Goal: Task Accomplishment & Management: Manage account settings

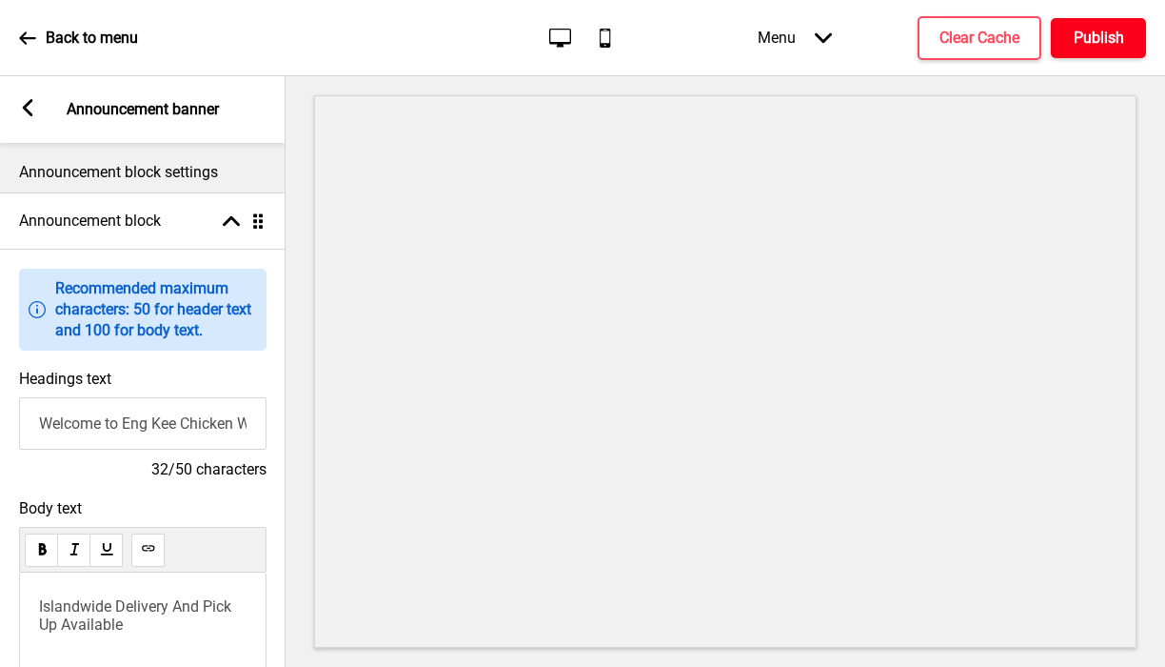
click at [1086, 39] on h4 "Publish" at bounding box center [1099, 38] width 50 height 21
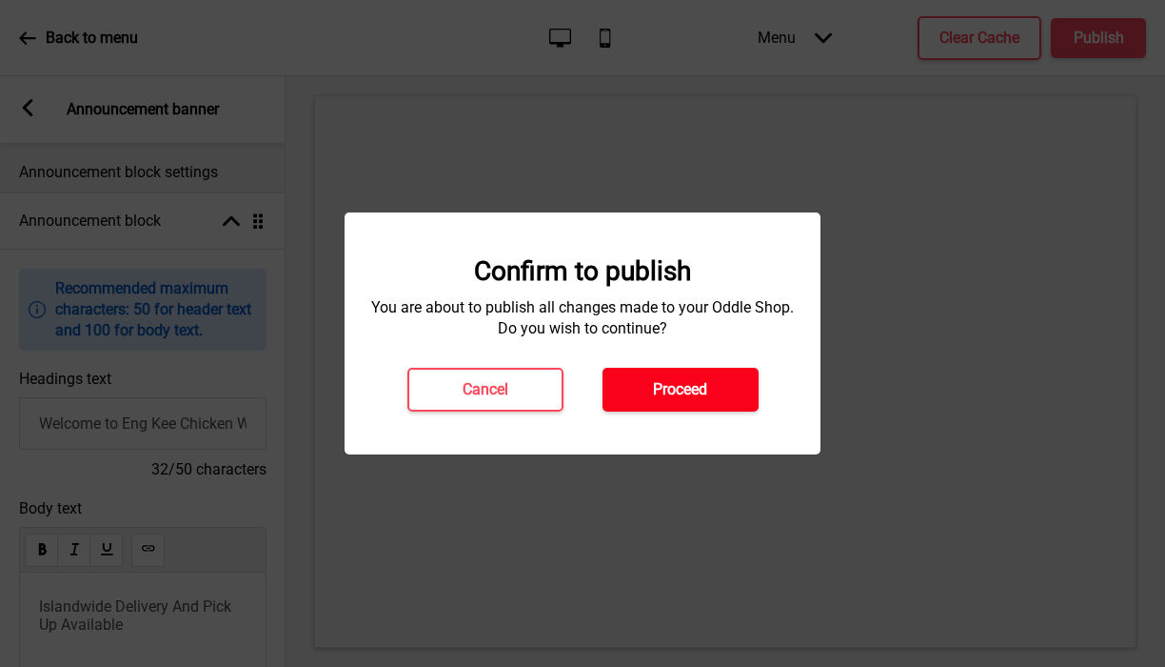
click at [695, 396] on h4 "Proceed" at bounding box center [680, 389] width 54 height 21
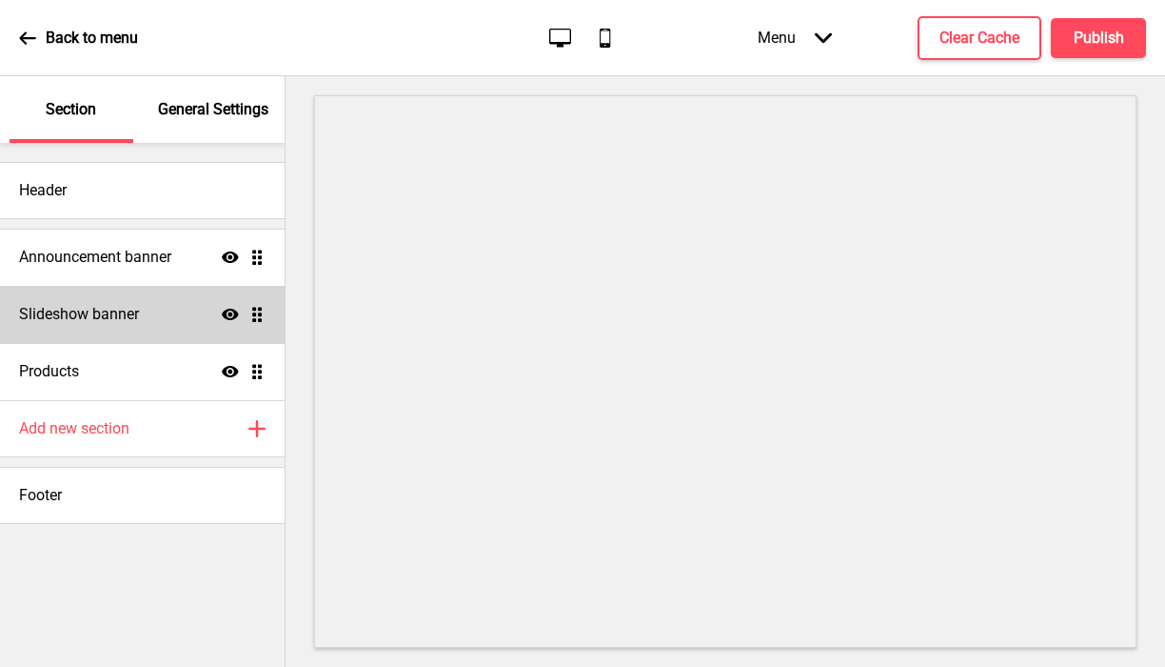
click at [70, 327] on div "Slideshow banner Show Drag" at bounding box center [142, 314] width 285 height 57
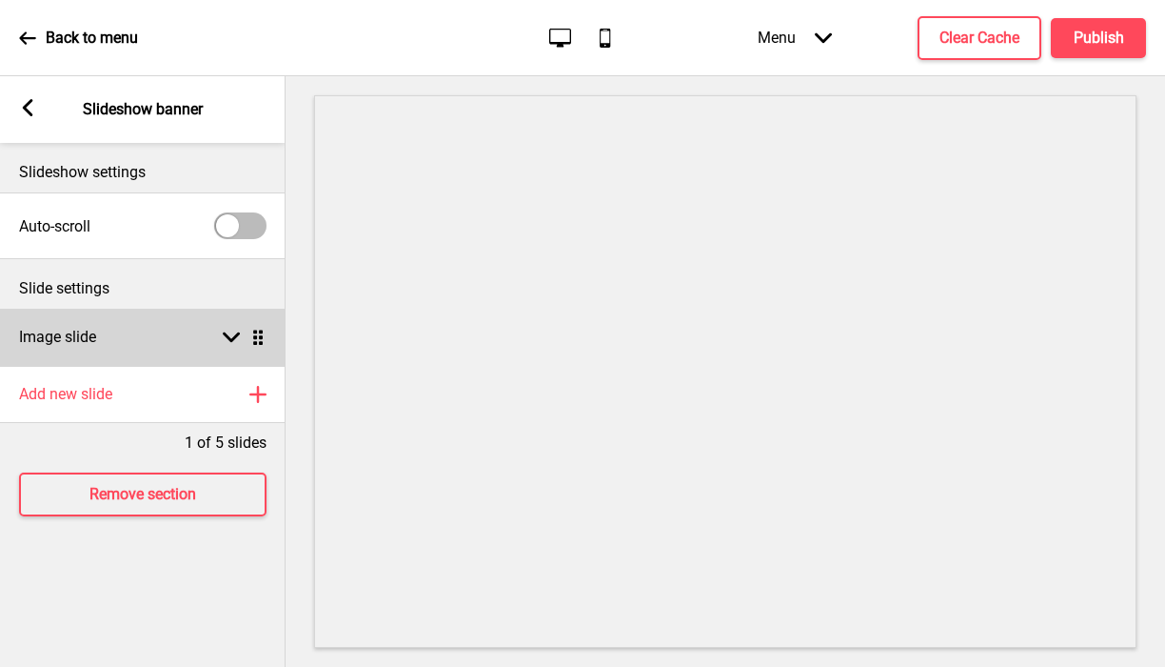
click at [154, 339] on div "Image slide Arrow down Drag" at bounding box center [143, 337] width 286 height 57
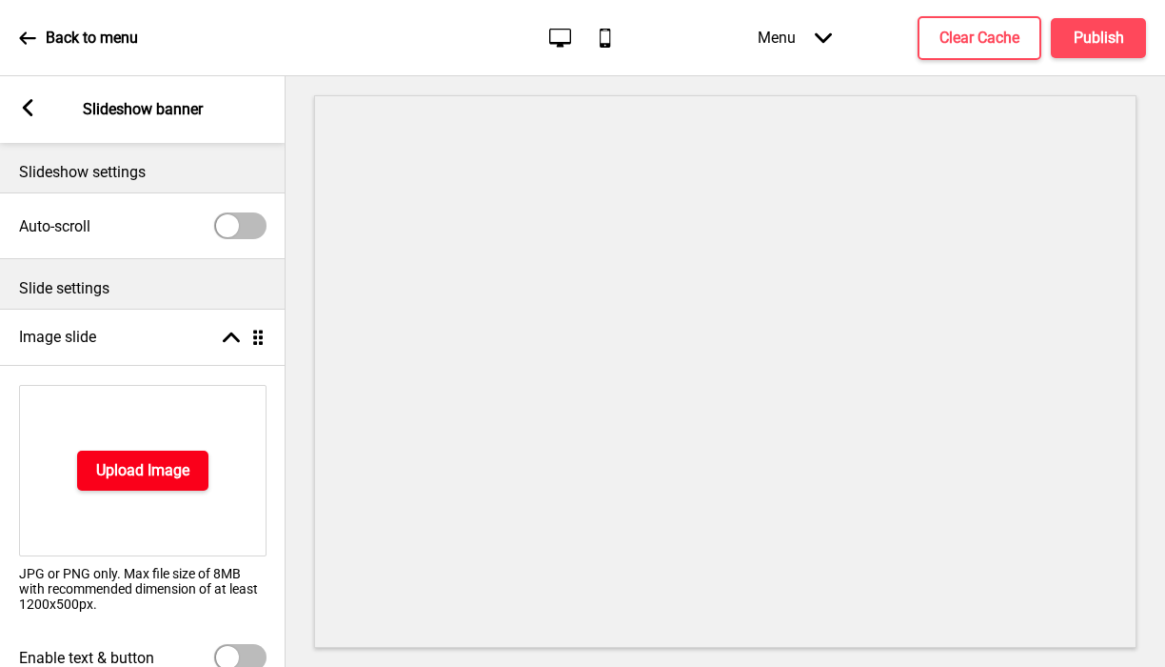
click at [94, 462] on button "Upload Image" at bounding box center [142, 470] width 131 height 40
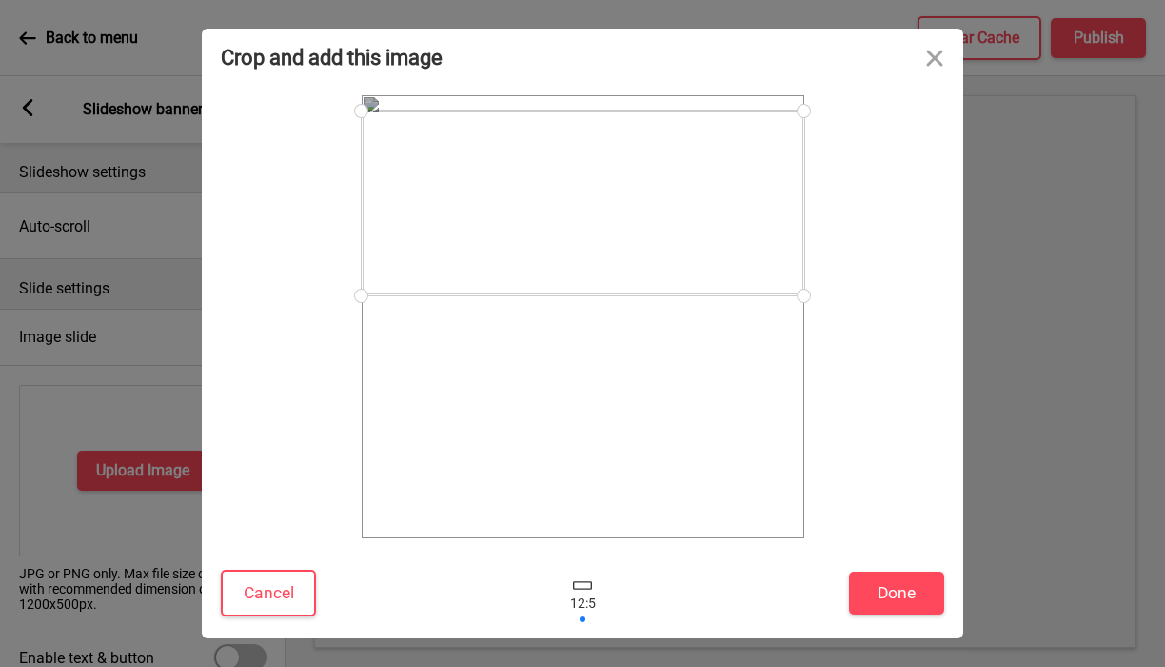
drag, startPoint x: 585, startPoint y: 346, endPoint x: 597, endPoint y: 231, distance: 114.9
click at [597, 231] on div at bounding box center [583, 202] width 443 height 185
click at [938, 54] on button "Close" at bounding box center [934, 57] width 57 height 57
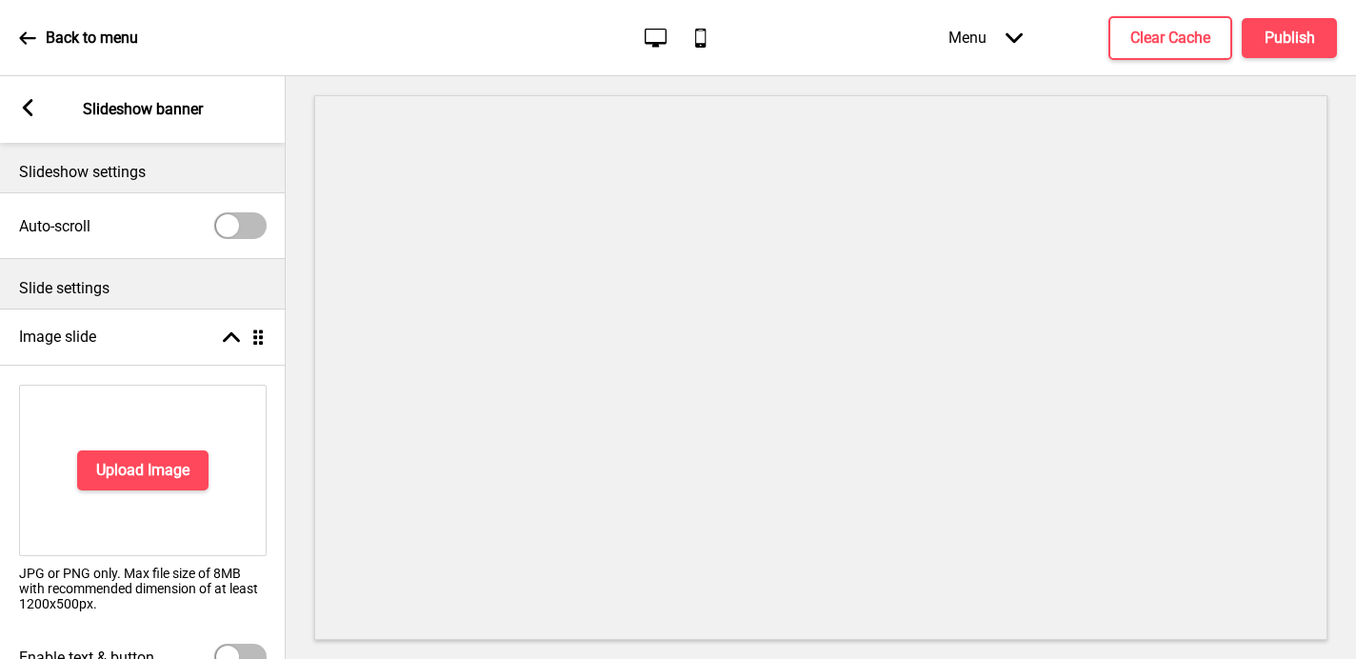
click at [30, 109] on rect at bounding box center [27, 107] width 17 height 17
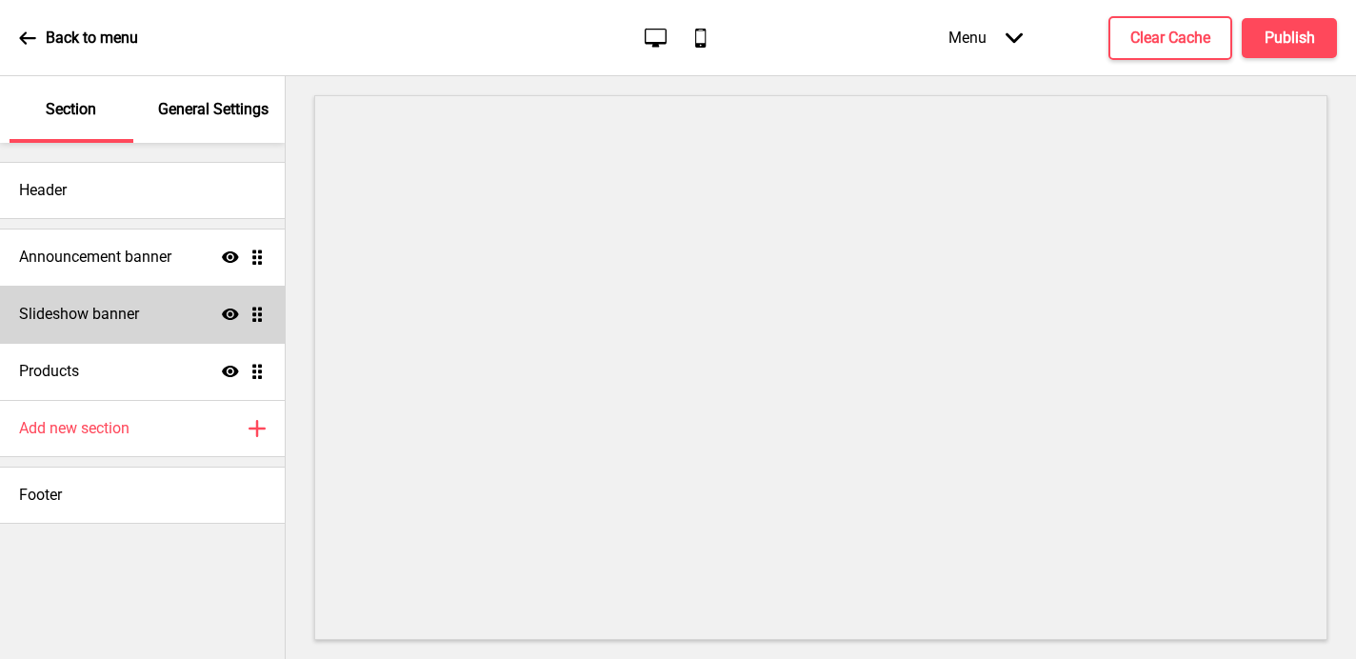
click at [171, 316] on div "Slideshow banner Show Drag" at bounding box center [142, 314] width 285 height 57
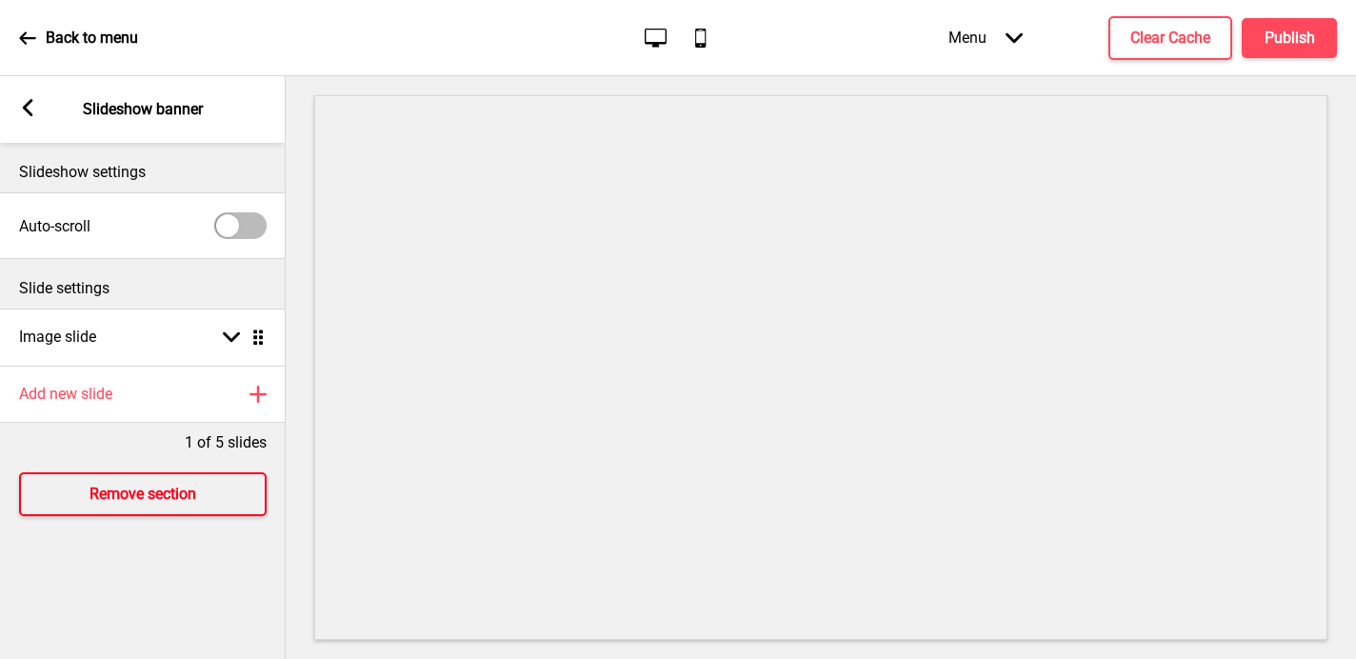
click at [123, 494] on h4 "Remove section" at bounding box center [143, 494] width 107 height 21
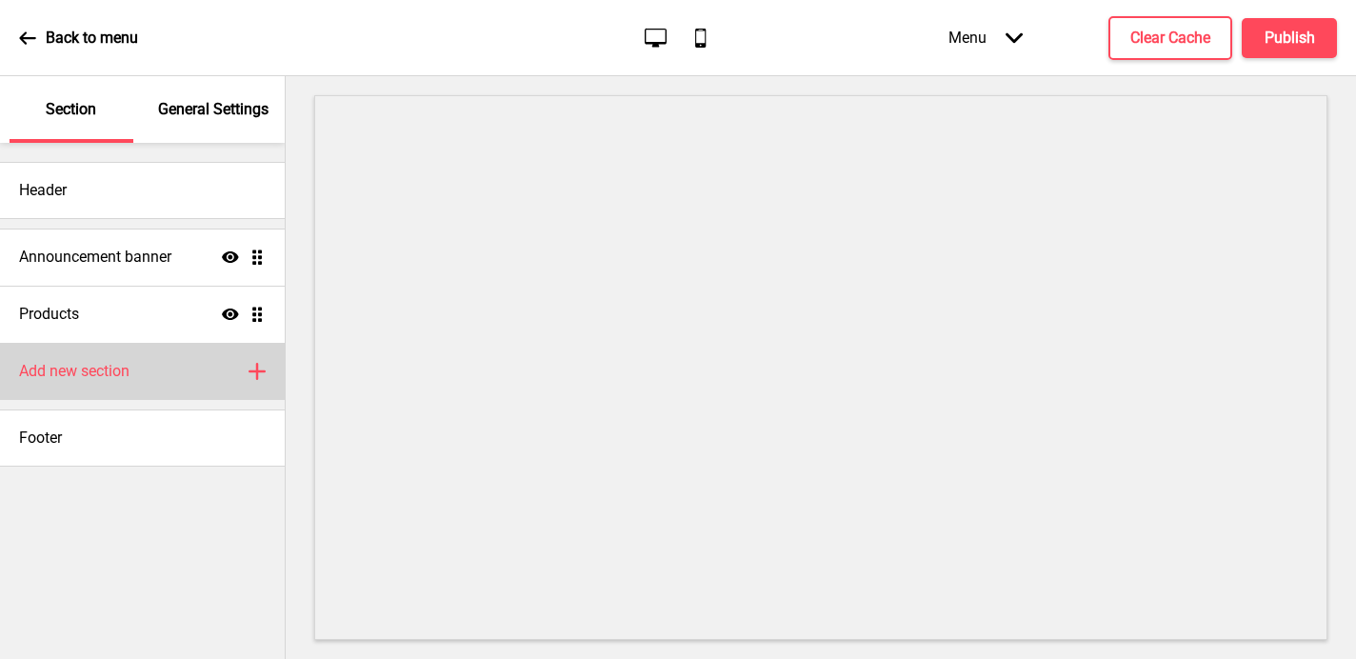
click at [81, 378] on h4 "Add new section" at bounding box center [74, 371] width 110 height 21
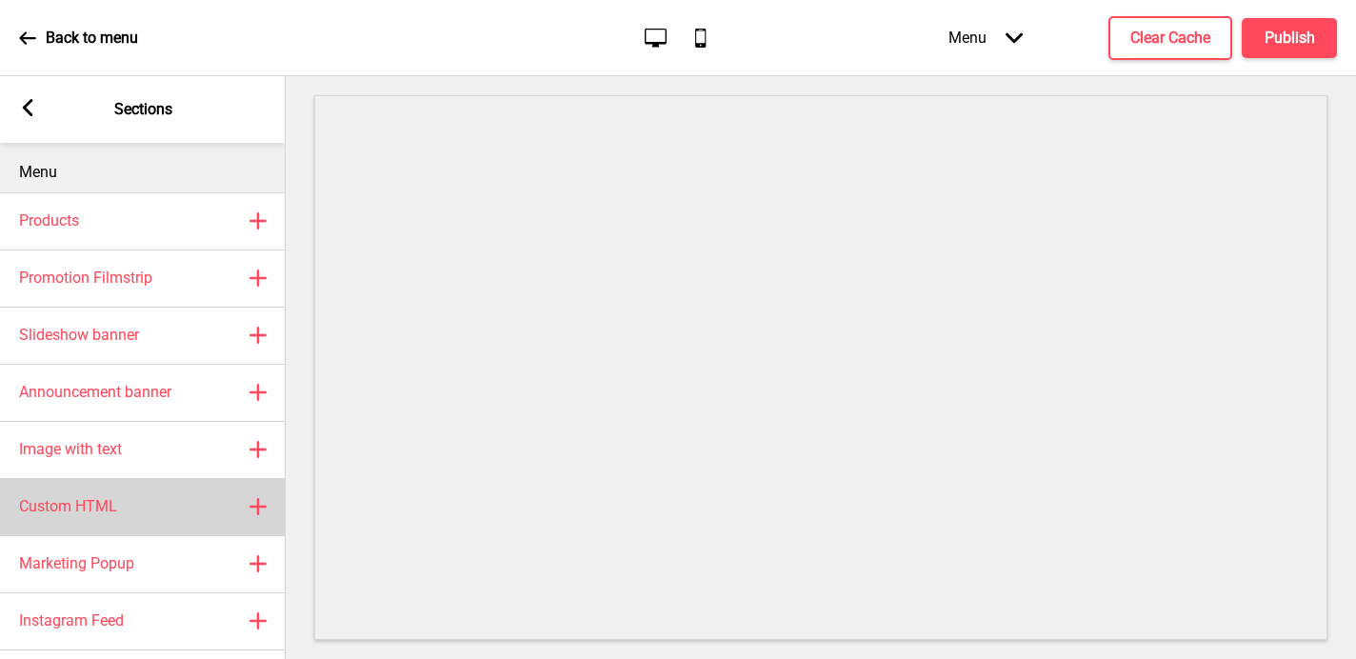
scroll to position [67, 0]
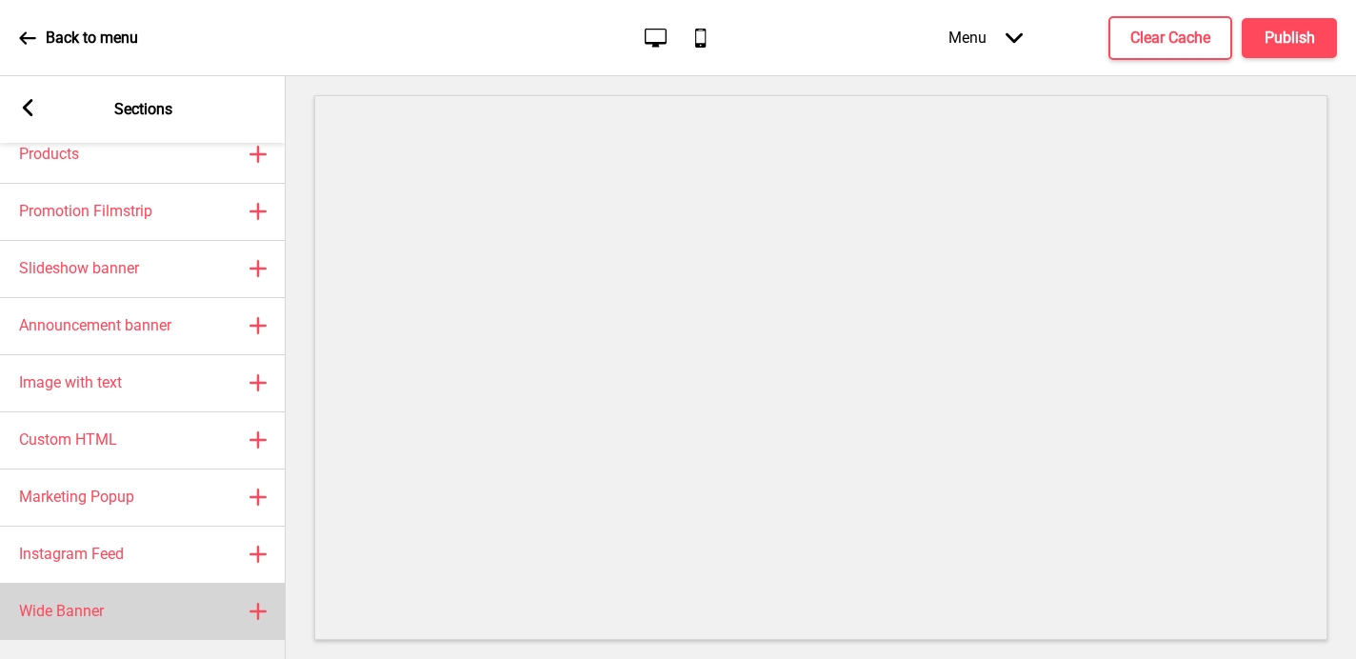
click at [80, 591] on div "Wide Banner Plus" at bounding box center [143, 611] width 286 height 57
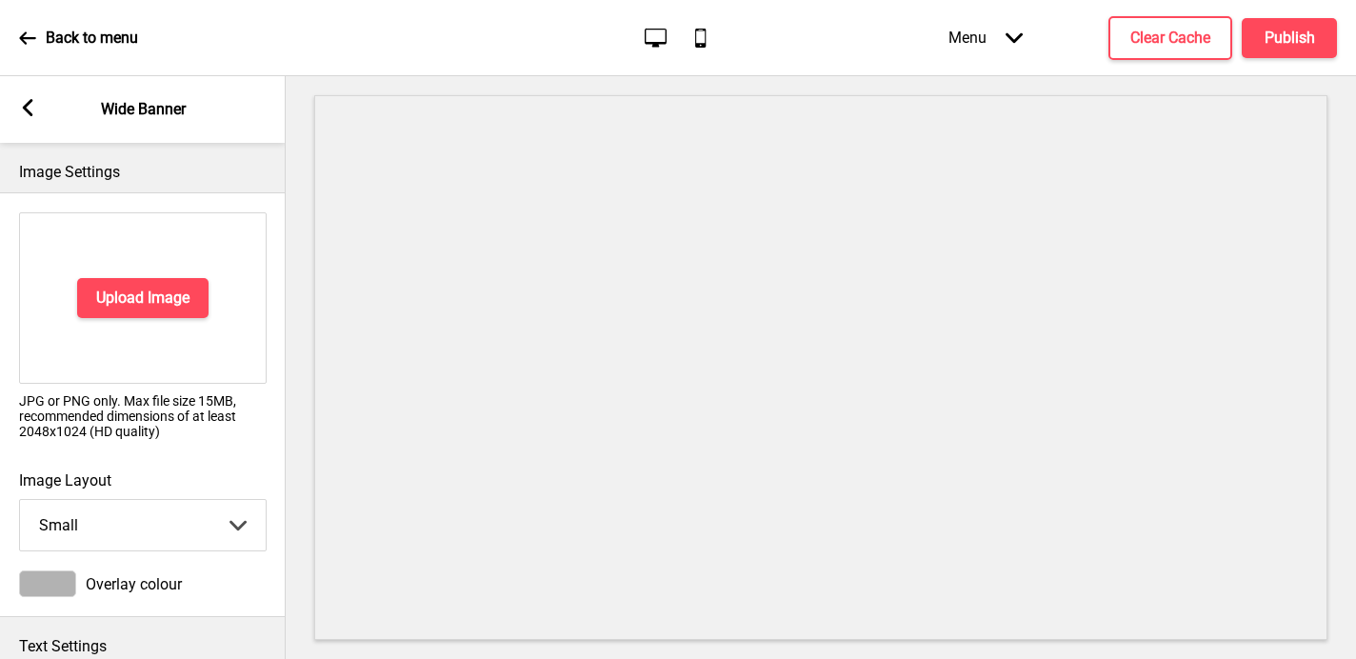
click at [92, 501] on select "Small Medium Large" at bounding box center [143, 525] width 246 height 50
select select "large"
click at [20, 500] on select "Small Medium Large" at bounding box center [143, 525] width 246 height 50
click at [55, 586] on div at bounding box center [47, 583] width 57 height 27
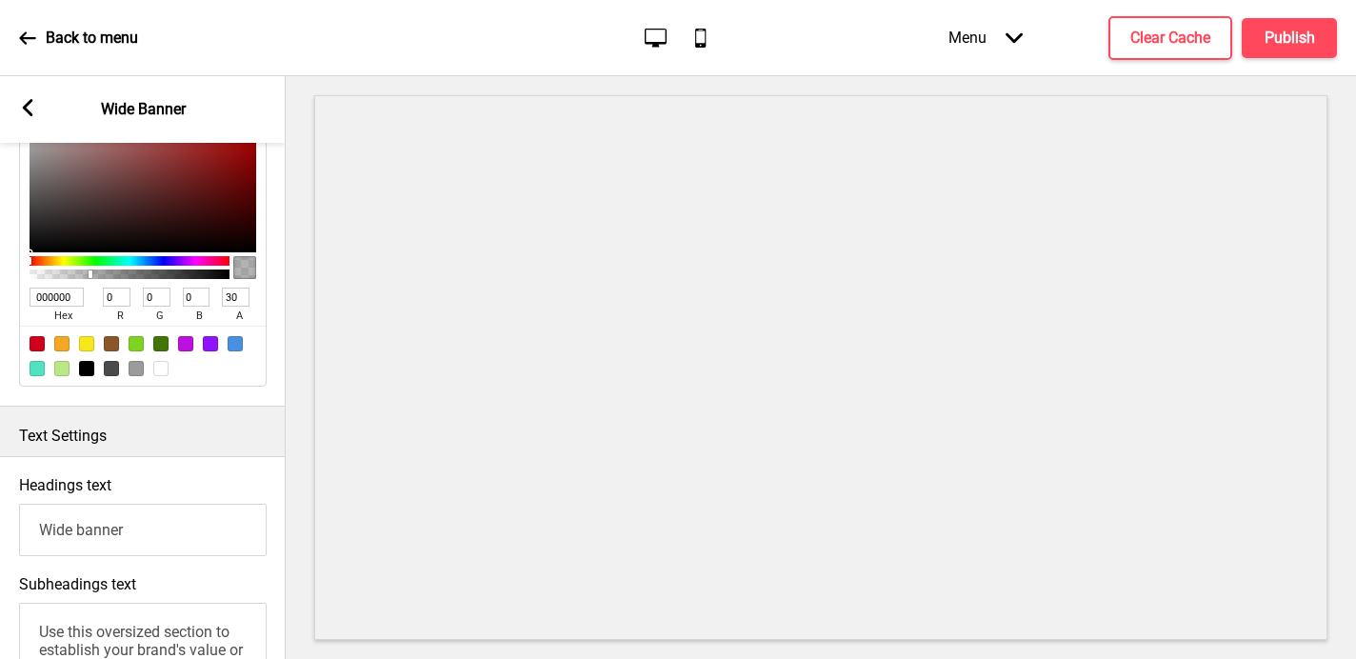
scroll to position [511, 0]
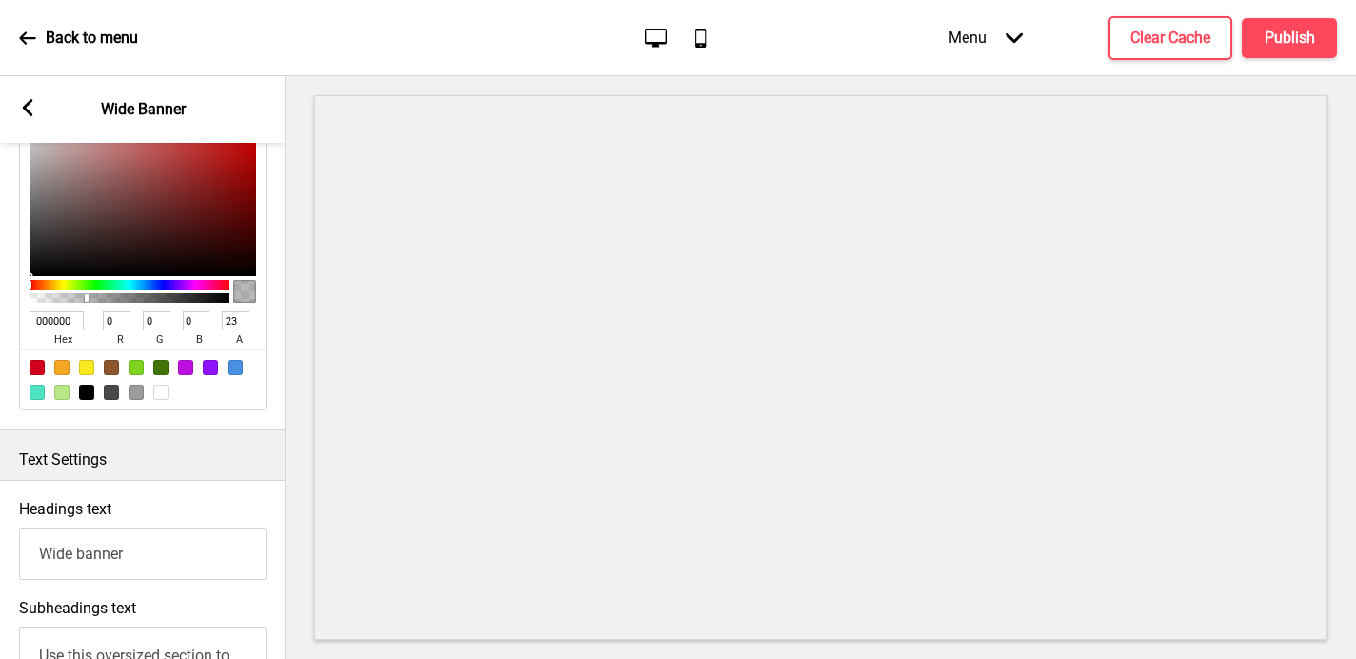
type input "13"
type input "TRANSPARENT"
type input "0"
drag, startPoint x: 88, startPoint y: 299, endPoint x: -8, endPoint y: 297, distance: 95.2
click at [0, 297] on html "Back to menu Desktop Mobile Menu Arrow down Product Page Store Information Chec…" at bounding box center [678, 329] width 1356 height 659
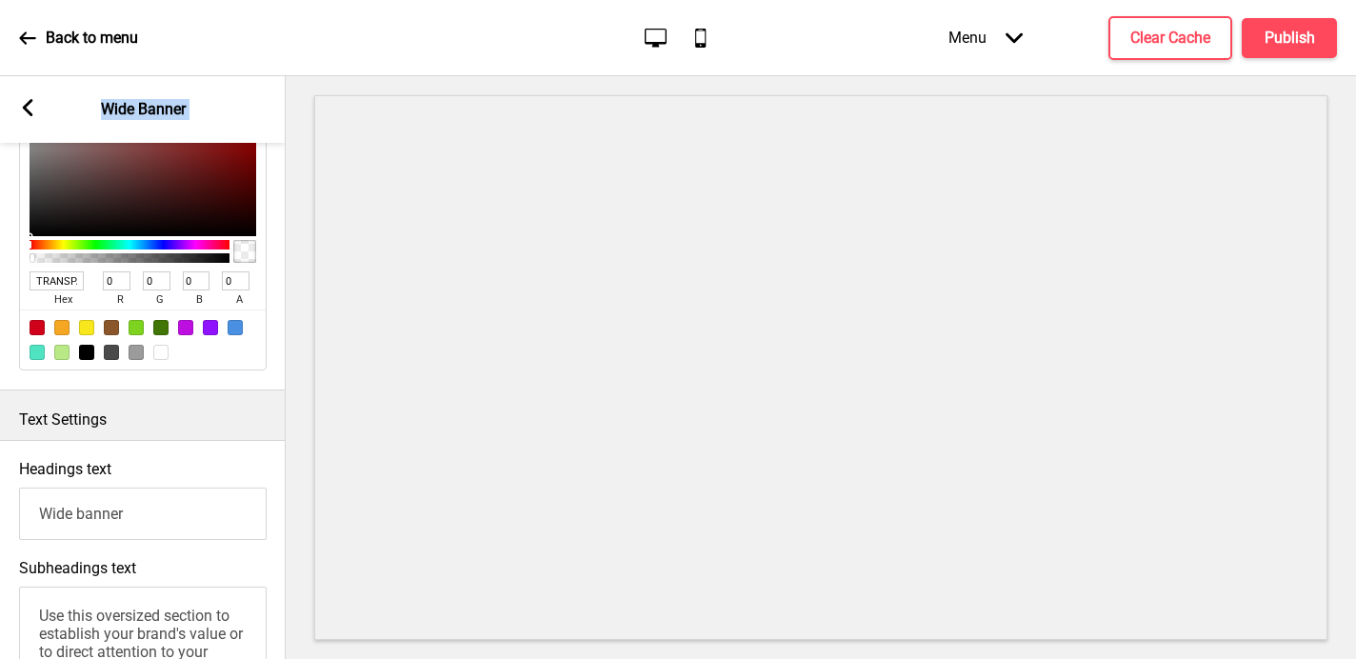
scroll to position [617, 0]
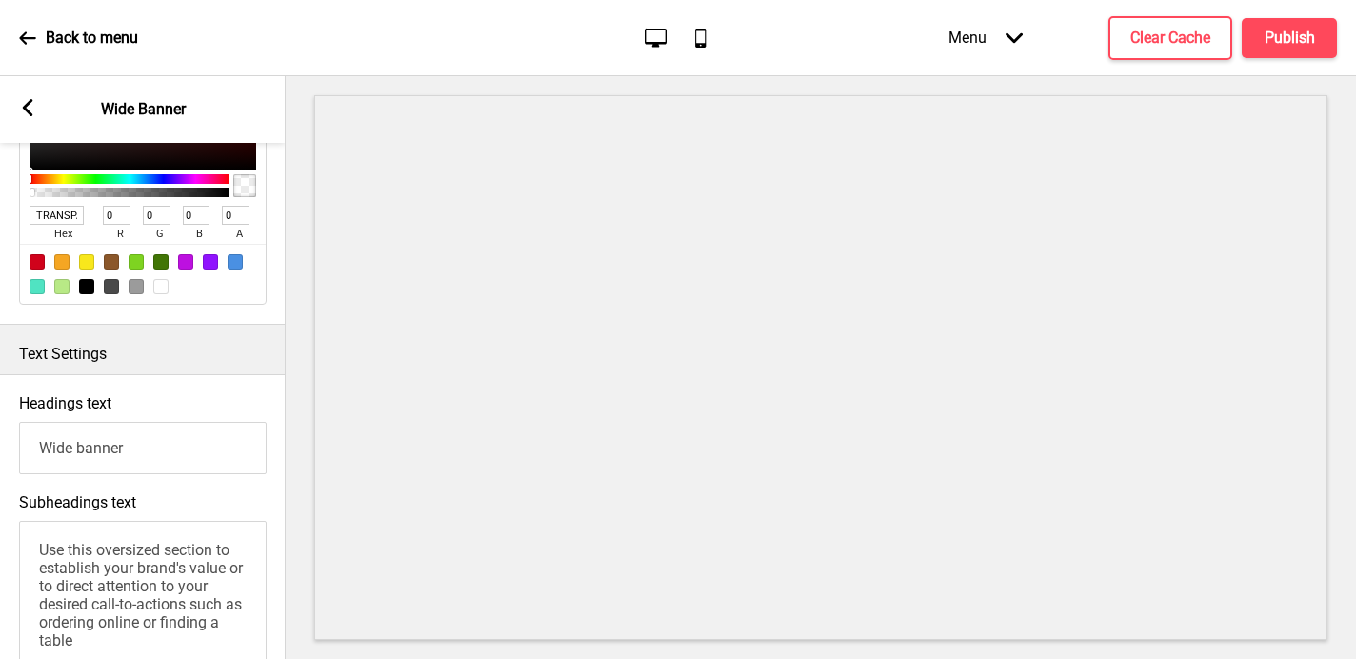
click at [73, 450] on input "Wide banner" at bounding box center [143, 448] width 248 height 52
click at [70, 449] on input "Wide banner" at bounding box center [143, 448] width 248 height 52
click at [96, 580] on textarea "Use this oversized section to establish your brand's value or to direct attenti…" at bounding box center [143, 625] width 248 height 209
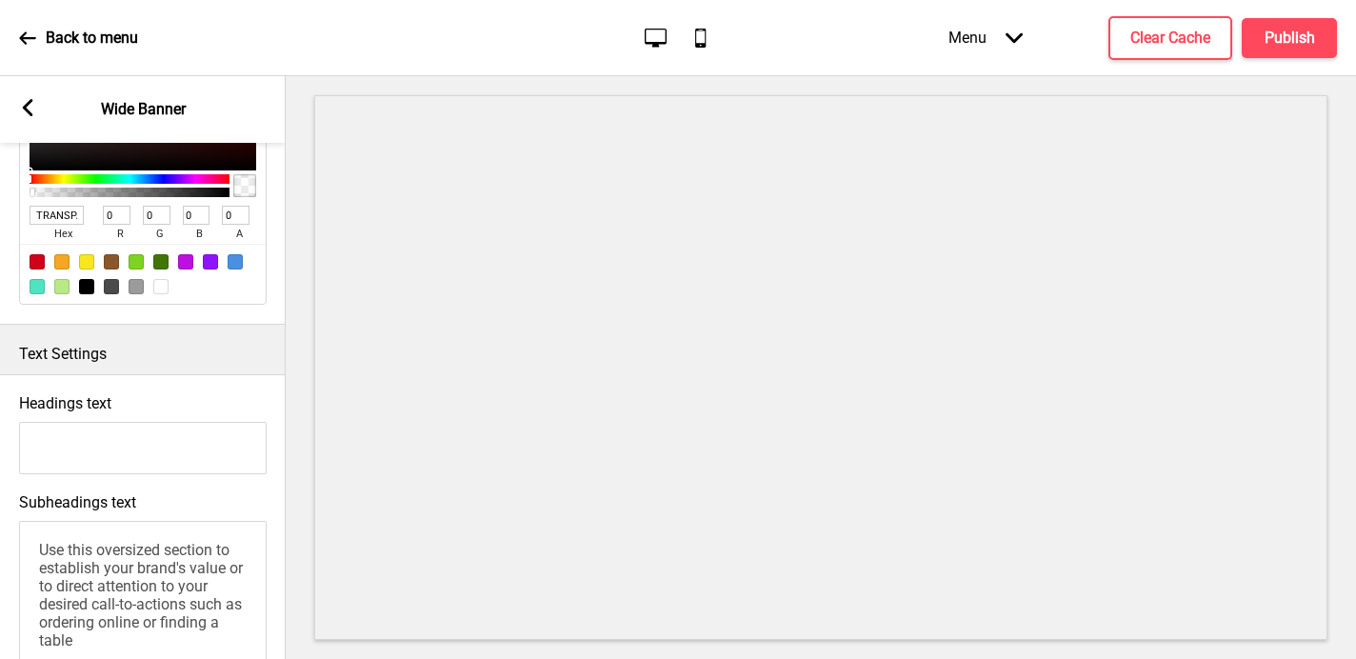
click at [99, 579] on textarea "Use this oversized section to establish your brand's value or to direct attenti…" at bounding box center [143, 625] width 248 height 209
click at [98, 578] on textarea "Use this oversized section to establish your brand's value or to direct attenti…" at bounding box center [143, 625] width 248 height 209
click at [98, 572] on textarea "Use this oversized section to establish your brand's value or to direct attenti…" at bounding box center [143, 625] width 248 height 209
click at [97, 570] on textarea "Use this oversized section to establish your brand's value or to direct attenti…" at bounding box center [143, 625] width 248 height 209
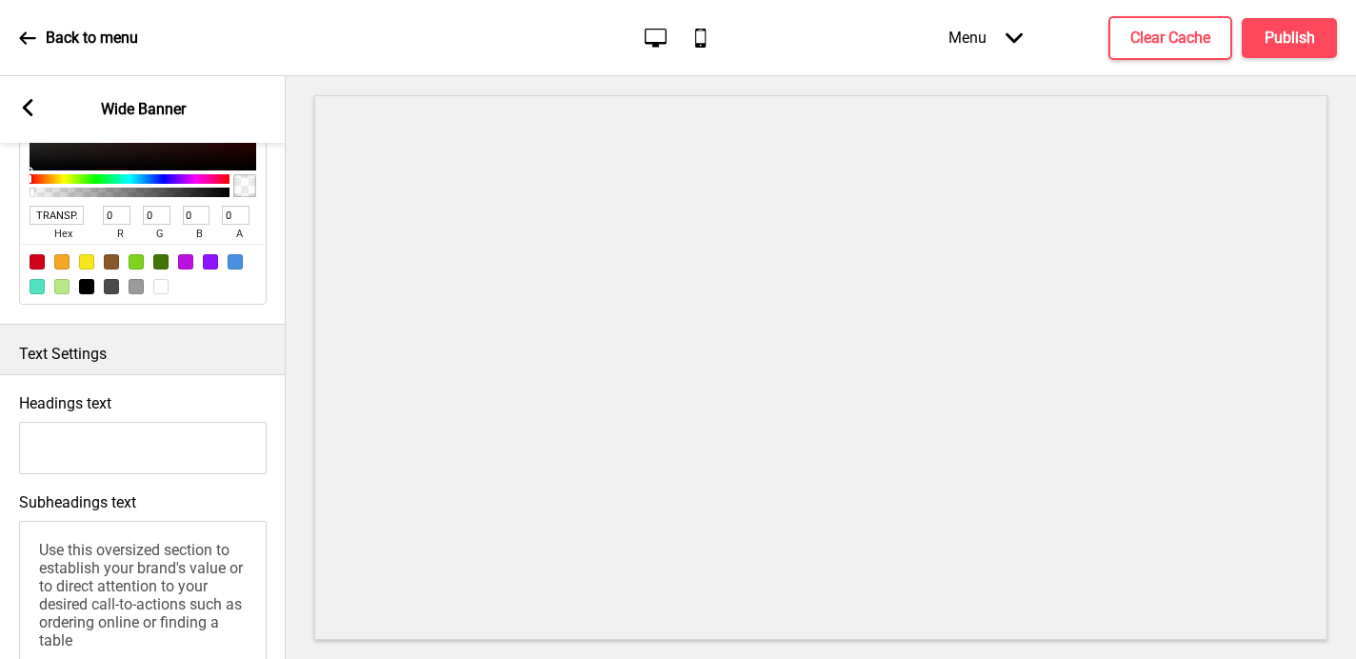
click at [97, 570] on textarea "Use this oversized section to establish your brand's value or to direct attenti…" at bounding box center [143, 625] width 248 height 209
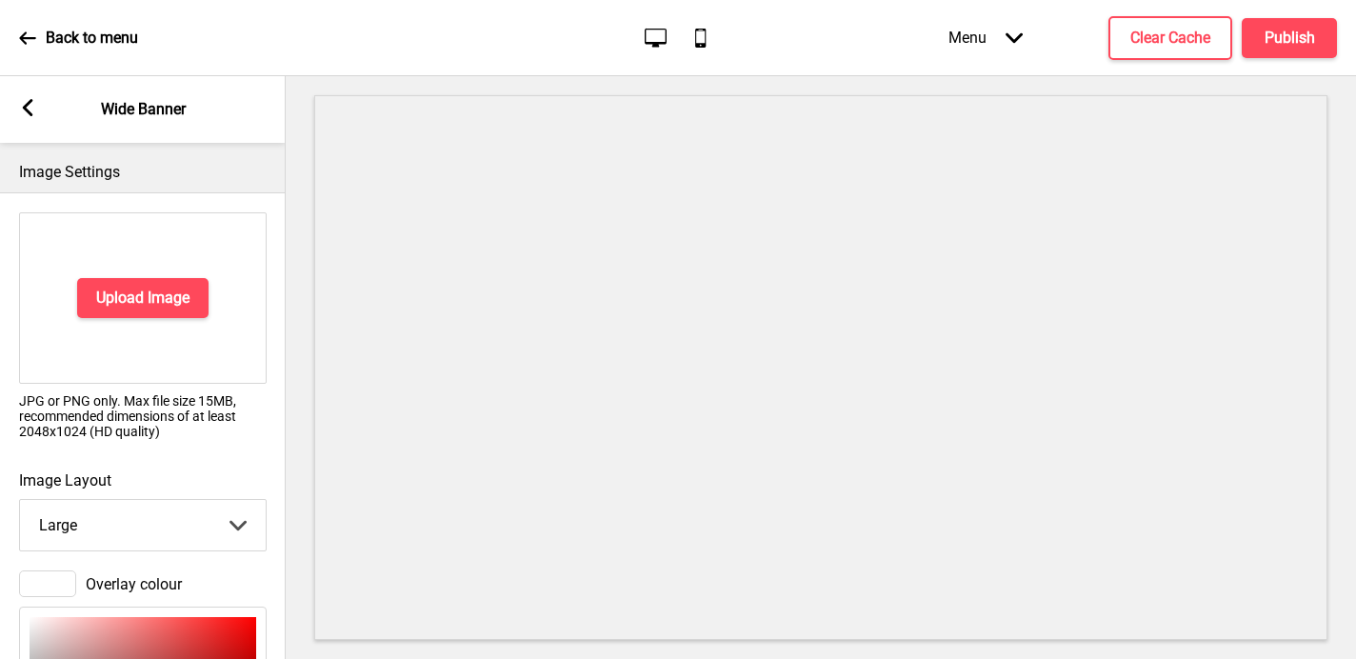
scroll to position [1419, 0]
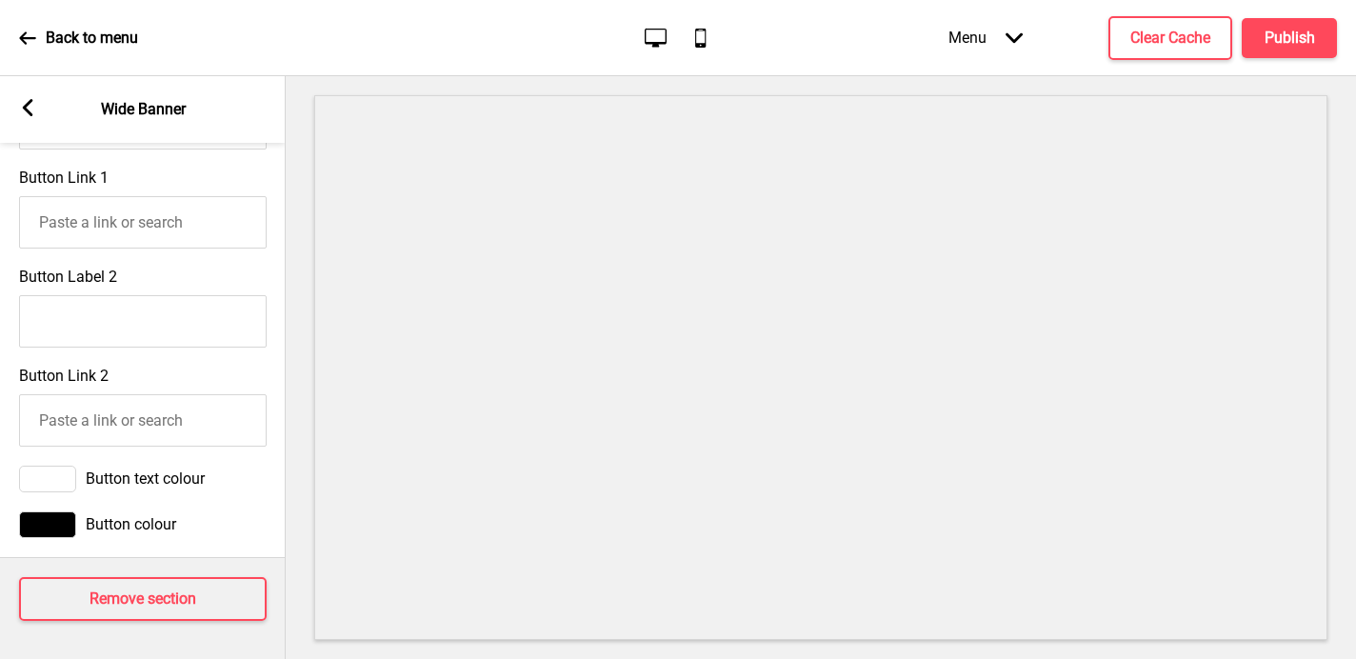
click at [30, 112] on icon at bounding box center [28, 107] width 10 height 17
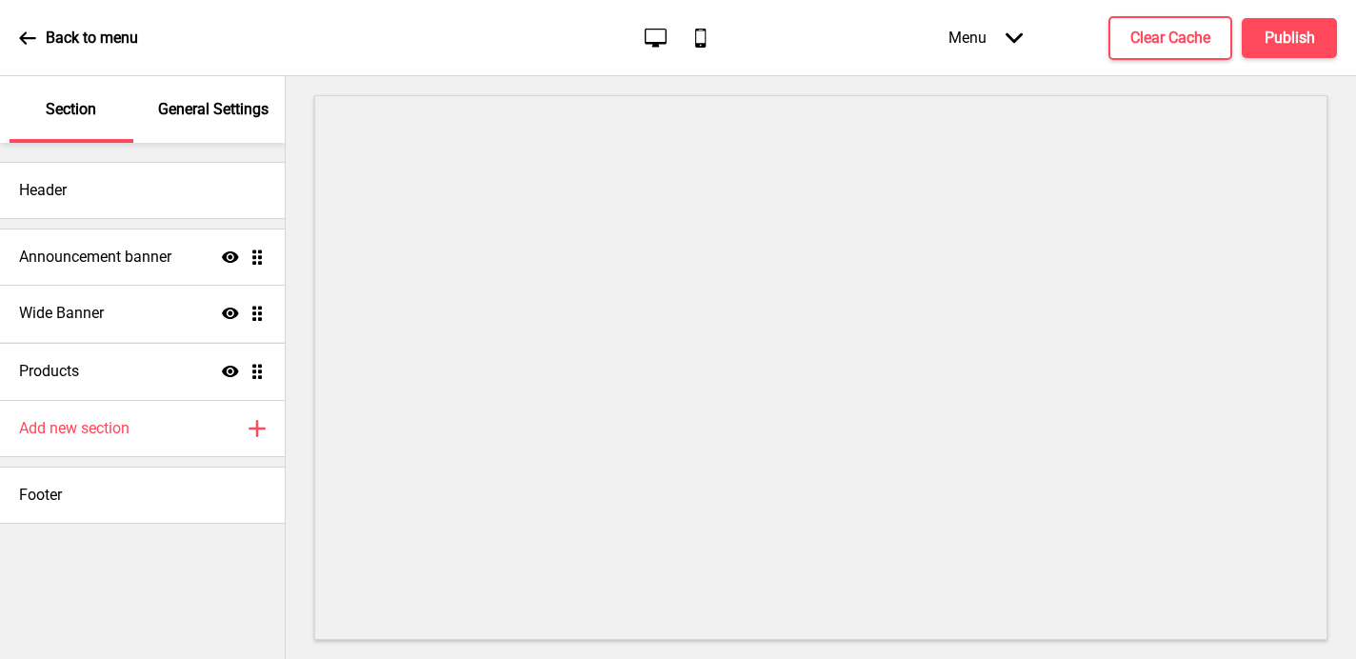
drag, startPoint x: 254, startPoint y: 368, endPoint x: 256, endPoint y: 308, distance: 60.0
click at [256, 308] on ul "Announcement banner Show Drag Products Show Drag Wide Banner Show Drag" at bounding box center [142, 314] width 285 height 171
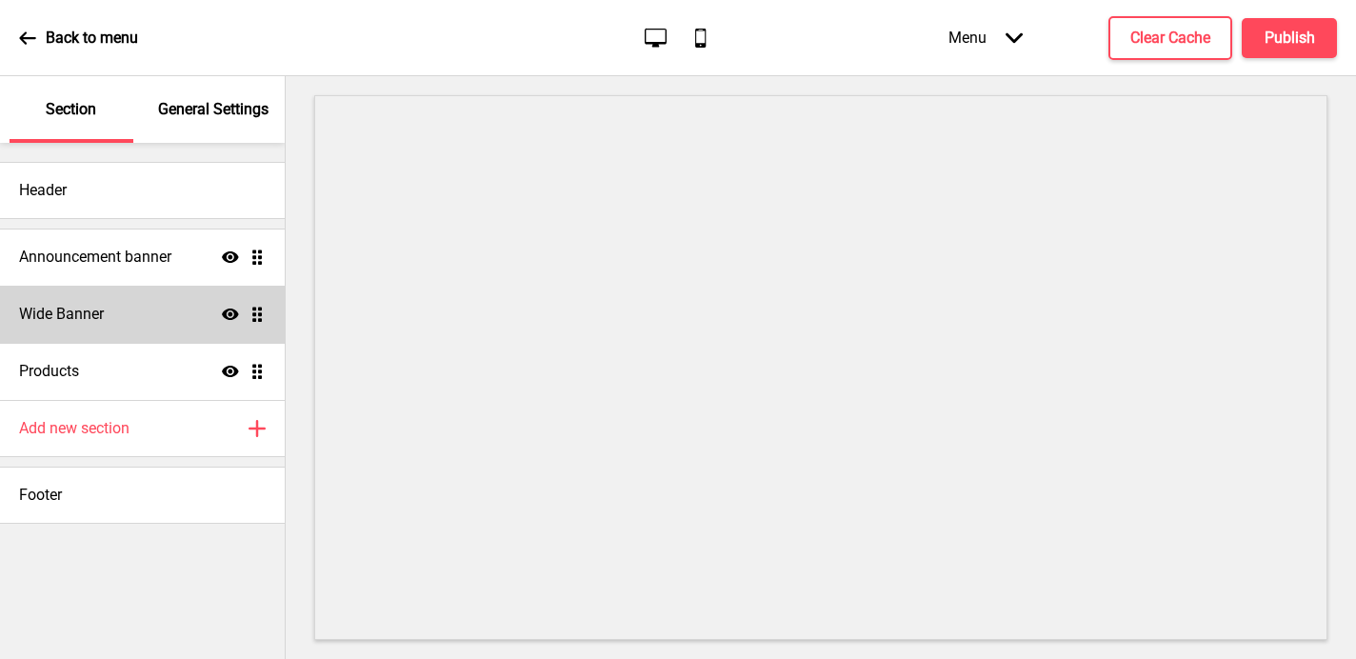
click at [75, 321] on h4 "Wide Banner" at bounding box center [61, 314] width 85 height 21
select select "large"
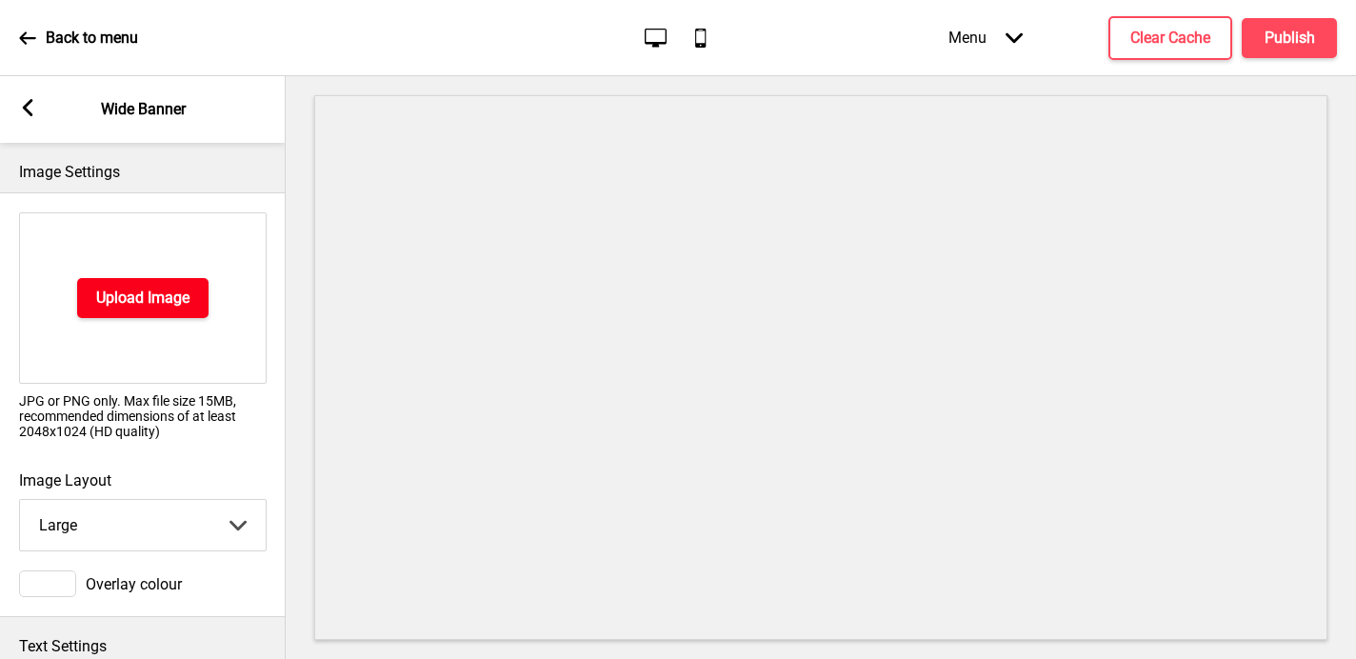
click at [112, 296] on h4 "Upload Image" at bounding box center [142, 298] width 93 height 21
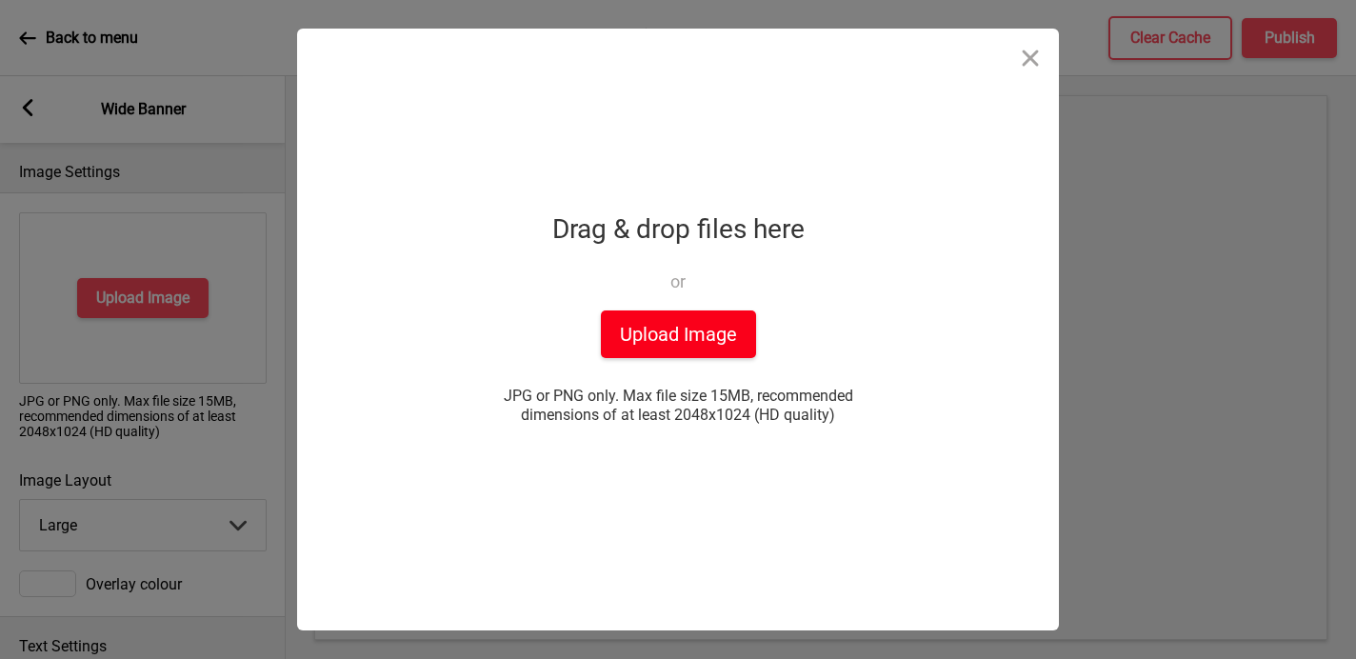
click at [679, 337] on button "Upload Image" at bounding box center [678, 334] width 155 height 48
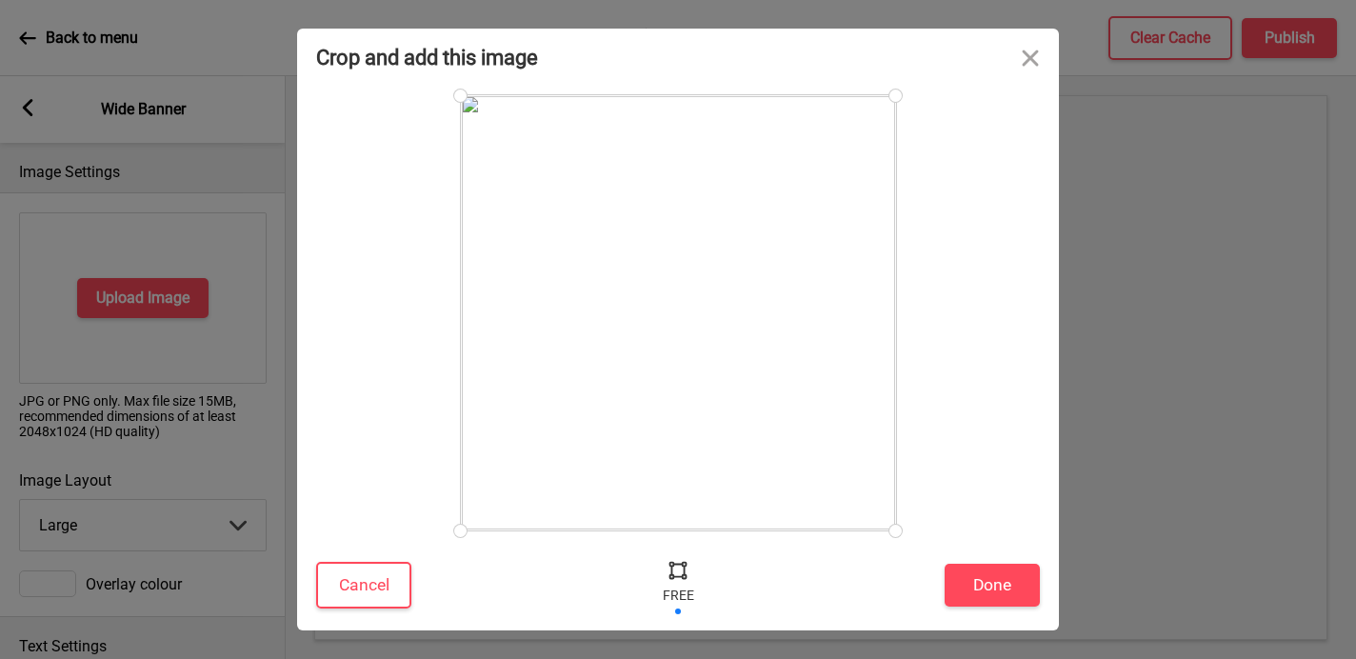
drag, startPoint x: 677, startPoint y: 527, endPoint x: 680, endPoint y: 426, distance: 101.0
click at [680, 426] on div at bounding box center [678, 312] width 435 height 435
click at [1016, 574] on button "Done" at bounding box center [992, 585] width 95 height 43
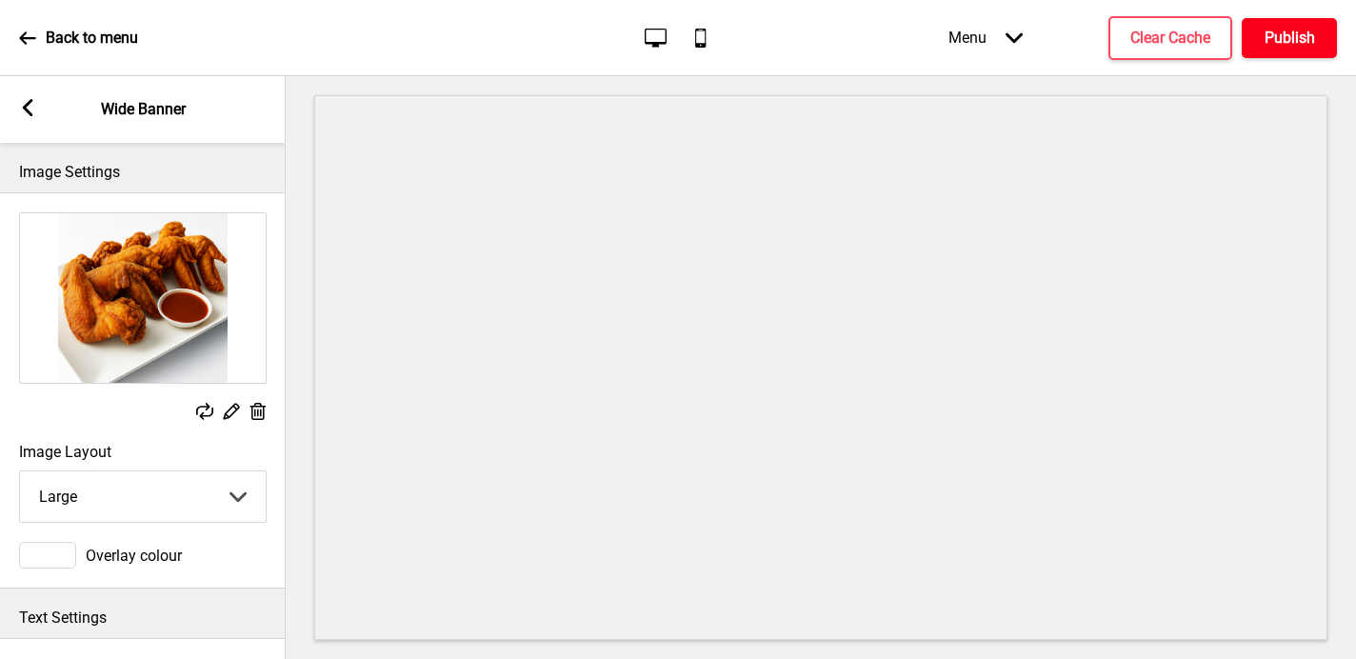
click at [1164, 38] on button "Publish" at bounding box center [1289, 38] width 95 height 40
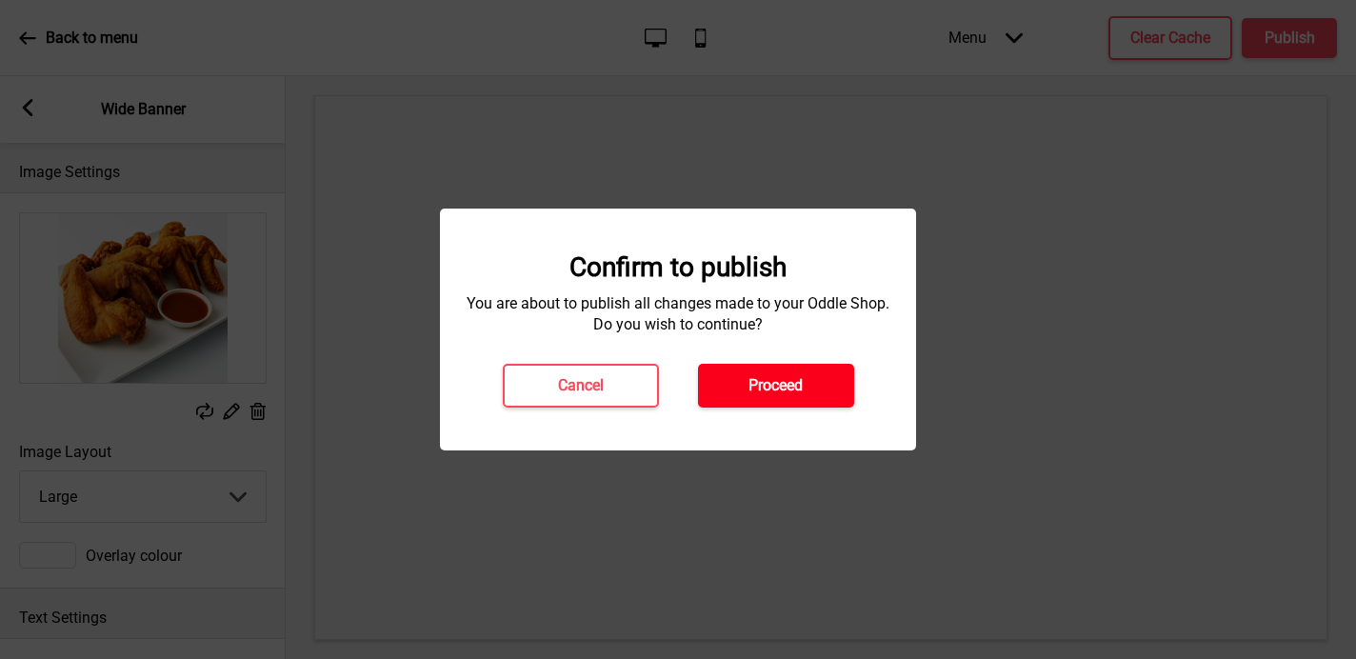
click at [795, 374] on button "Proceed" at bounding box center [776, 386] width 156 height 44
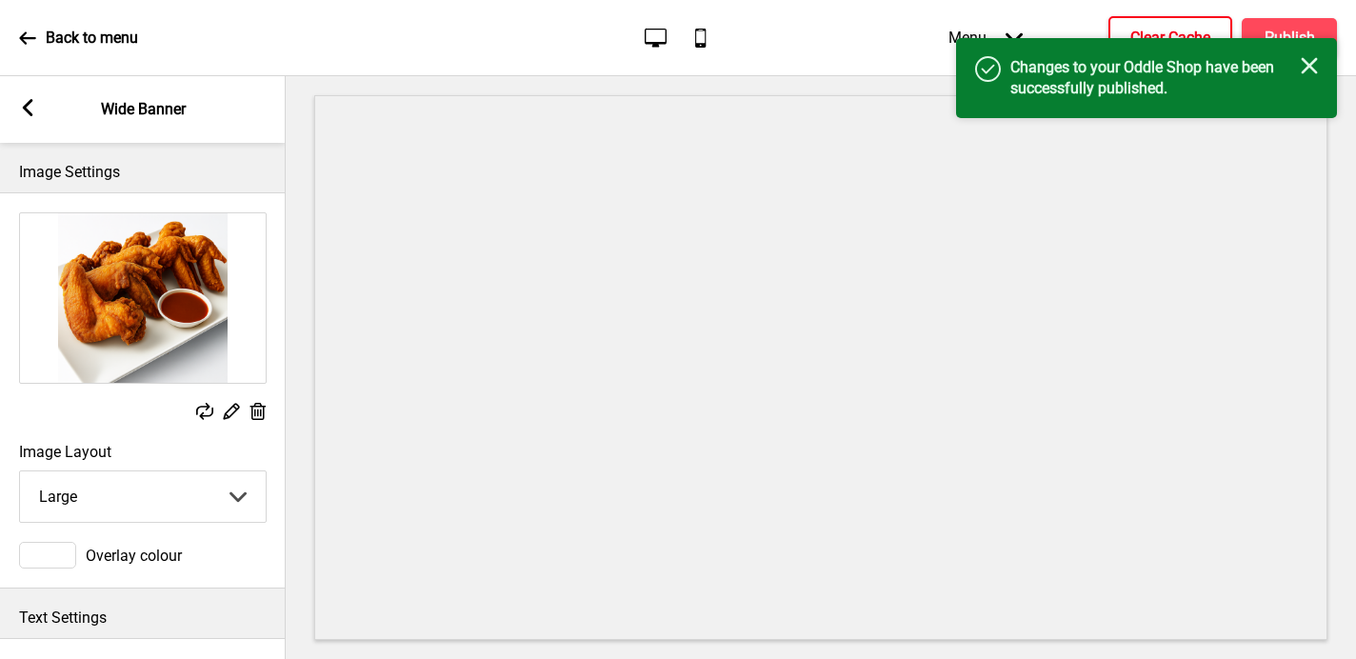
click at [1133, 29] on h4 "Clear Cache" at bounding box center [1170, 38] width 80 height 21
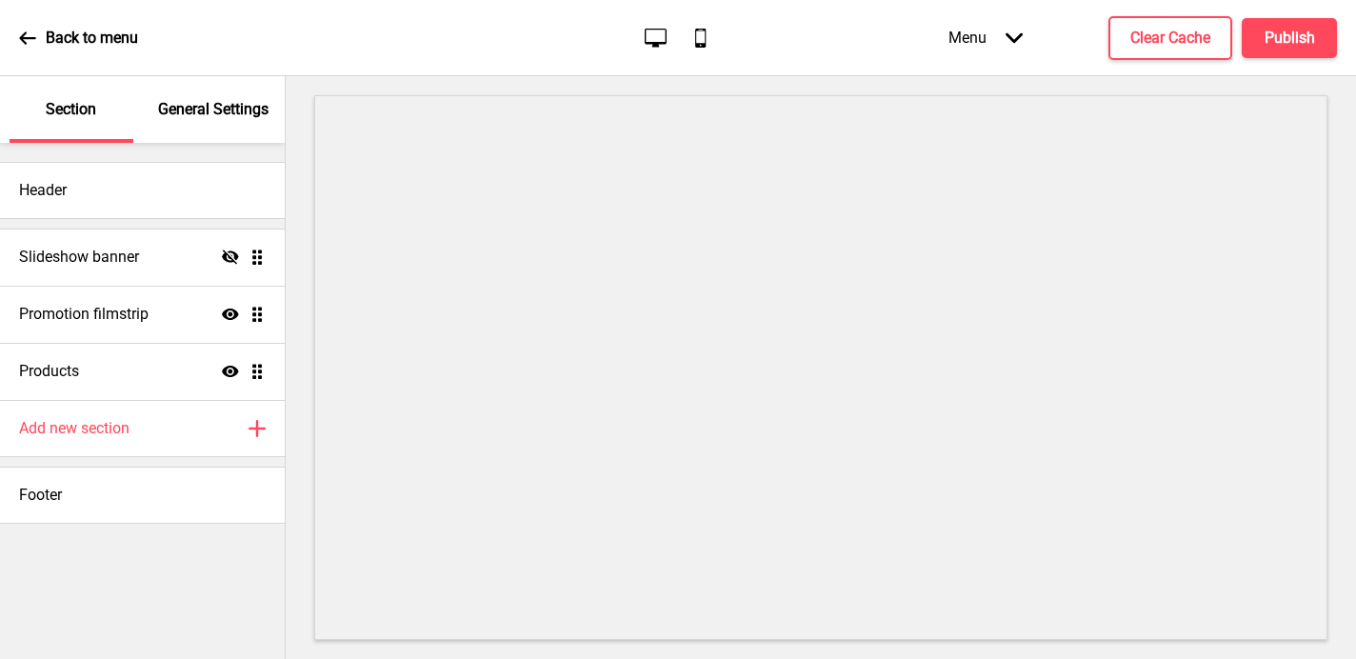
click at [193, 114] on p "General Settings" at bounding box center [213, 109] width 110 height 21
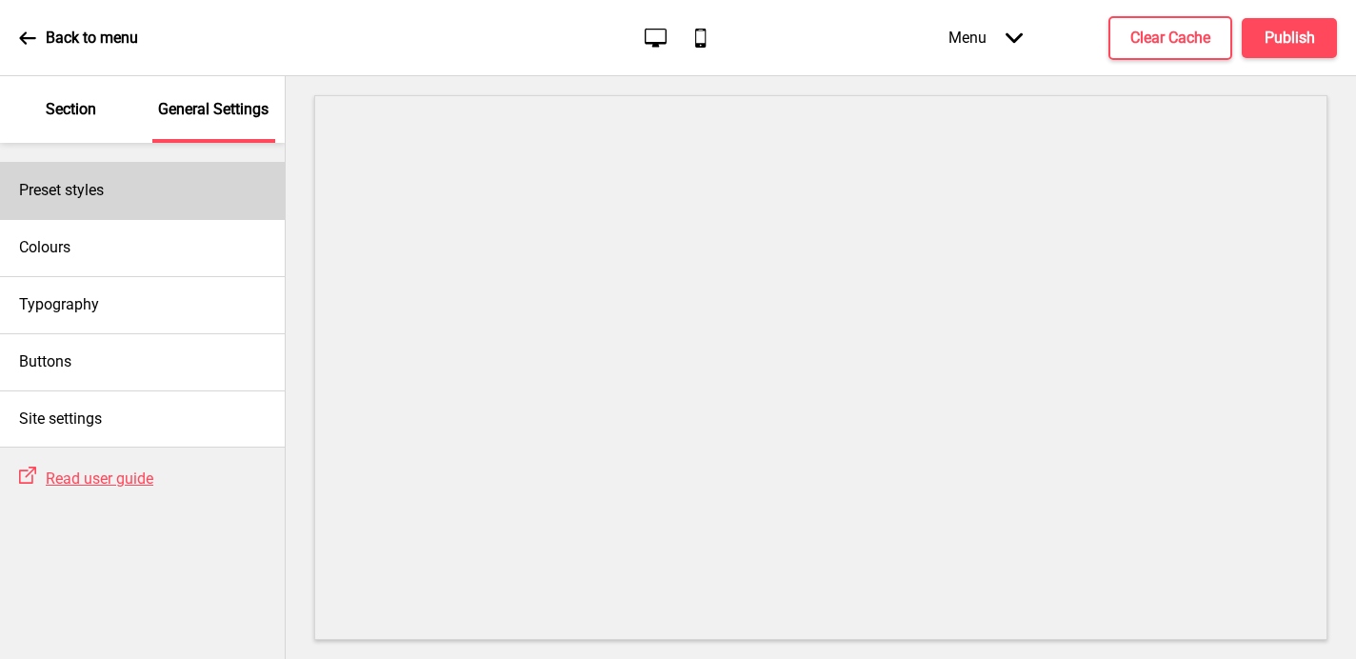
click at [184, 189] on div "Preset styles" at bounding box center [142, 190] width 285 height 57
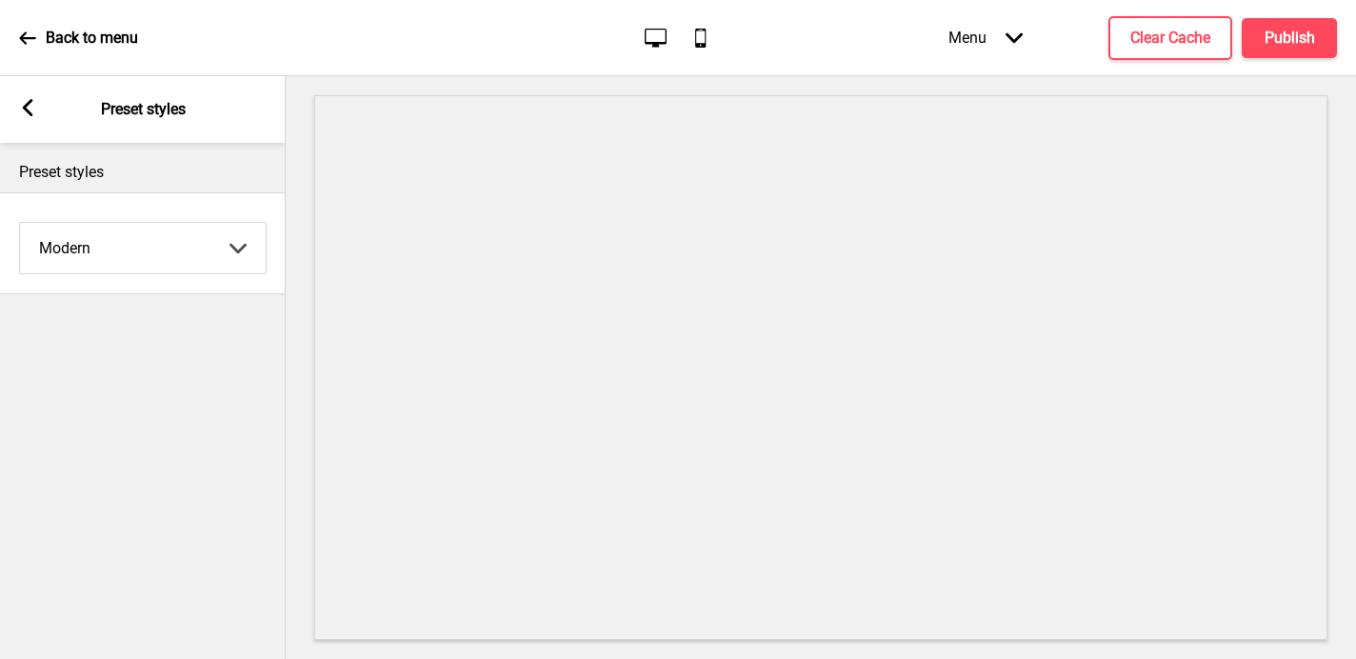
click at [138, 253] on select "Coffee Contrast Dark Earth Marine Minimalist Modern Oddle Pastel Yellow Fruits …" at bounding box center [143, 248] width 246 height 50
select select "minimalist"
click at [20, 223] on select "Coffee Contrast Dark Earth Marine Minimalist Modern Oddle Pastel Yellow Fruits …" at bounding box center [143, 248] width 246 height 50
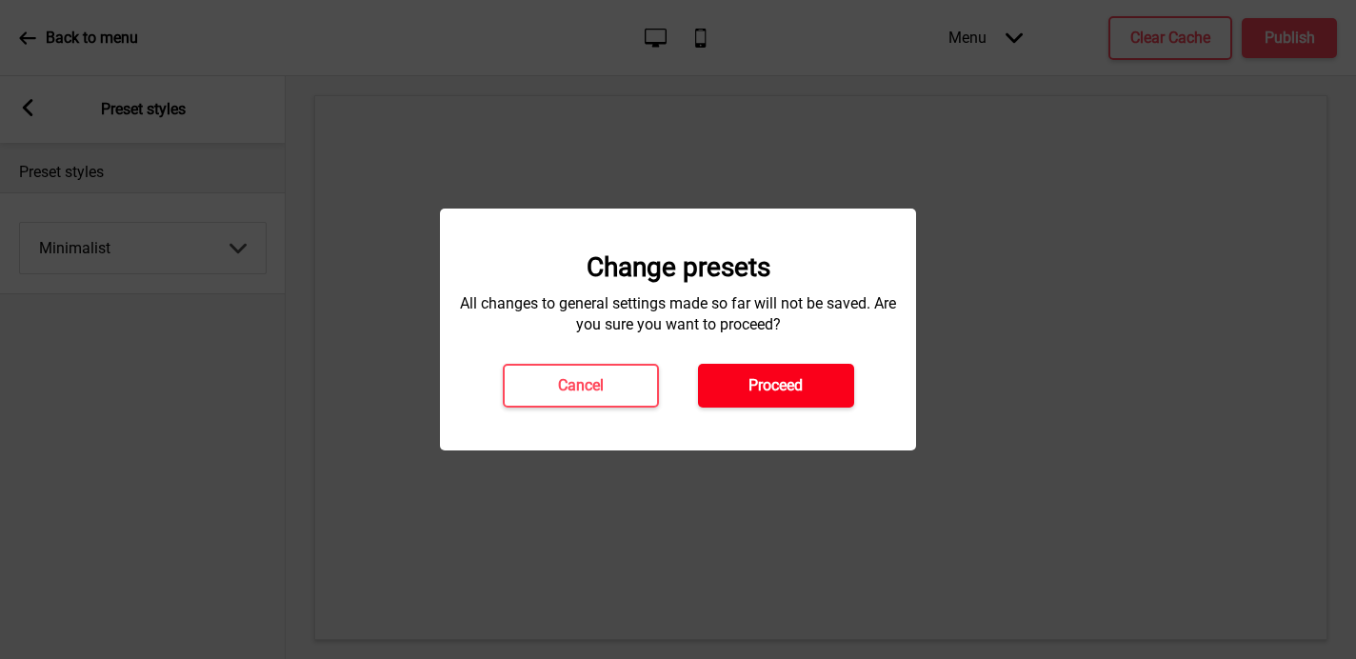
click at [809, 388] on button "Proceed" at bounding box center [776, 386] width 156 height 44
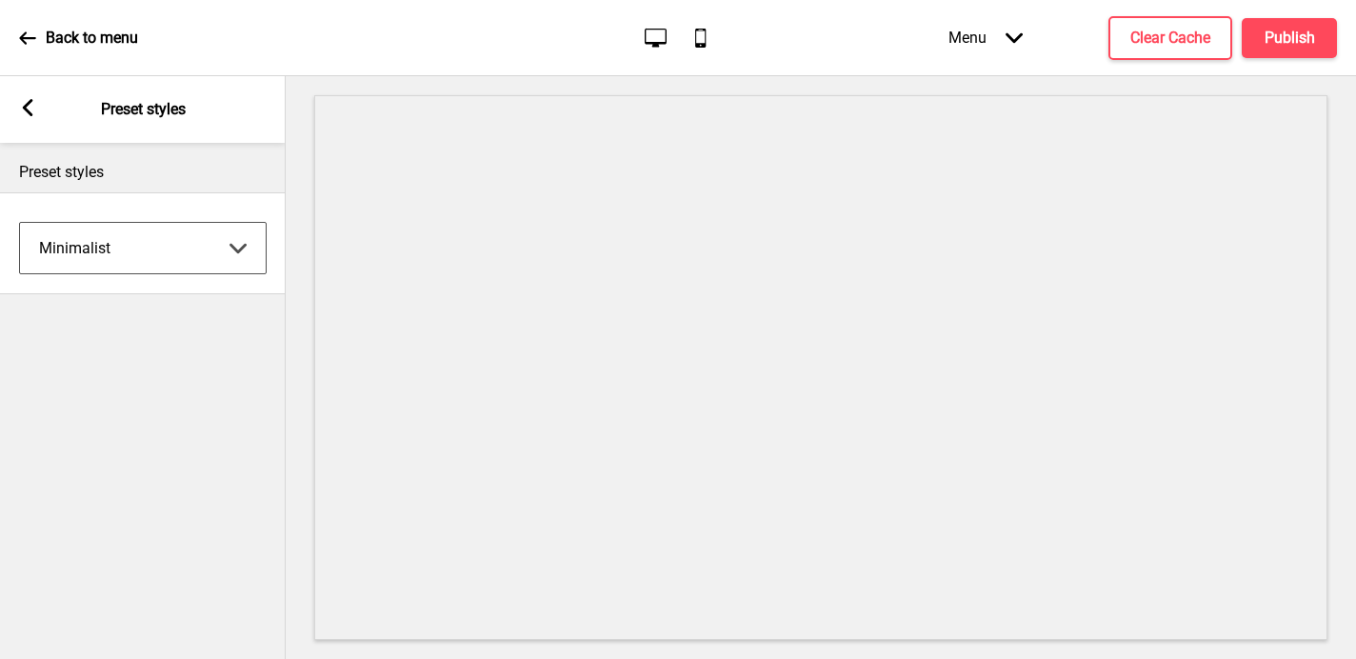
click at [26, 106] on icon at bounding box center [28, 107] width 10 height 17
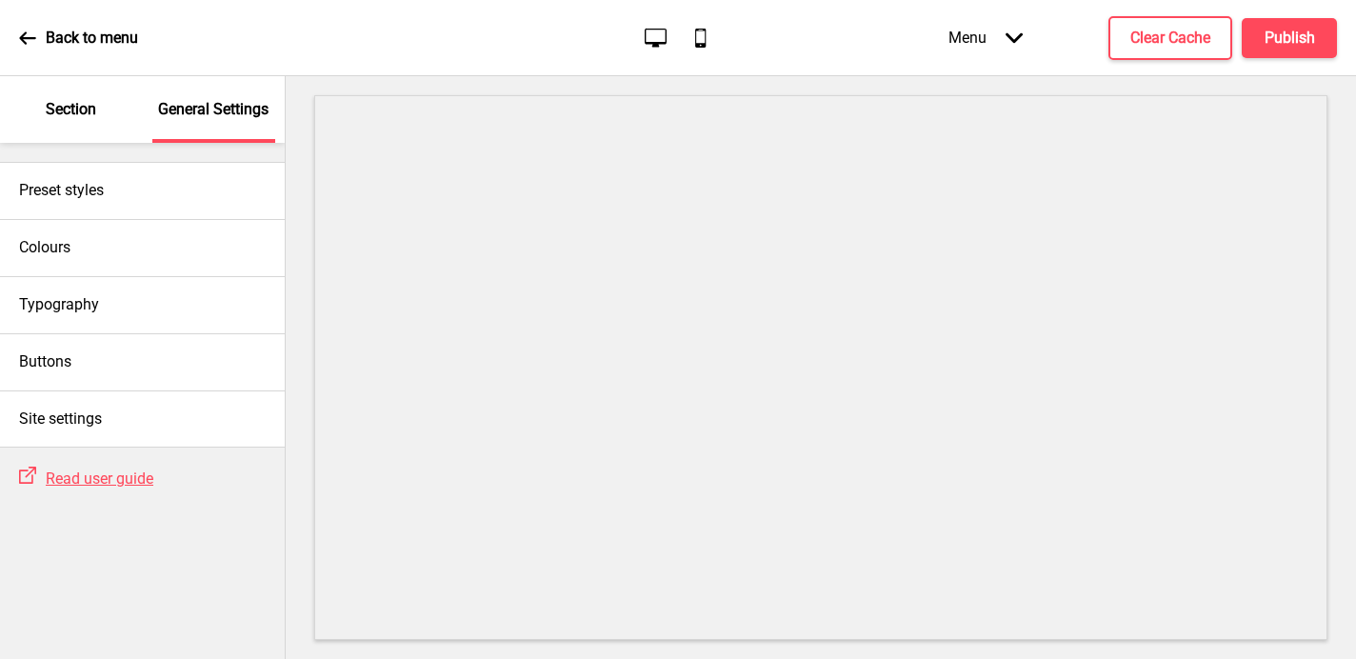
click at [47, 110] on p "Section" at bounding box center [71, 109] width 50 height 21
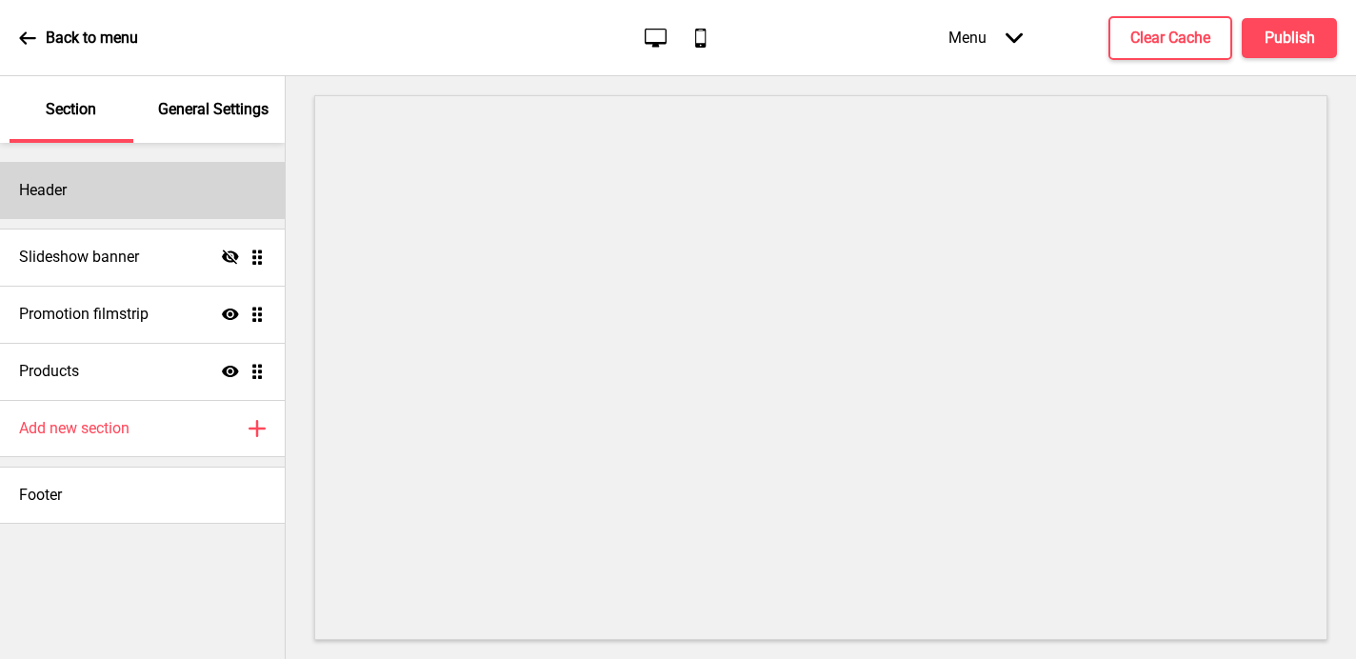
click at [93, 203] on div "Header" at bounding box center [142, 190] width 285 height 57
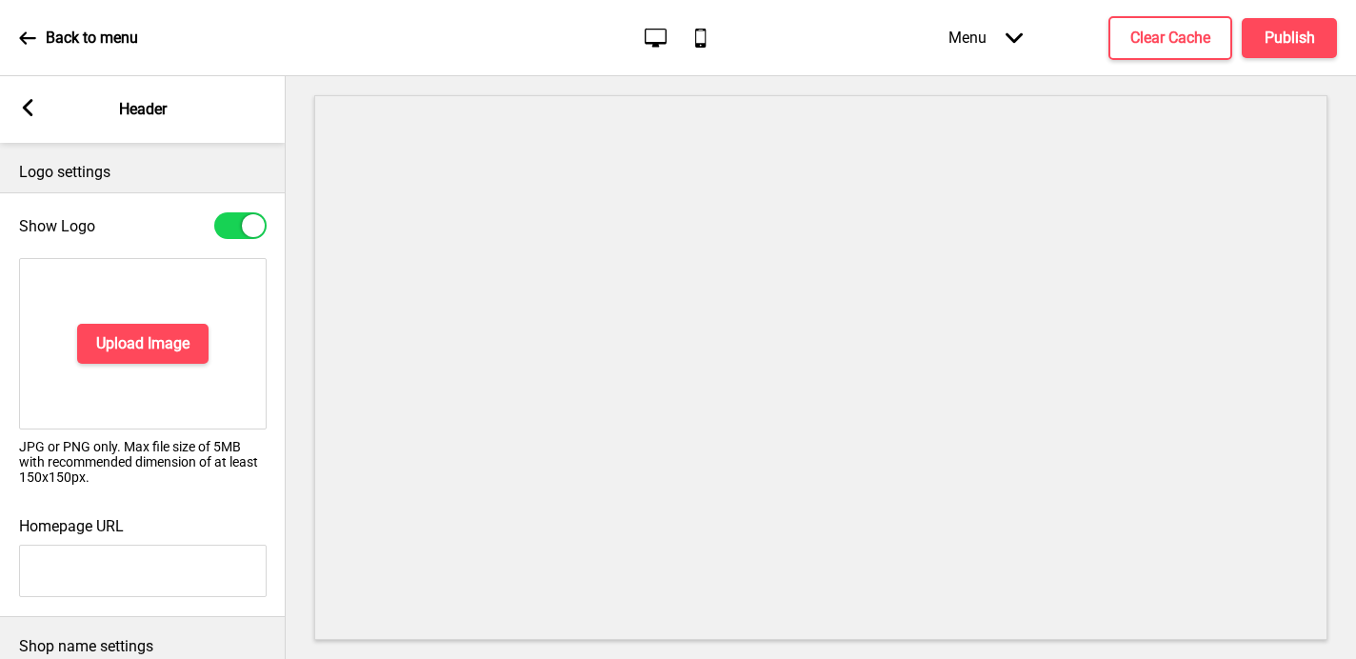
click at [249, 230] on div at bounding box center [253, 225] width 23 height 23
checkbox input "false"
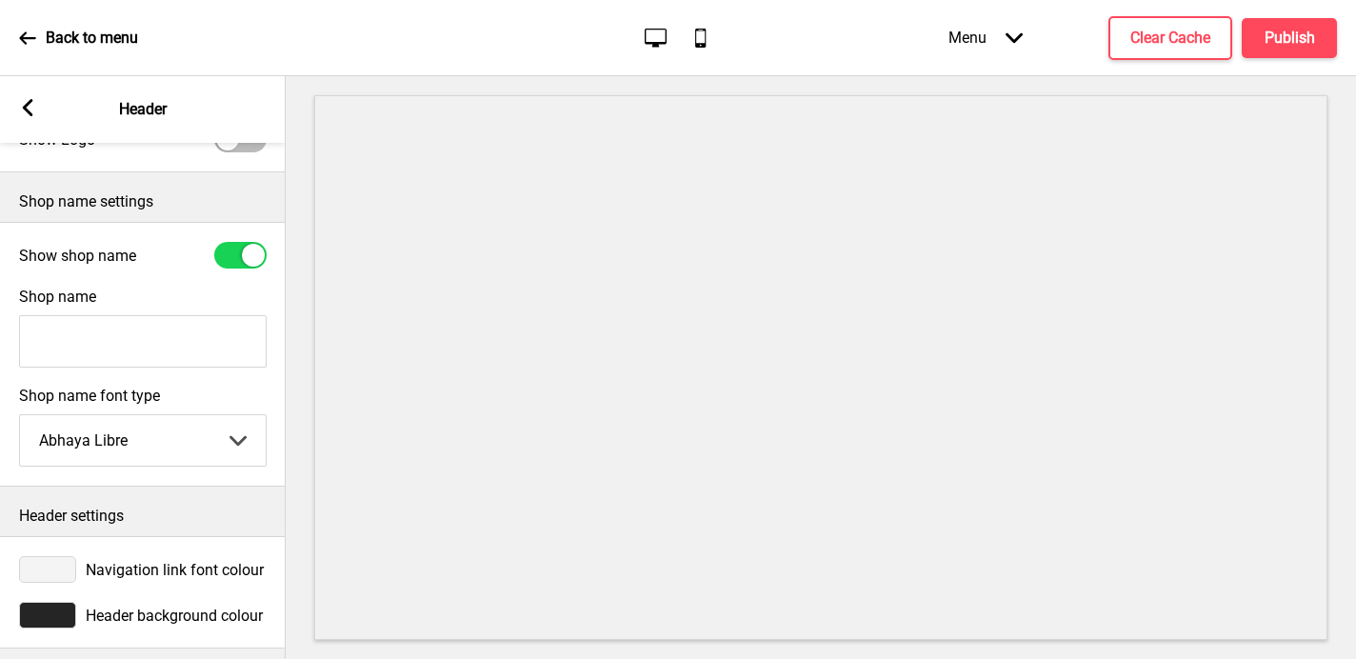
scroll to position [95, 0]
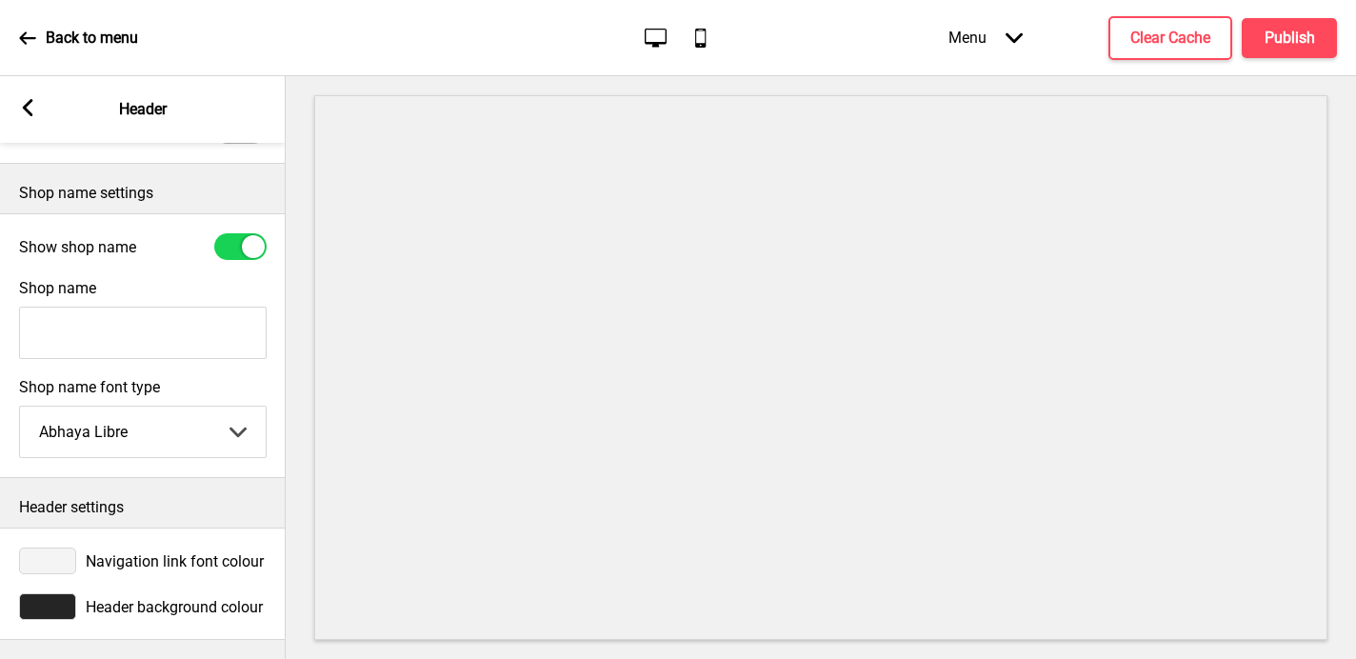
click at [147, 333] on input "Shop name" at bounding box center [143, 333] width 248 height 52
type input "Lee And Ting"
click at [246, 243] on div at bounding box center [253, 246] width 23 height 23
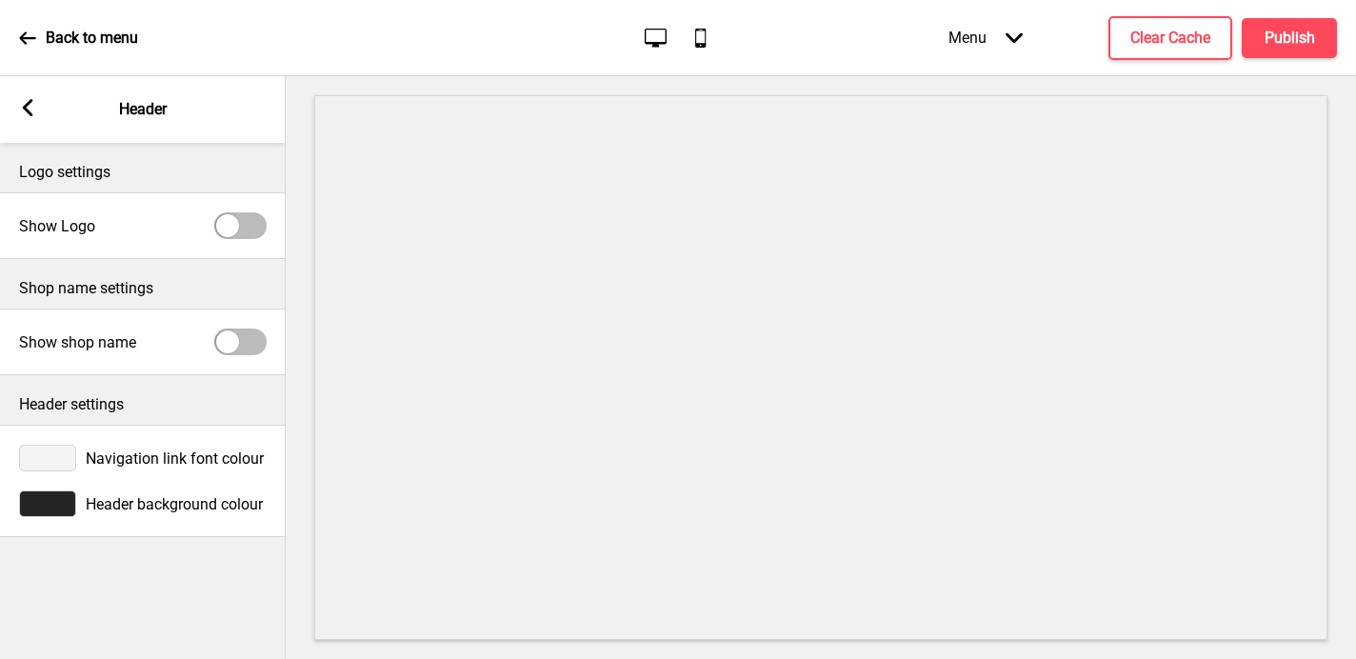
scroll to position [0, 0]
click at [249, 347] on div at bounding box center [240, 341] width 52 height 27
checkbox input "true"
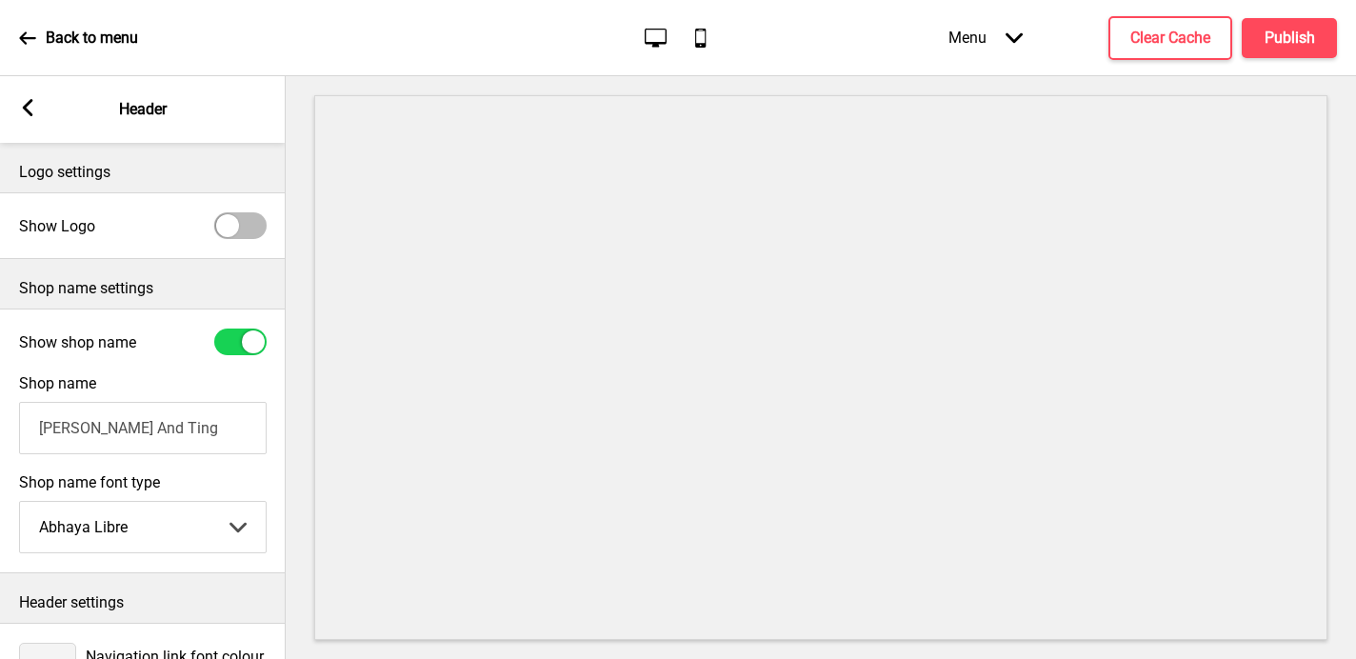
click at [28, 108] on rect at bounding box center [27, 107] width 17 height 17
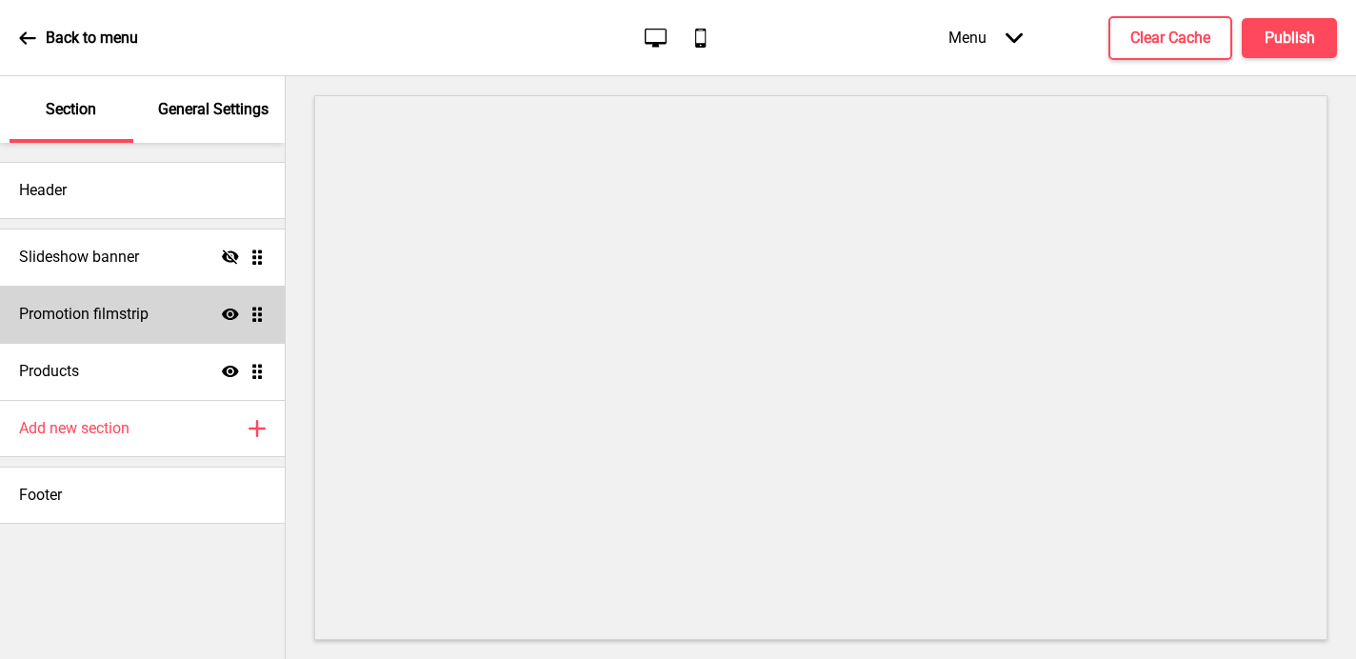
click at [171, 309] on div "Promotion filmstrip Show Drag" at bounding box center [142, 314] width 285 height 57
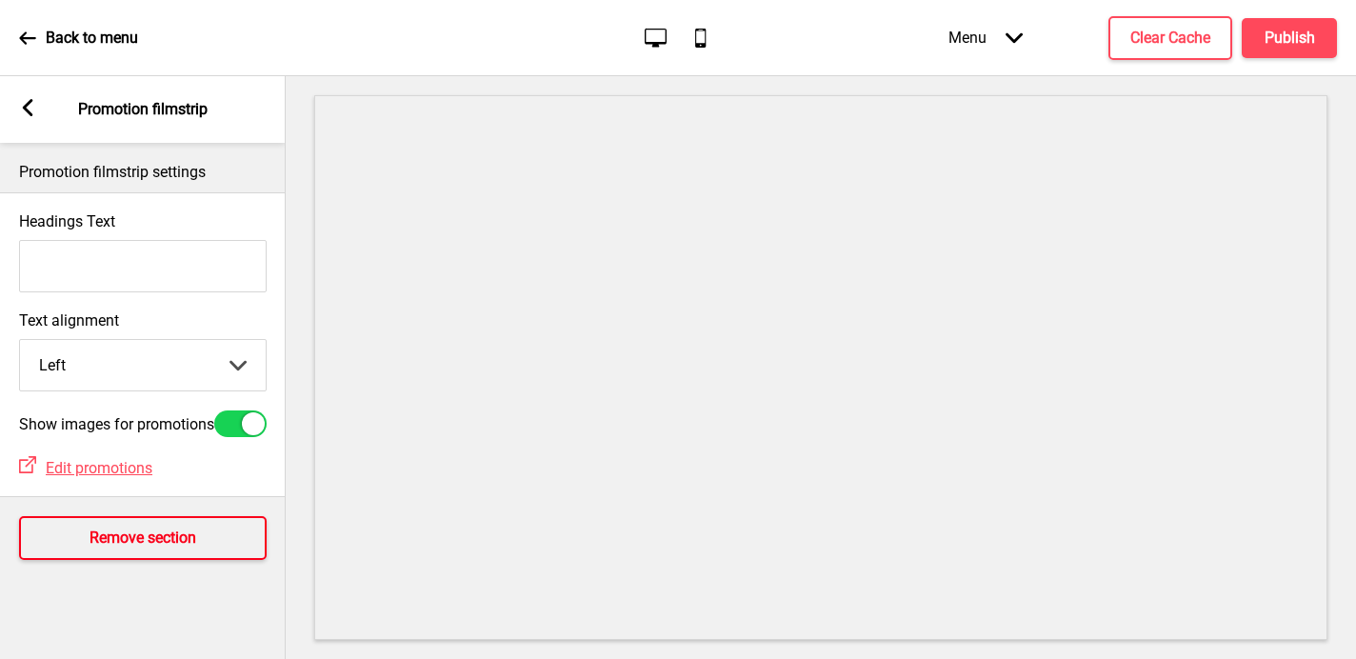
click at [74, 540] on button "Remove section" at bounding box center [143, 538] width 248 height 44
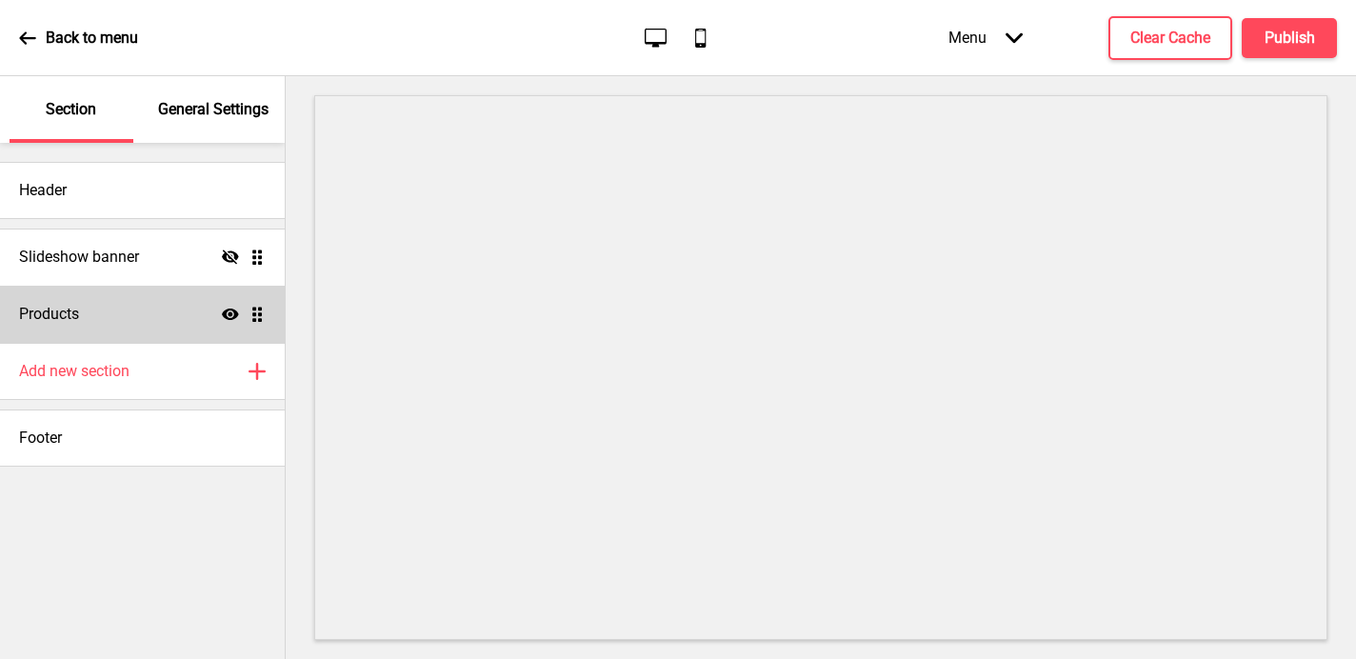
click at [55, 306] on h4 "Products" at bounding box center [49, 314] width 60 height 21
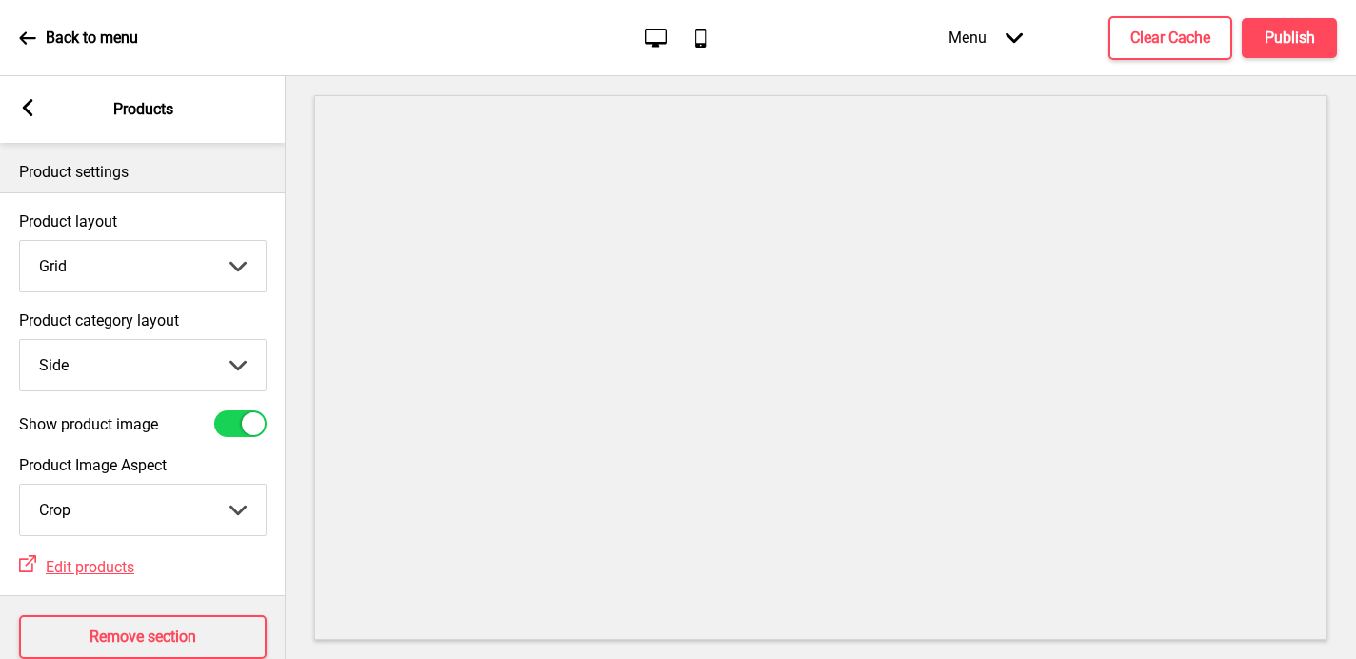
click at [90, 367] on select "Top Side" at bounding box center [143, 365] width 246 height 50
select select "top"
click at [20, 340] on select "Top Side" at bounding box center [143, 365] width 246 height 50
click at [26, 113] on rect at bounding box center [27, 107] width 17 height 17
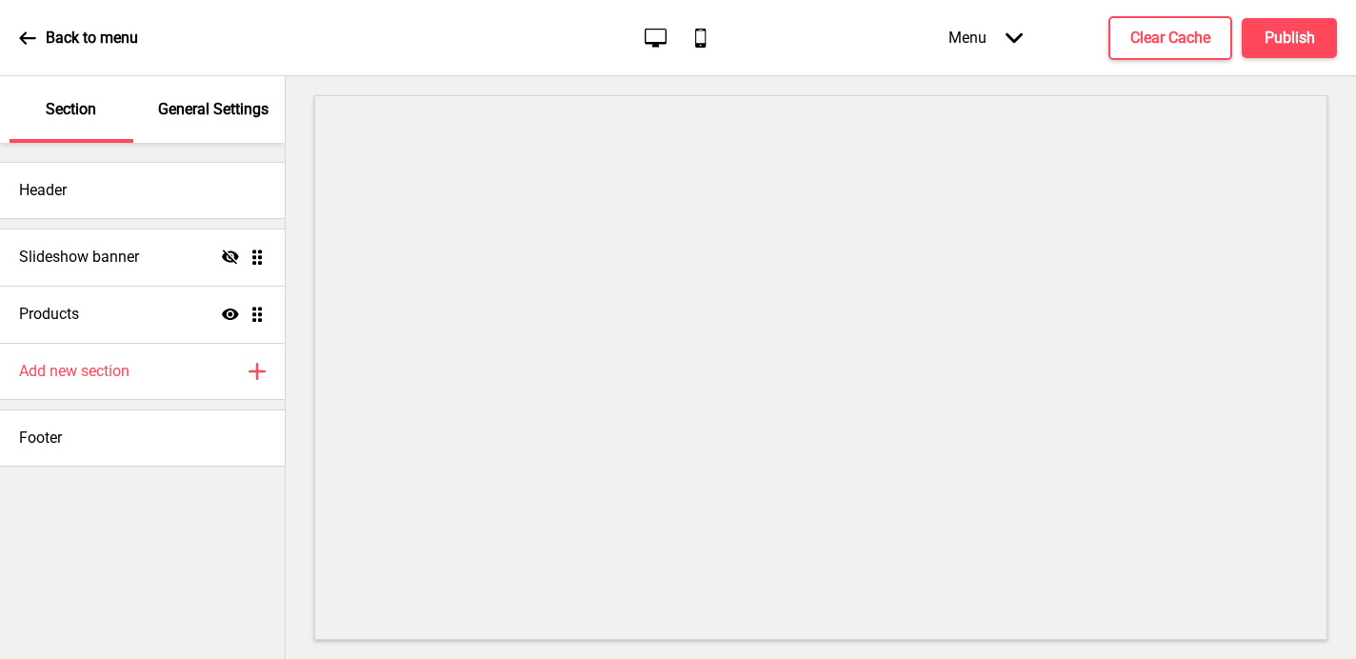
click at [201, 114] on p "General Settings" at bounding box center [213, 109] width 110 height 21
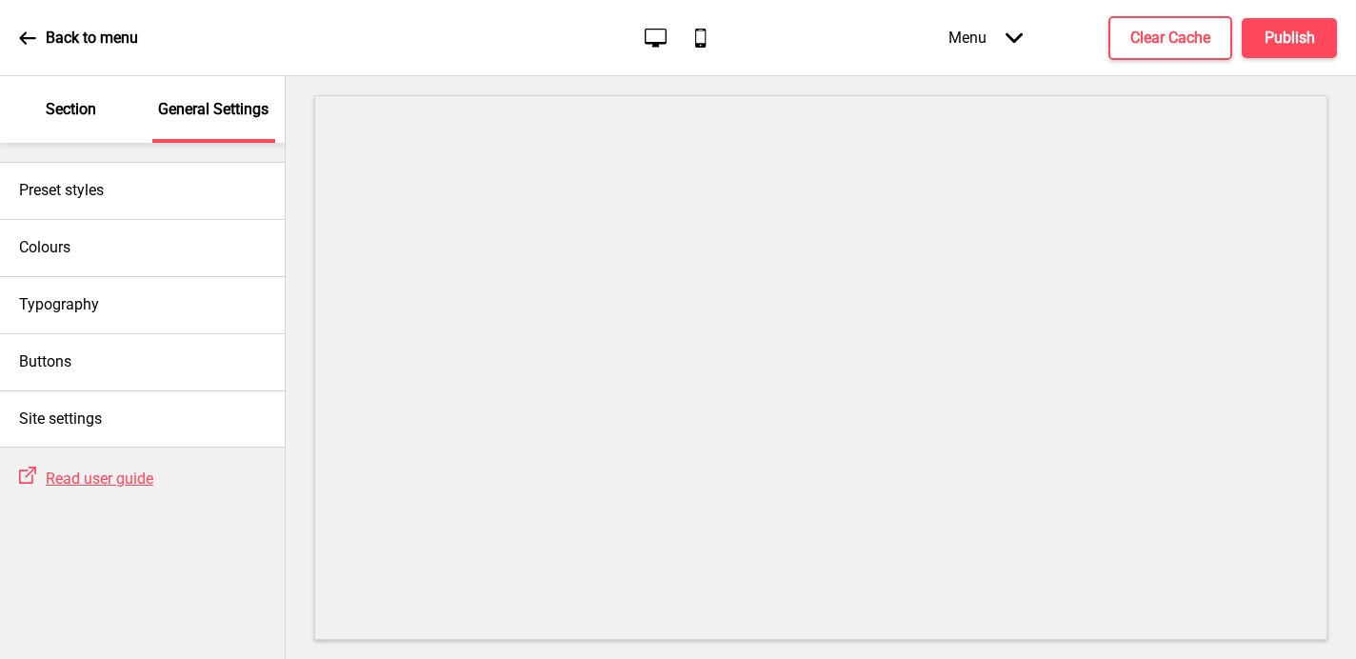
click at [83, 123] on div "Section" at bounding box center [72, 109] width 124 height 67
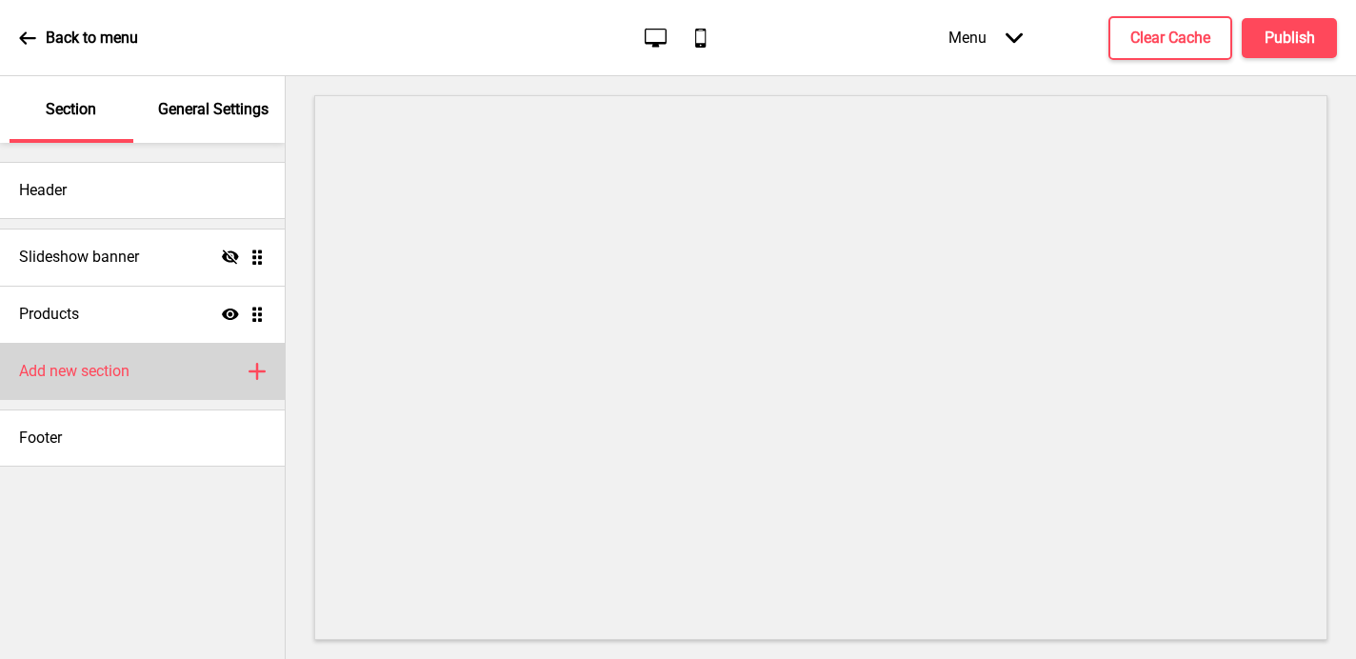
click at [78, 377] on h4 "Add new section" at bounding box center [74, 371] width 110 height 21
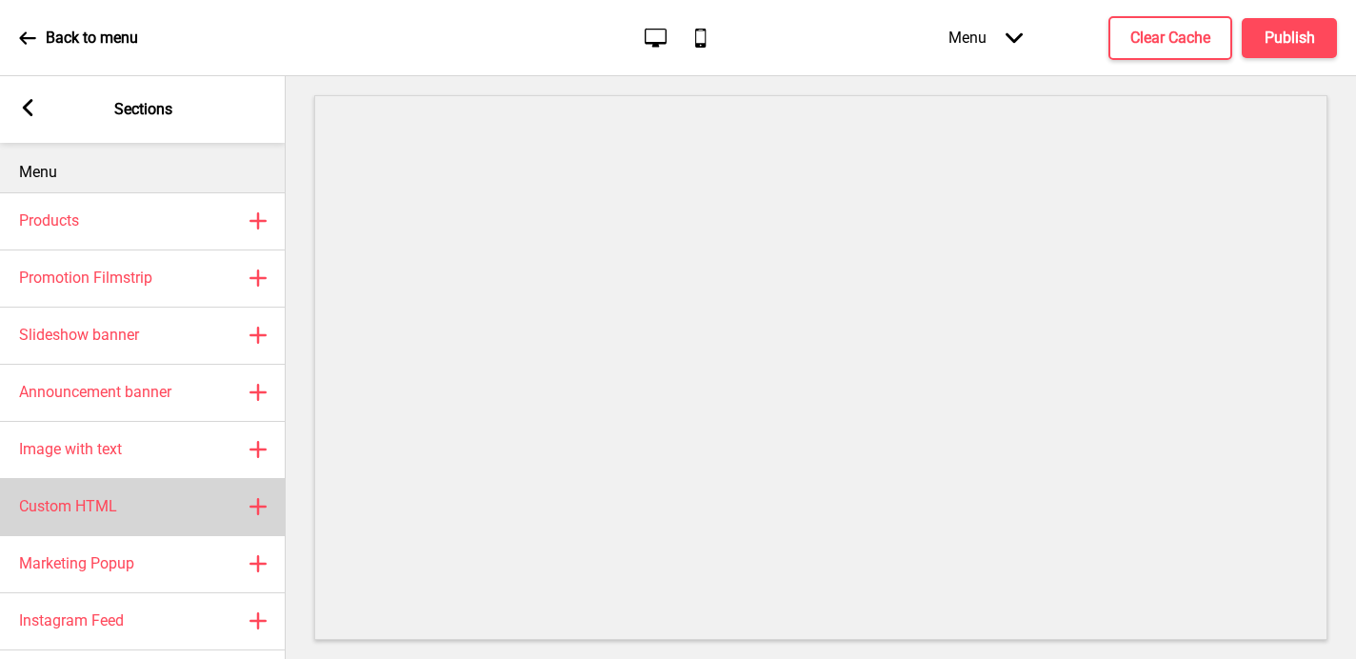
scroll to position [67, 0]
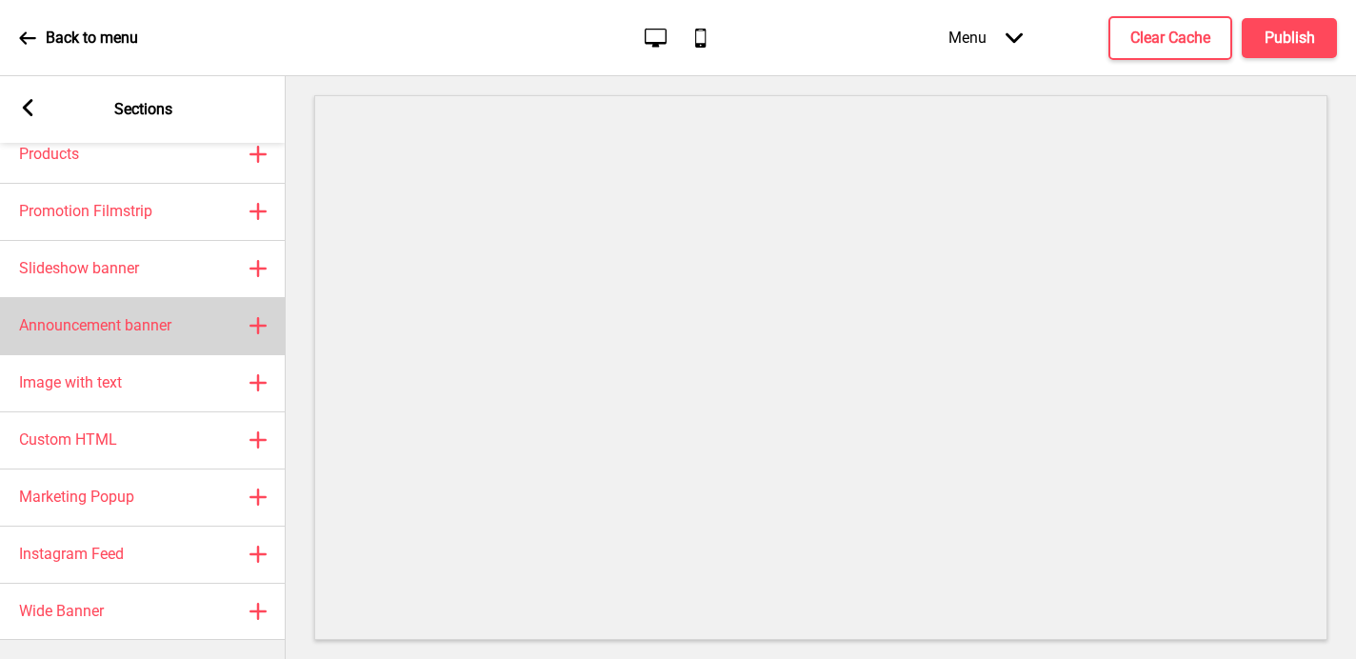
click at [109, 330] on h4 "Announcement banner" at bounding box center [95, 325] width 152 height 21
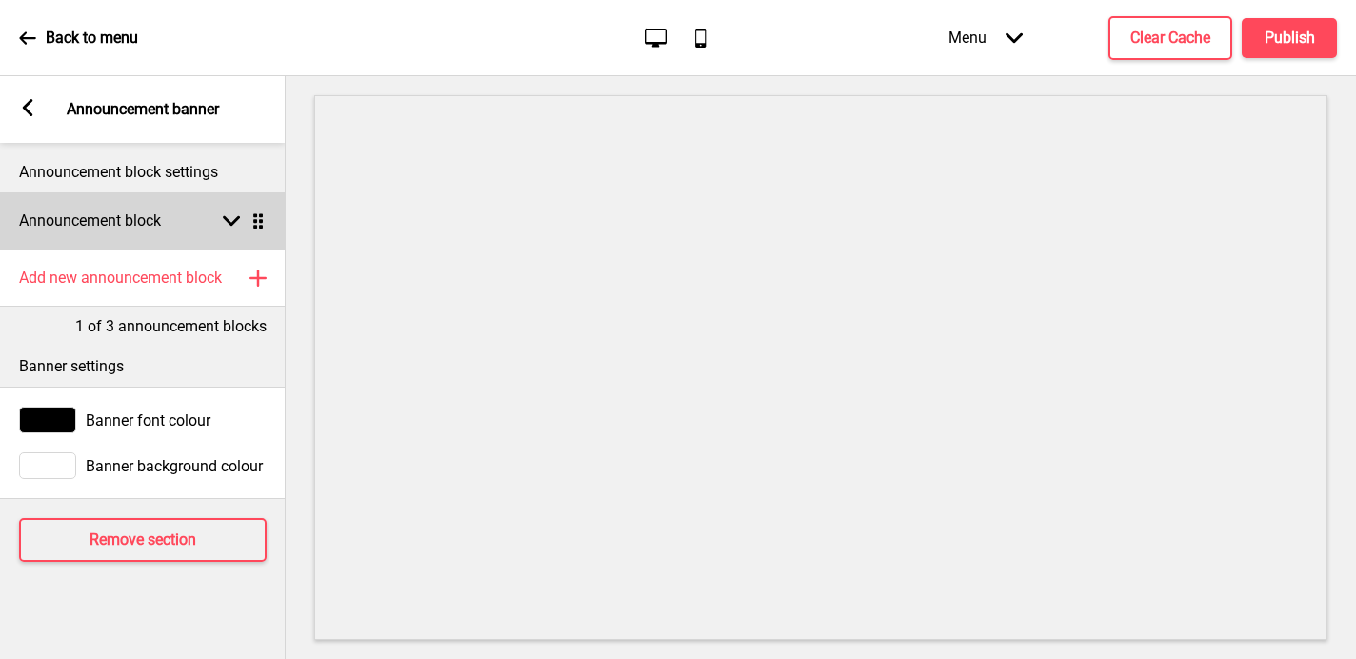
click at [93, 222] on h4 "Announcement block" at bounding box center [90, 220] width 142 height 21
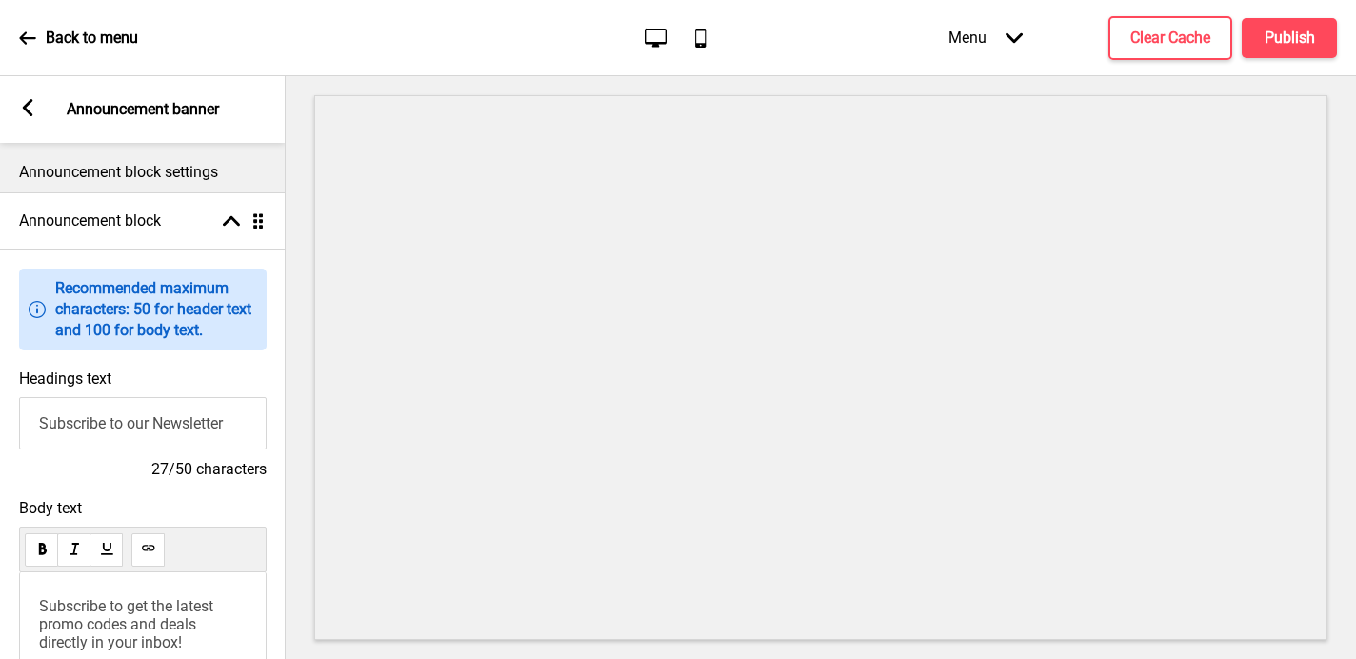
click at [80, 428] on input "Subscribe to our Newsletter" at bounding box center [143, 423] width 248 height 52
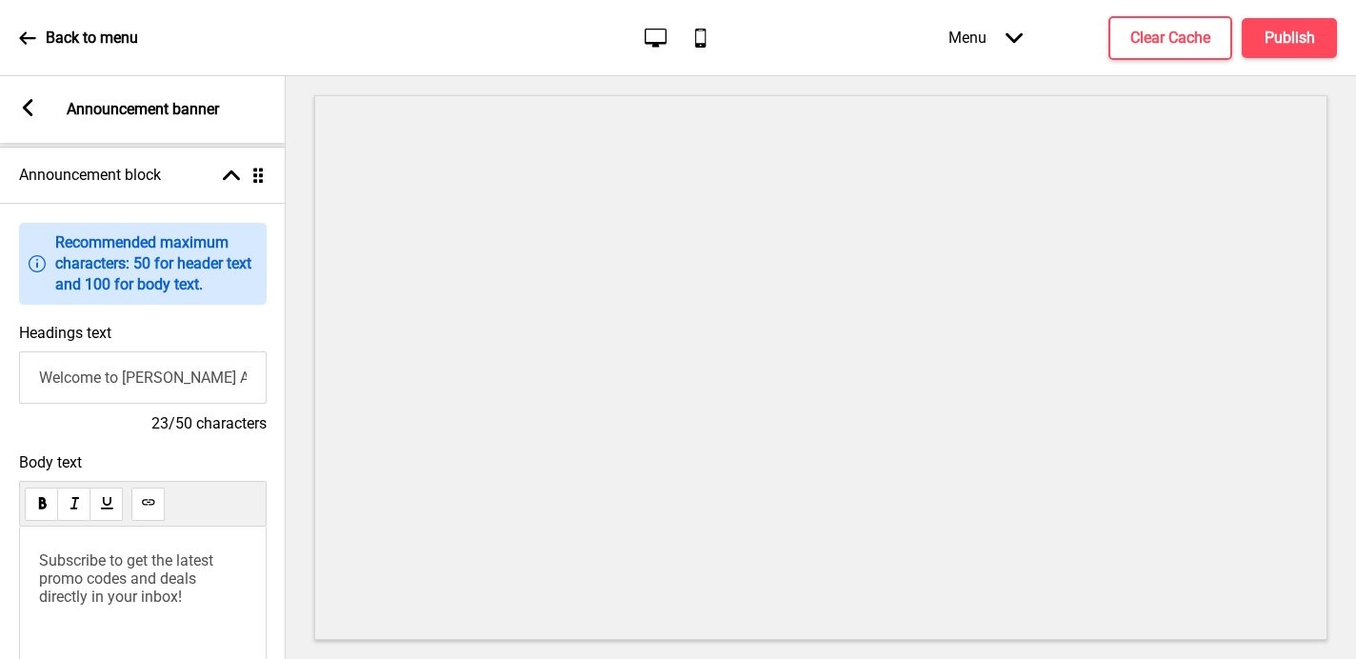
scroll to position [54, 0]
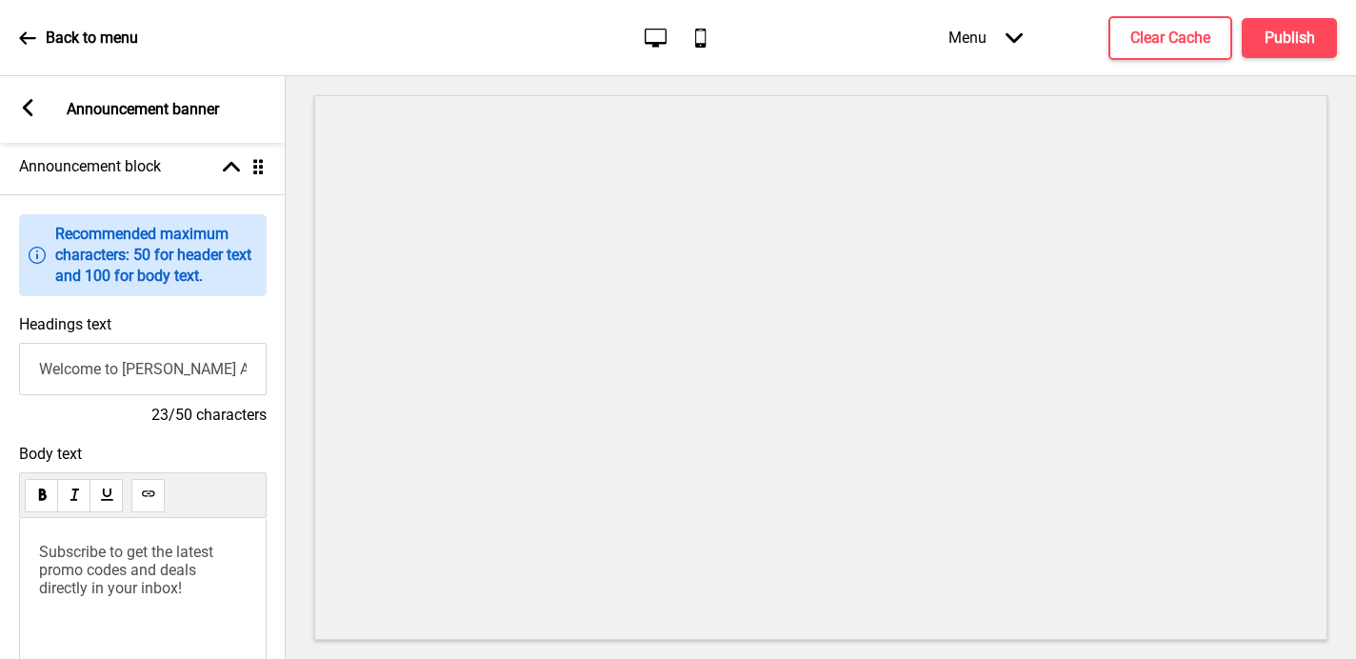
click at [110, 367] on input "Welcome to Lee And Ting" at bounding box center [143, 369] width 248 height 52
type input "Welcome To Lee And Ting"
click at [87, 547] on span "Subscribe to get the latest promo codes and deals directly in your inbox!" at bounding box center [128, 570] width 178 height 54
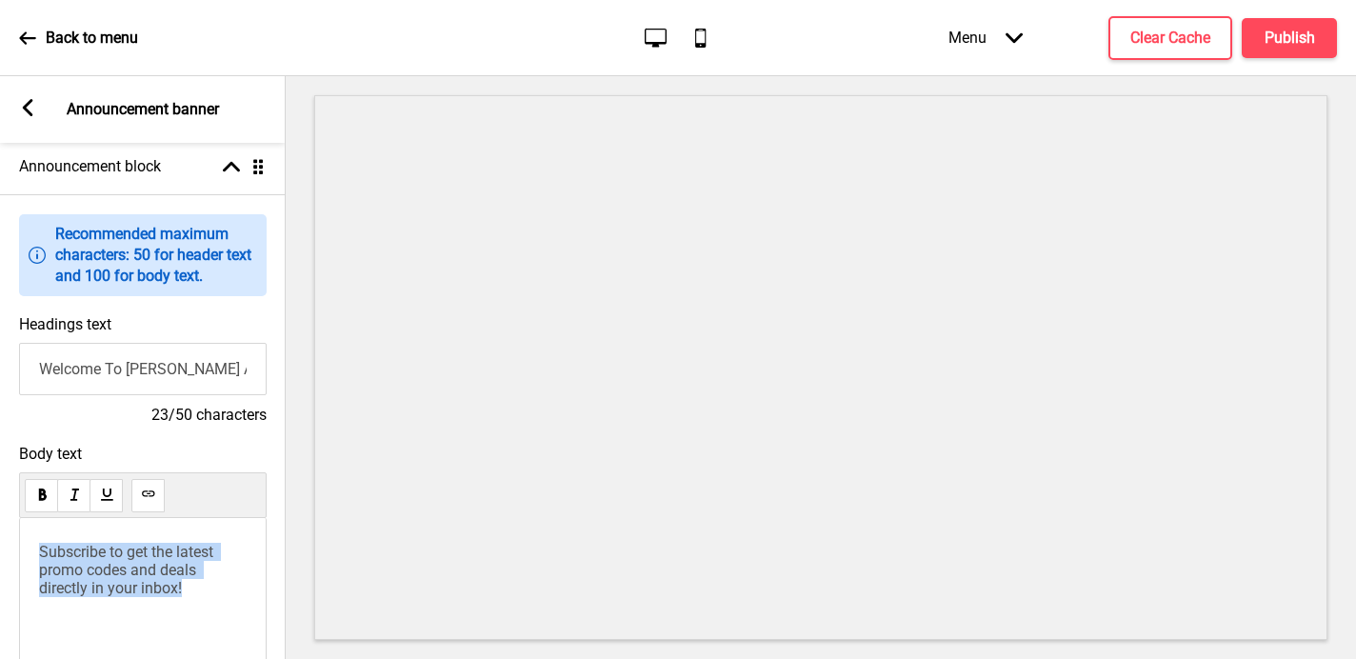
click at [87, 547] on span "Subscribe to get the latest promo codes and deals directly in your inbox!" at bounding box center [128, 570] width 178 height 54
click at [33, 103] on rect at bounding box center [27, 107] width 17 height 17
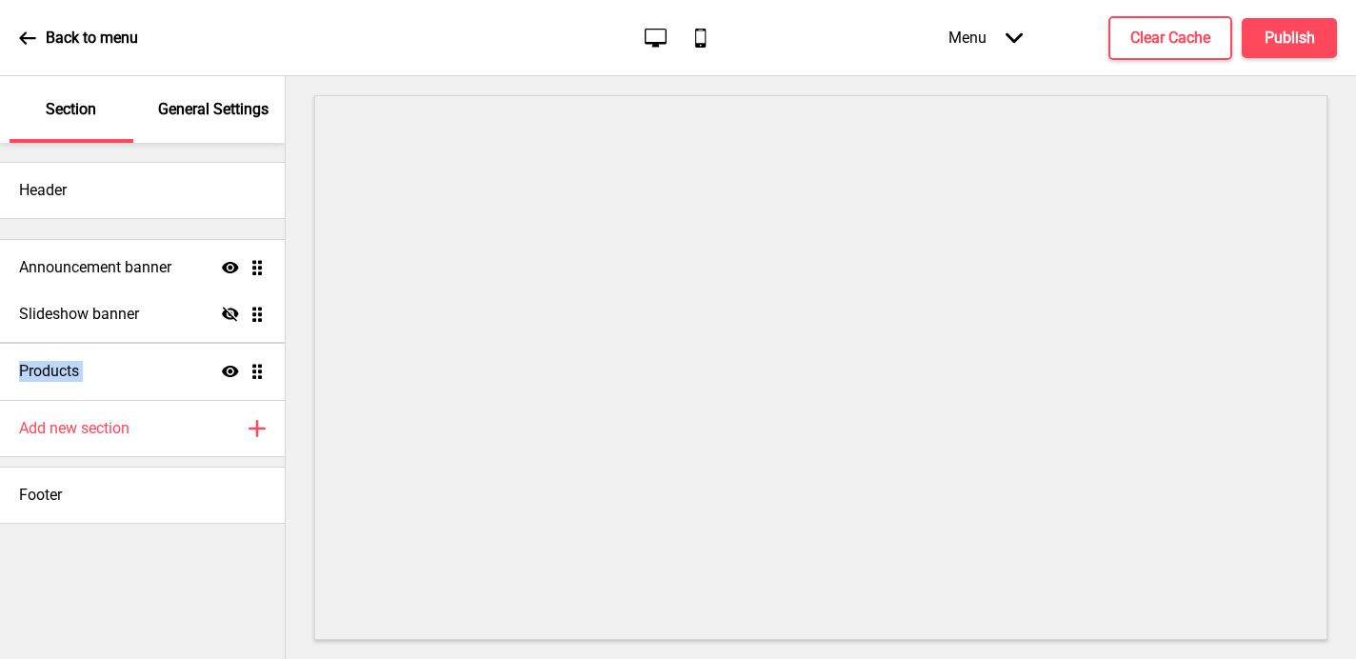
drag, startPoint x: 265, startPoint y: 376, endPoint x: 263, endPoint y: 272, distance: 103.8
click at [263, 272] on ul "Slideshow banner Hide Drag Products Show Drag Announcement banner Show Drag" at bounding box center [142, 314] width 285 height 171
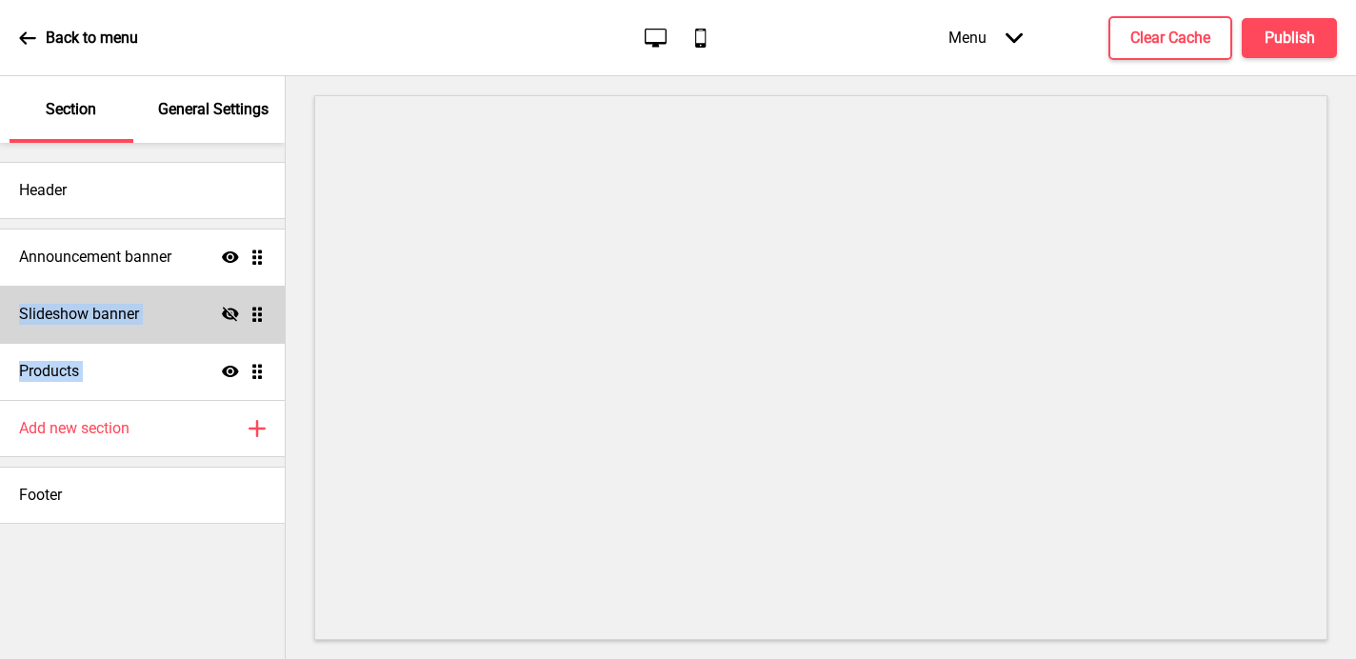
click at [199, 313] on div "Slideshow banner Hide Drag" at bounding box center [142, 314] width 285 height 57
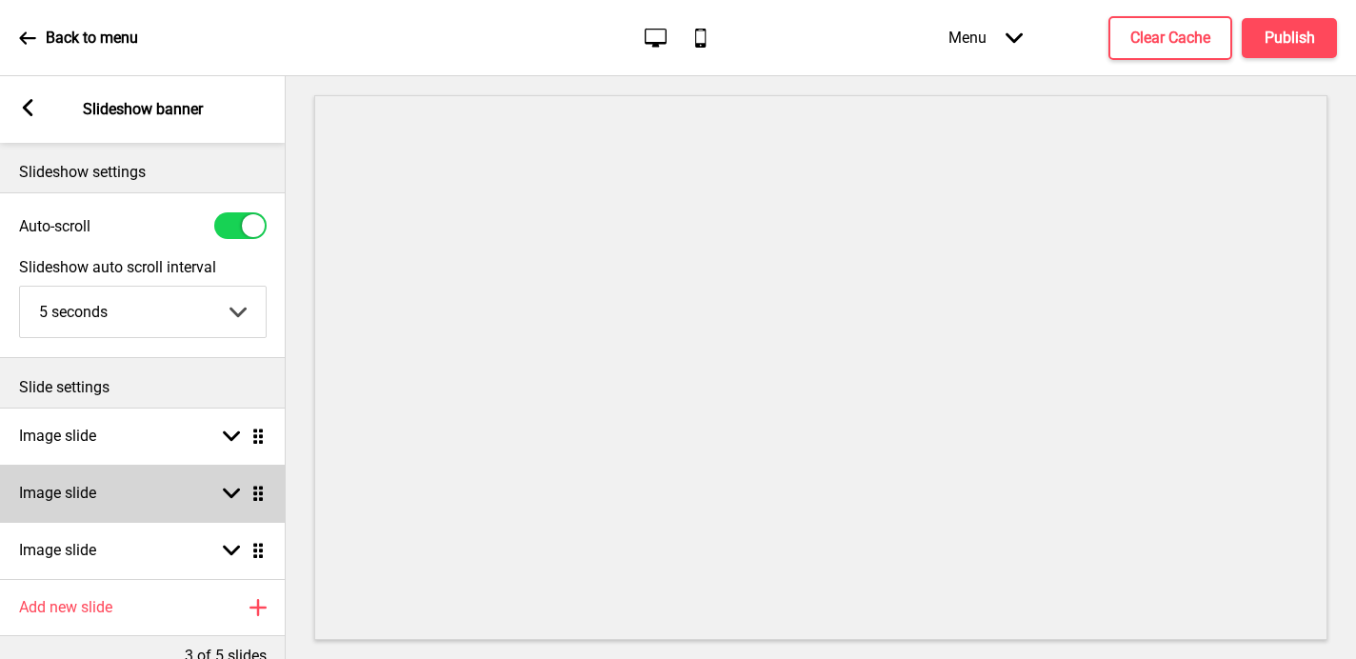
scroll to position [109, 0]
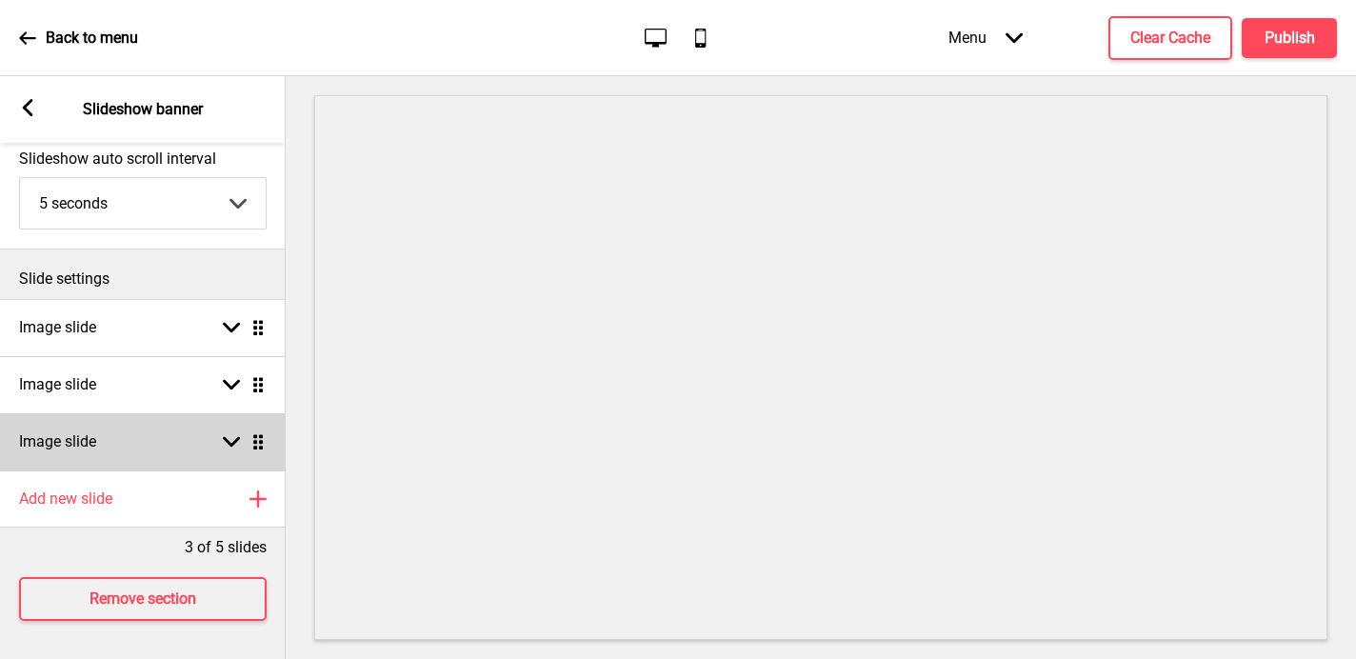
click at [86, 438] on h4 "Image slide" at bounding box center [57, 441] width 77 height 21
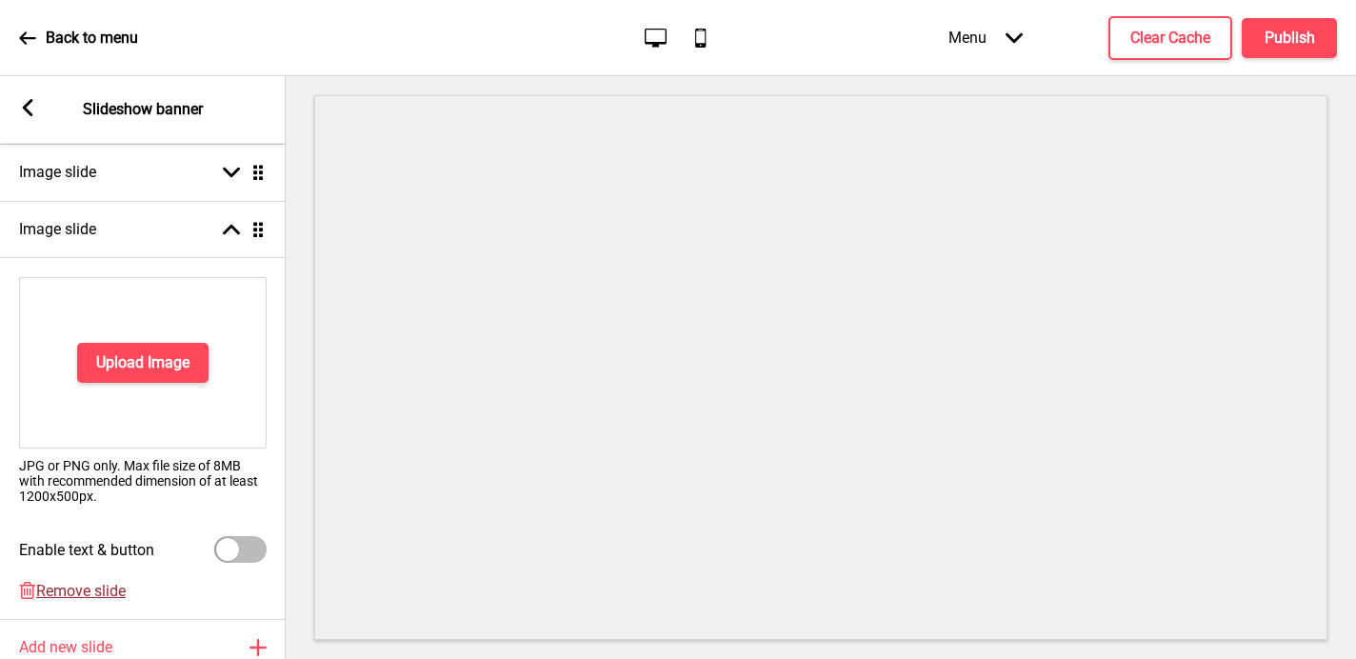
click at [84, 587] on span "Remove slide" at bounding box center [81, 591] width 90 height 18
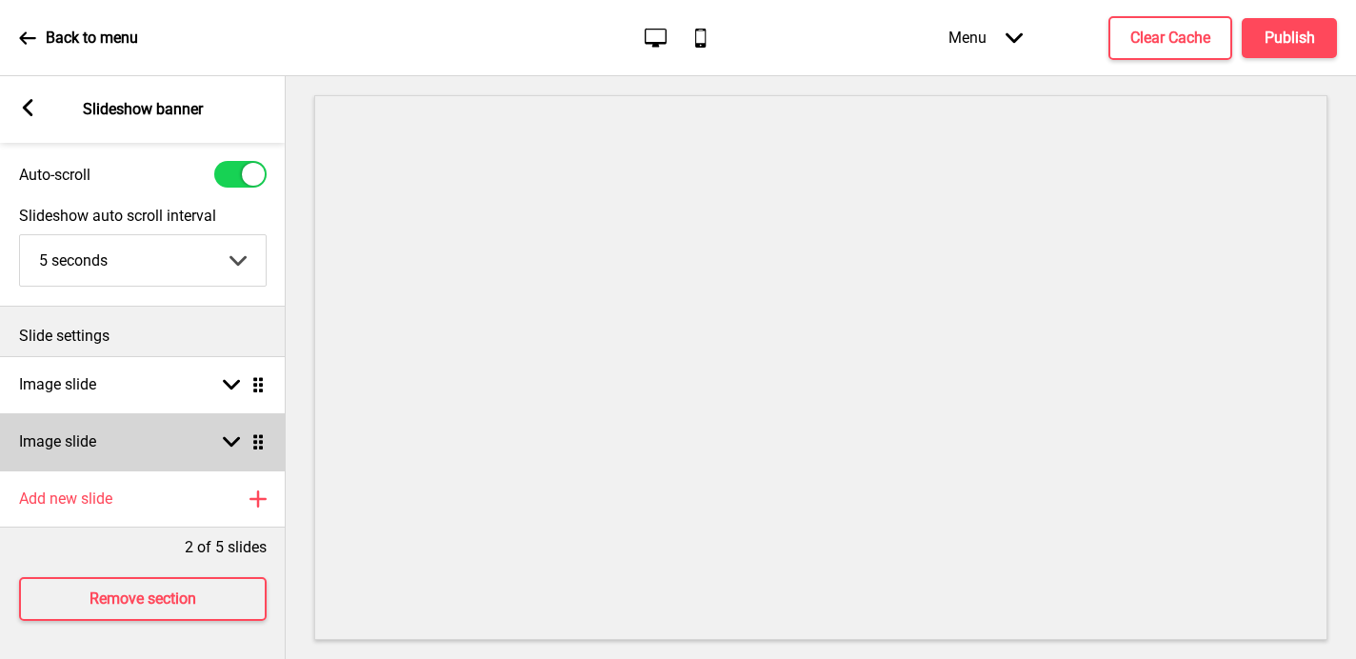
click at [96, 437] on h4 "Image slide" at bounding box center [57, 441] width 77 height 21
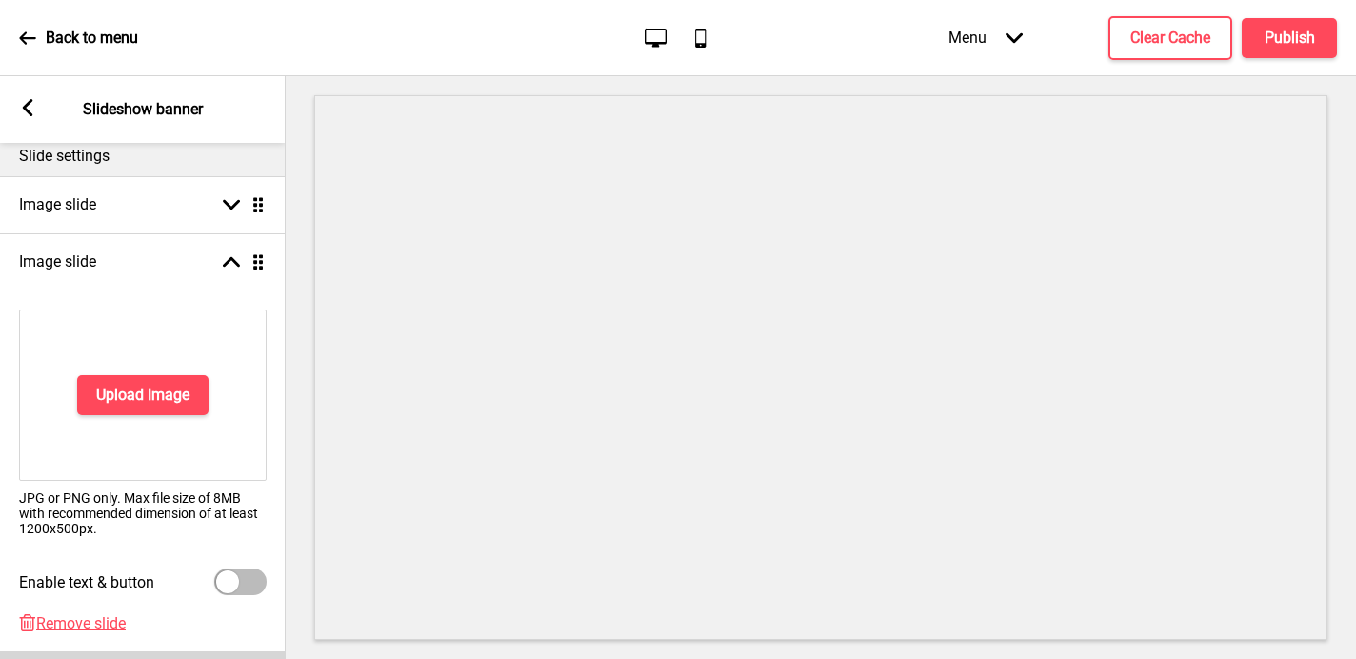
scroll to position [321, 0]
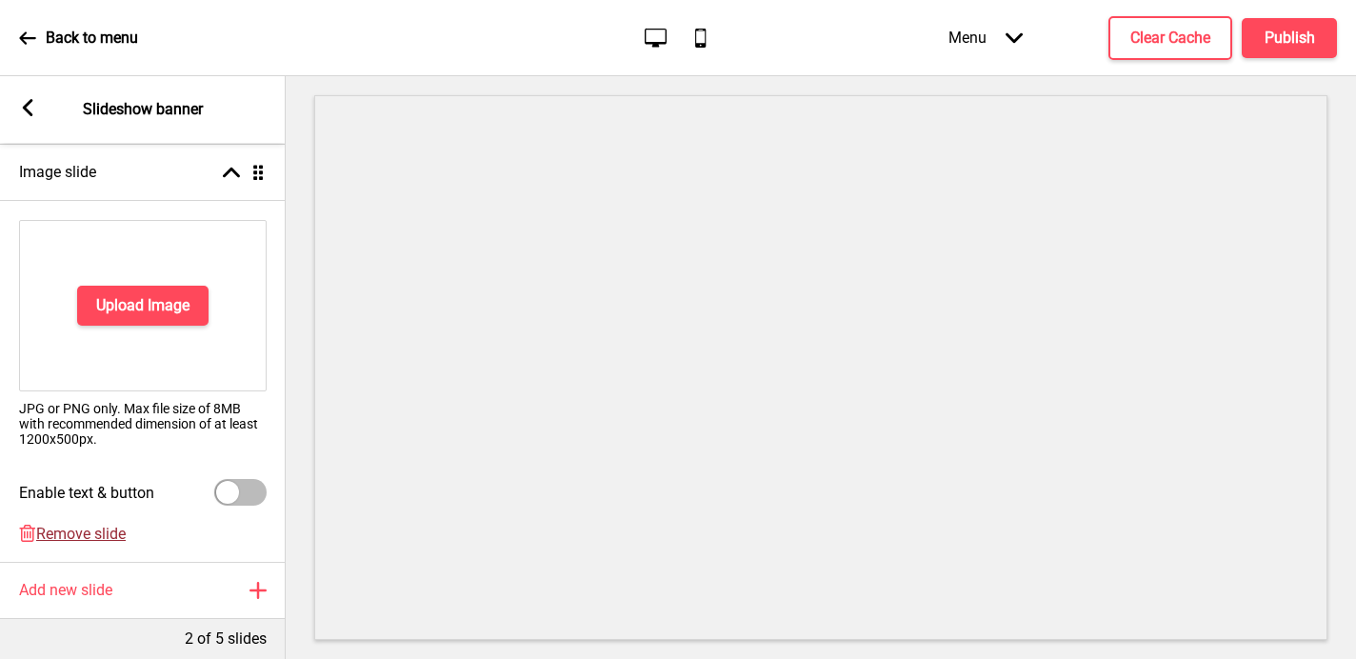
click at [83, 526] on span "Remove slide" at bounding box center [81, 534] width 90 height 18
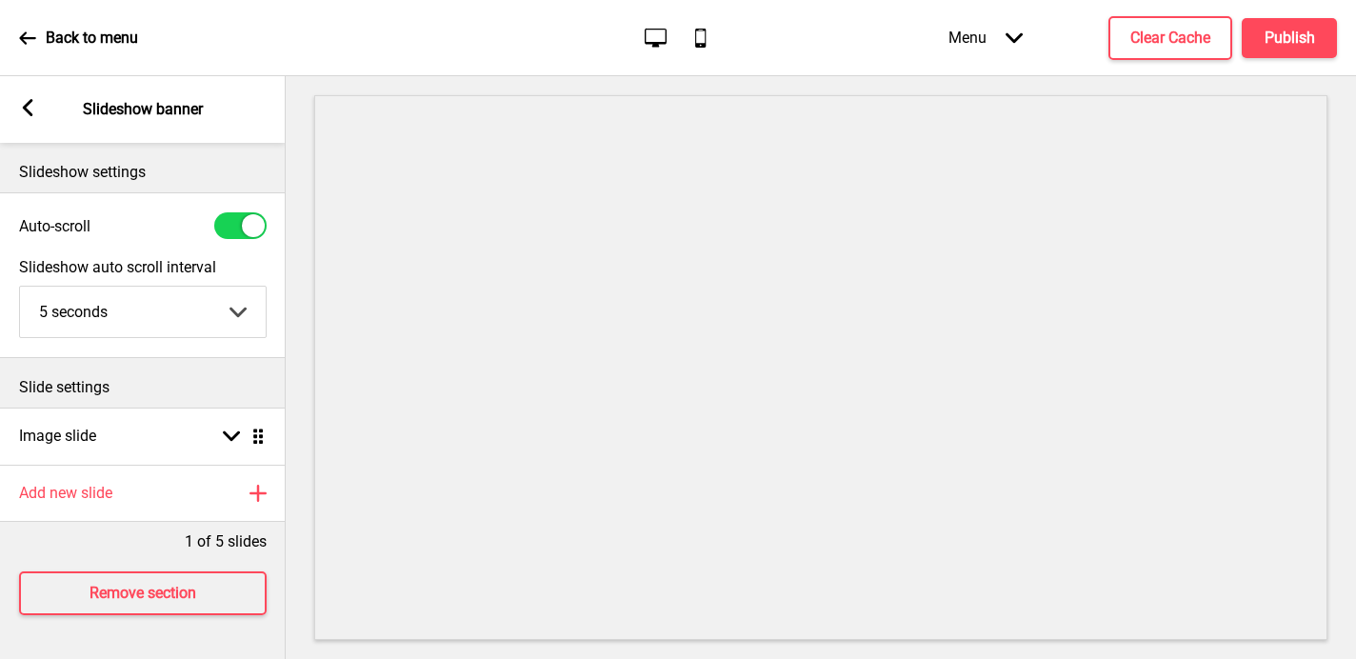
click at [13, 105] on div "Arrow left Slideshow banner" at bounding box center [143, 109] width 286 height 67
click at [23, 106] on g at bounding box center [27, 107] width 17 height 17
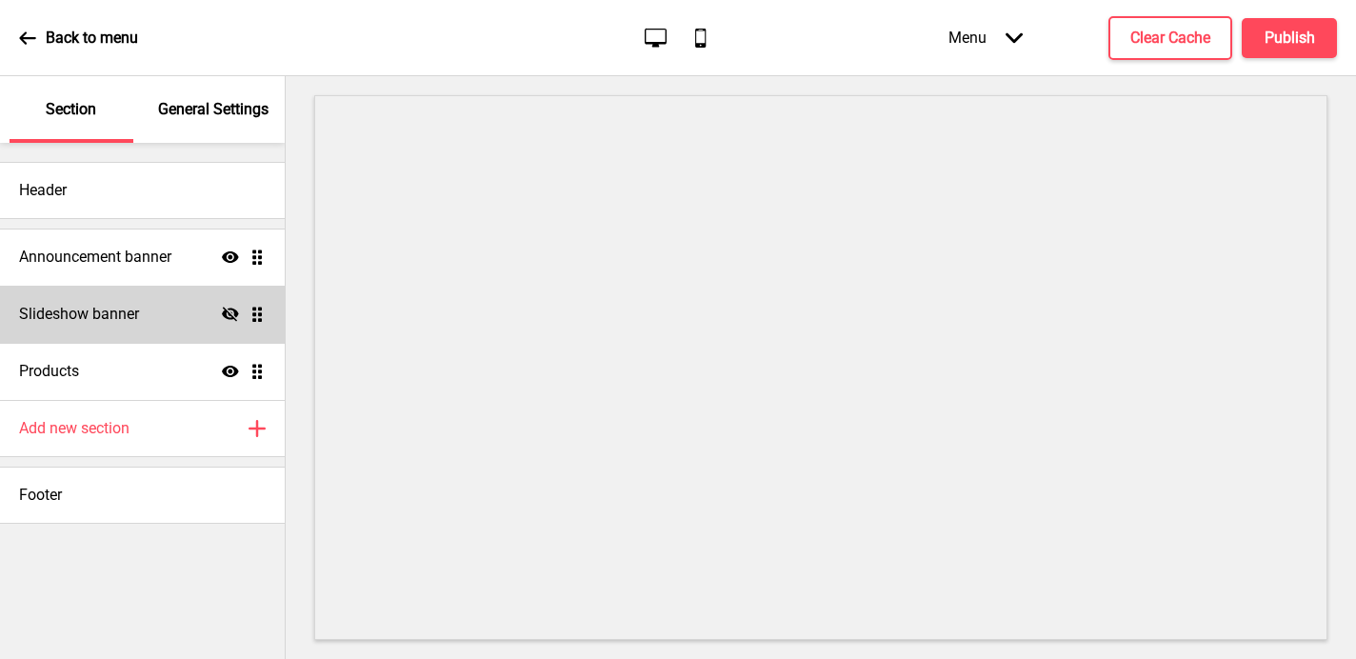
click at [232, 317] on icon at bounding box center [230, 314] width 17 height 14
click at [226, 101] on p "General Settings" at bounding box center [213, 109] width 110 height 21
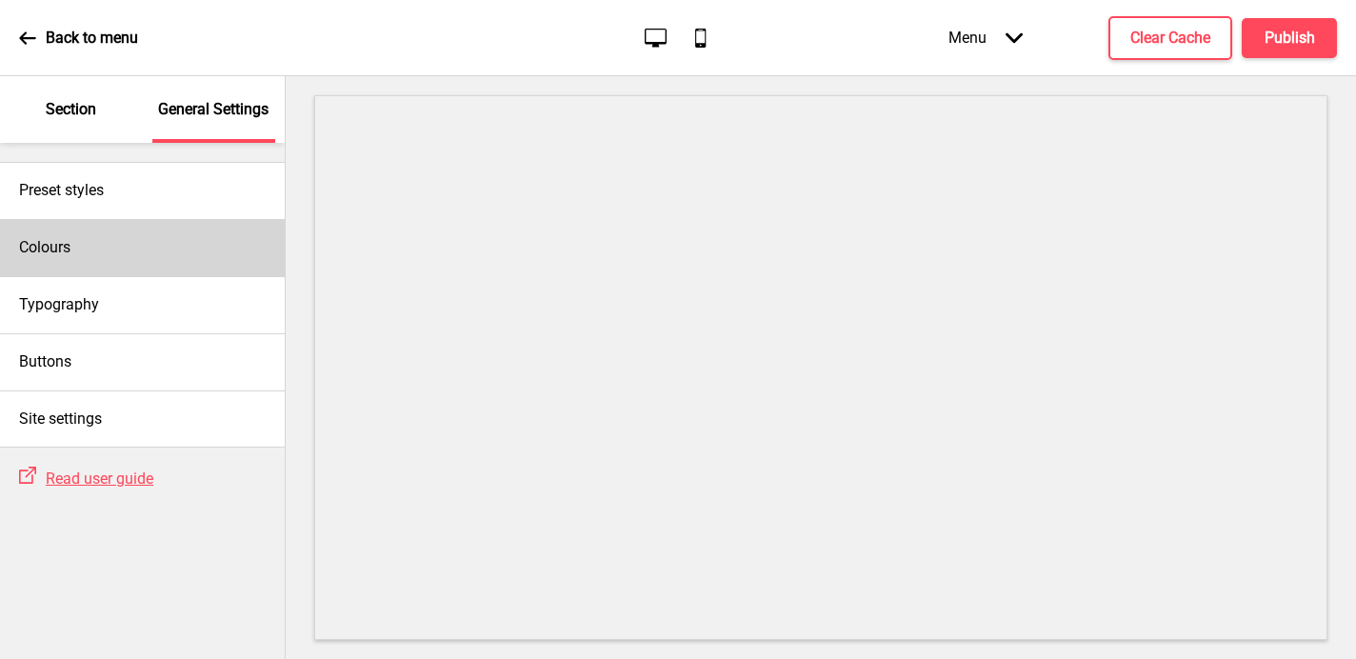
click at [52, 262] on div "Colours" at bounding box center [142, 247] width 285 height 57
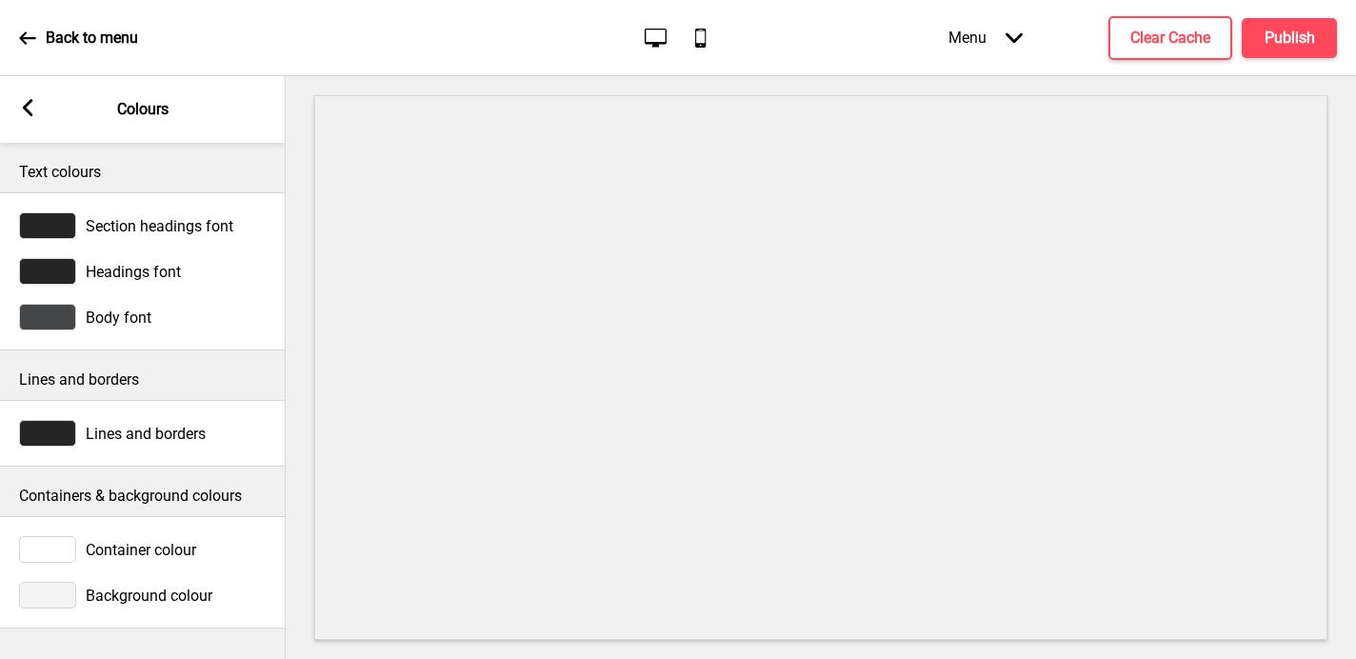
click at [43, 597] on div at bounding box center [47, 595] width 57 height 27
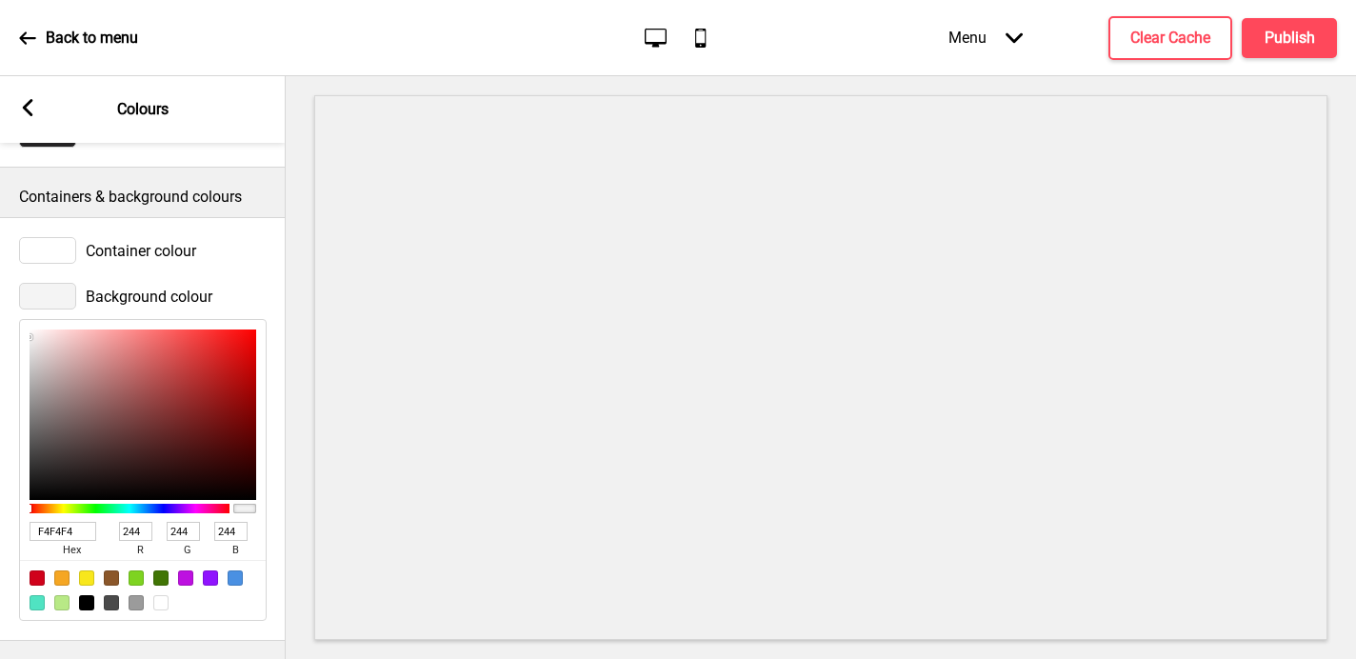
click at [159, 607] on div at bounding box center [160, 602] width 15 height 15
type input "FFFFFF"
type input "255"
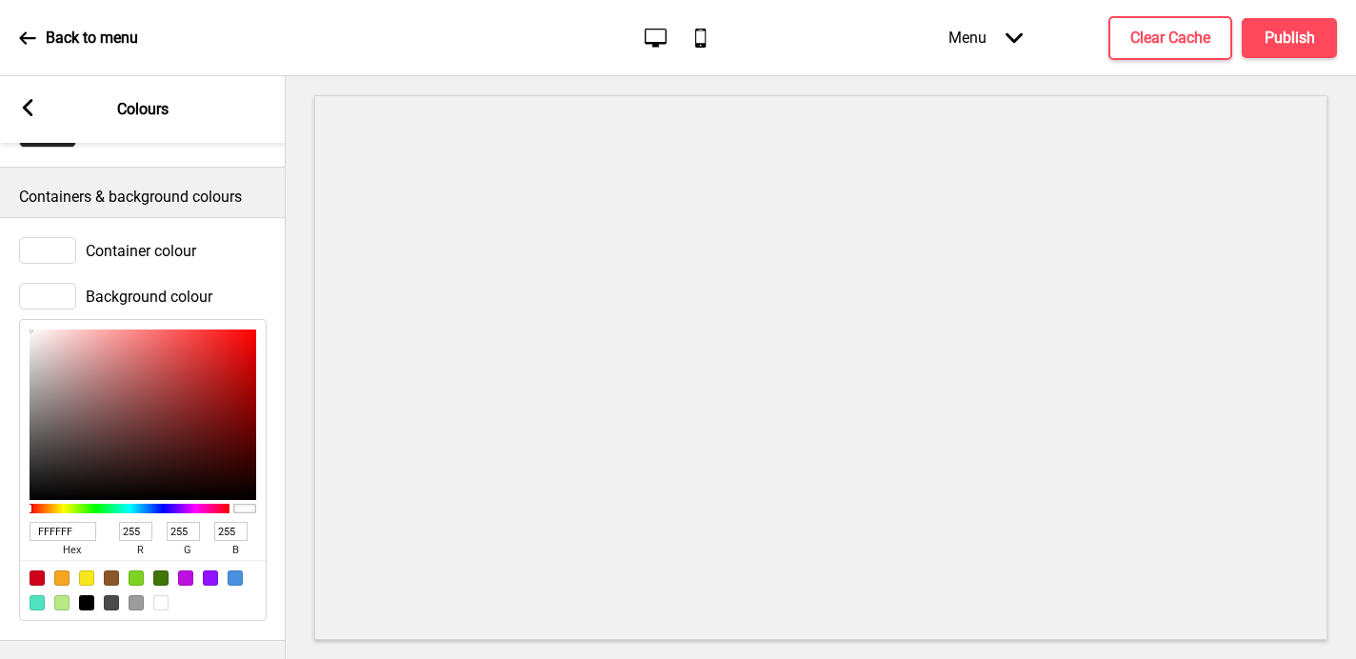
scroll to position [0, 0]
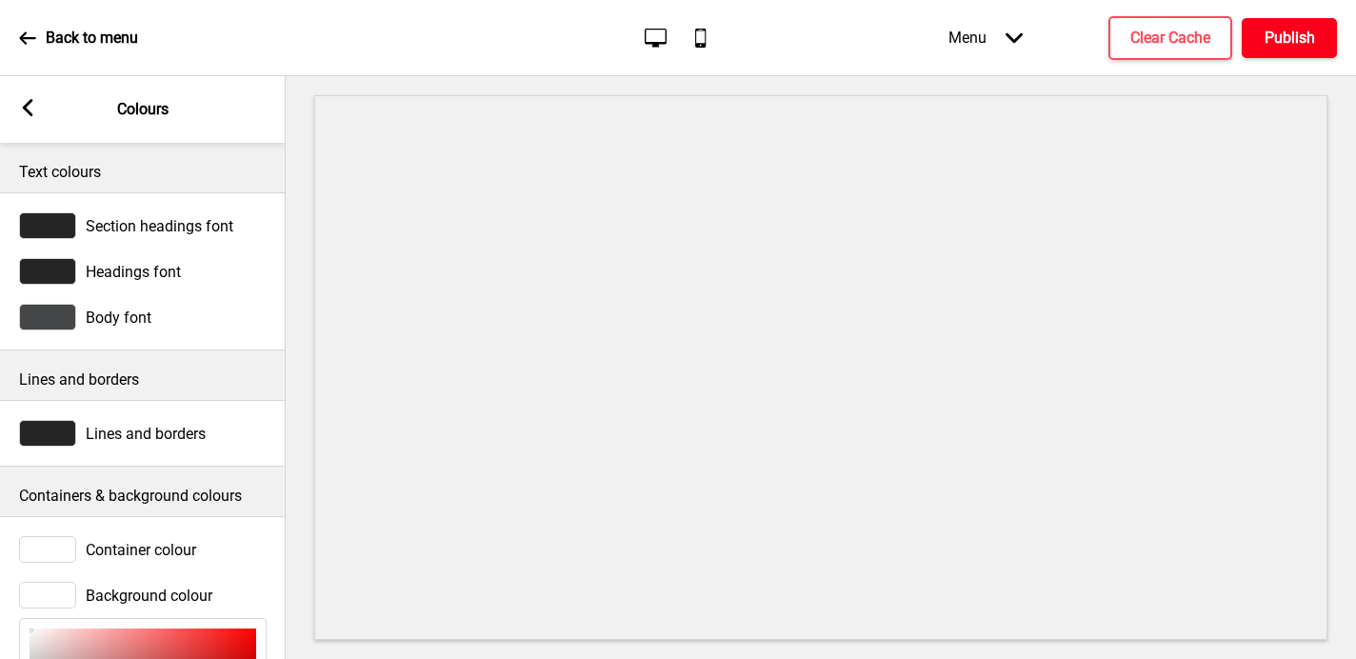
click at [1286, 53] on button "Publish" at bounding box center [1289, 38] width 95 height 40
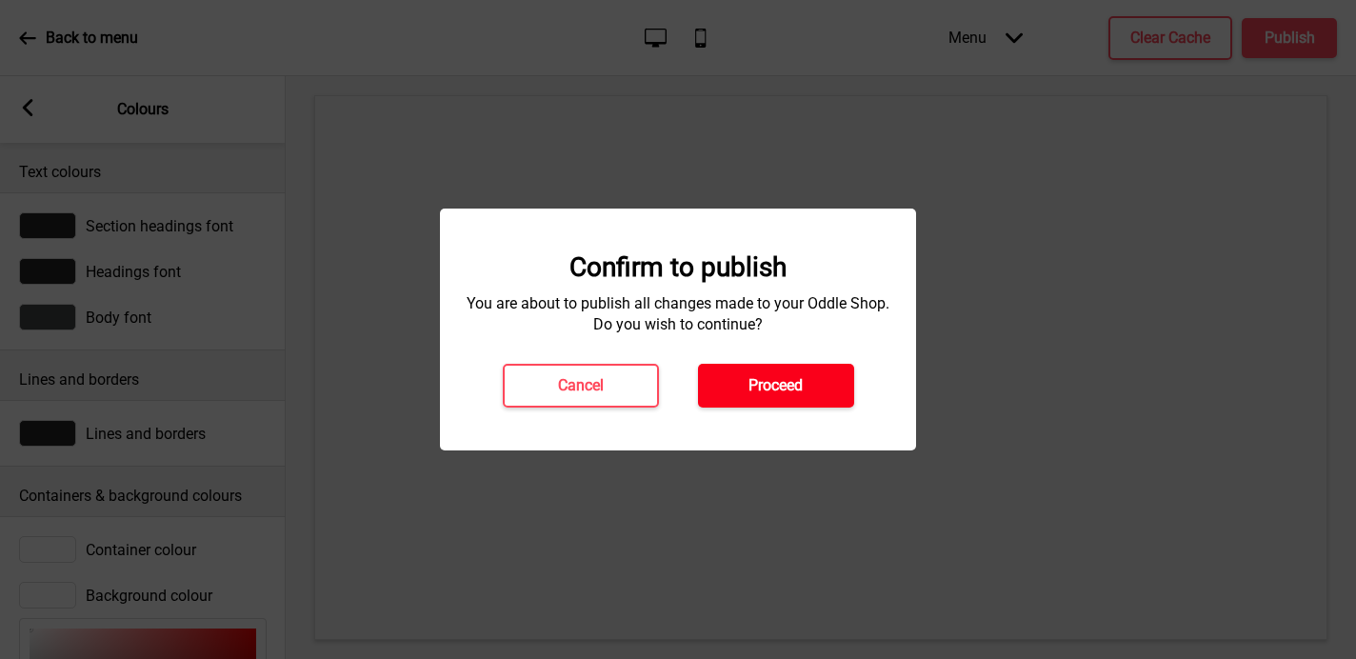
click at [760, 382] on h4 "Proceed" at bounding box center [775, 385] width 54 height 21
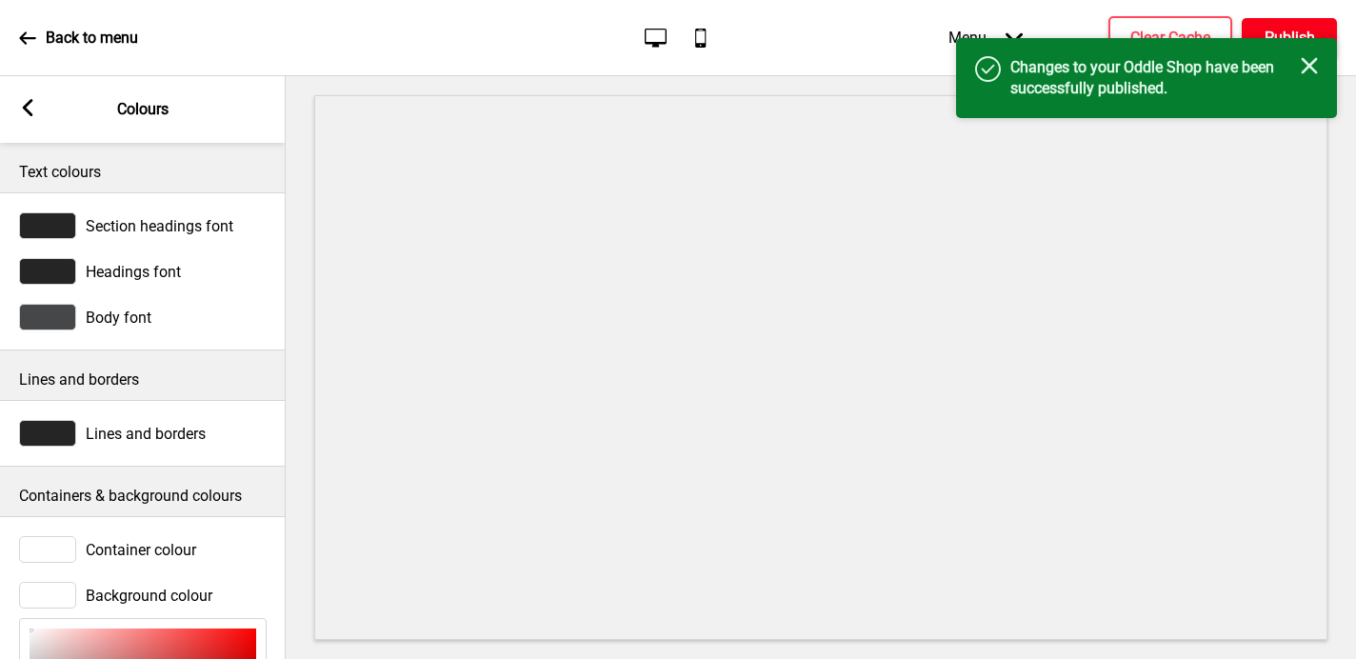
scroll to position [299, 0]
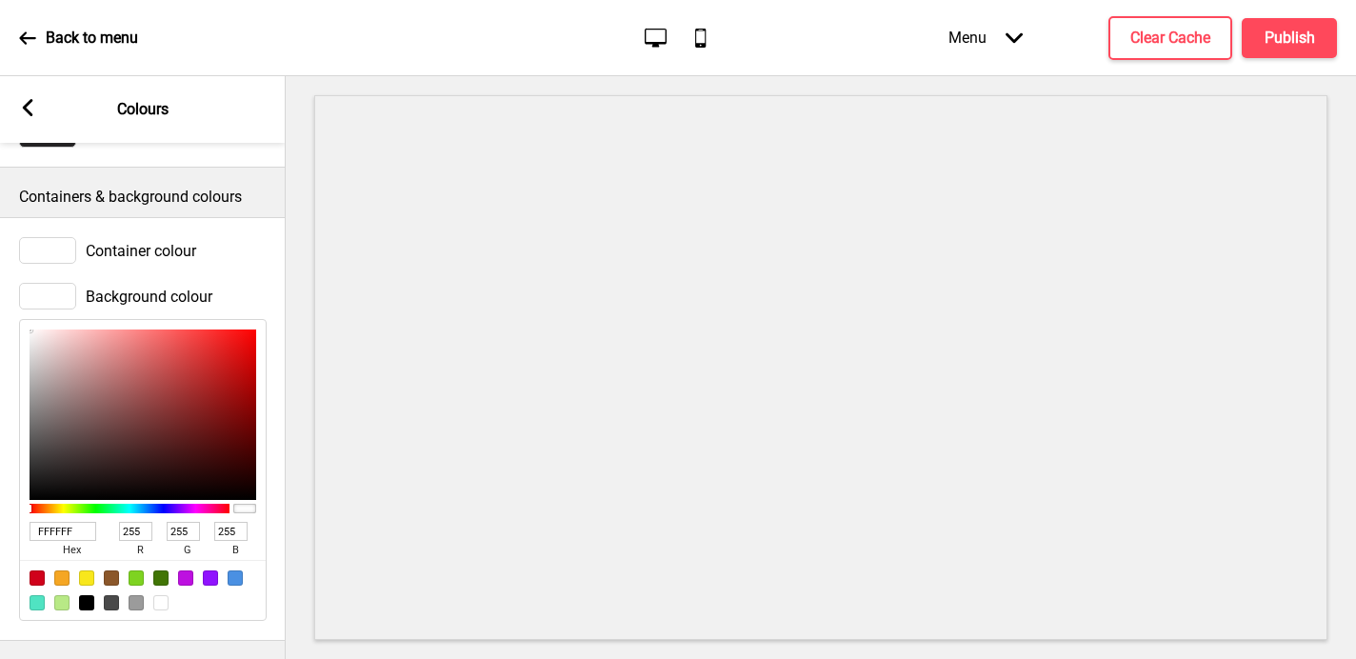
click at [11, 110] on div "Arrow left Colours" at bounding box center [143, 109] width 286 height 67
click at [28, 110] on icon at bounding box center [28, 107] width 10 height 17
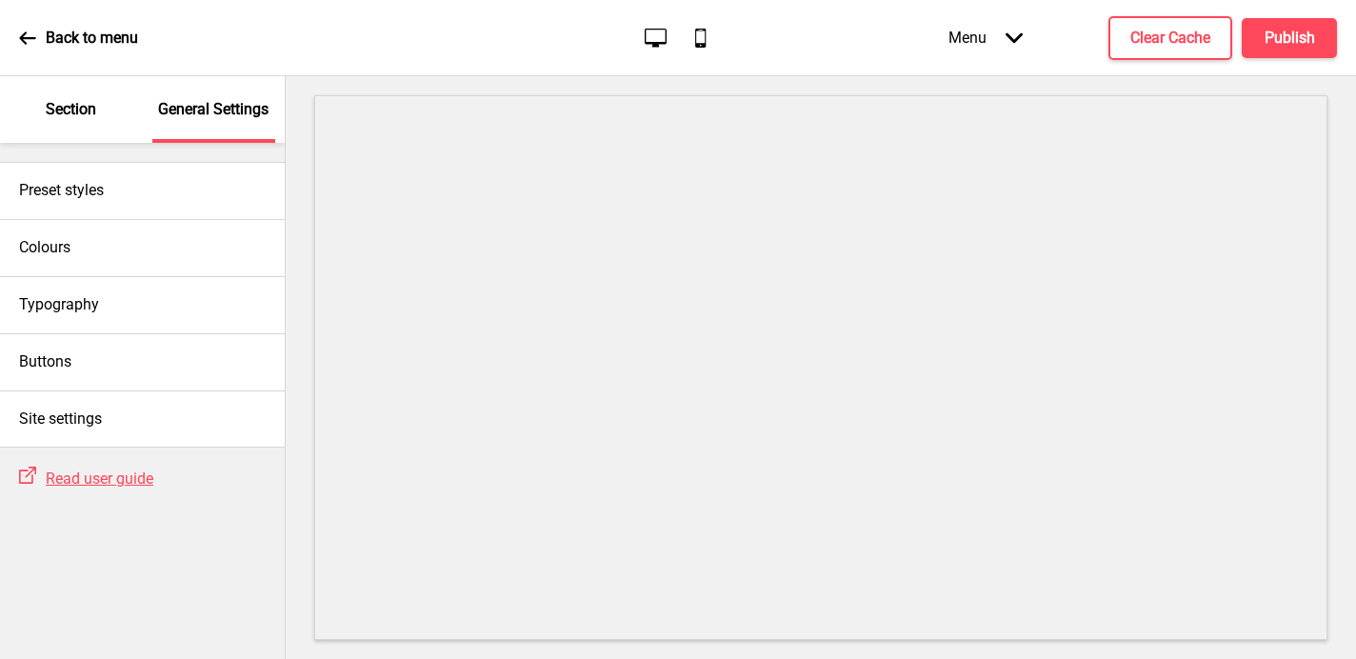
click at [85, 128] on div "Section" at bounding box center [72, 109] width 124 height 67
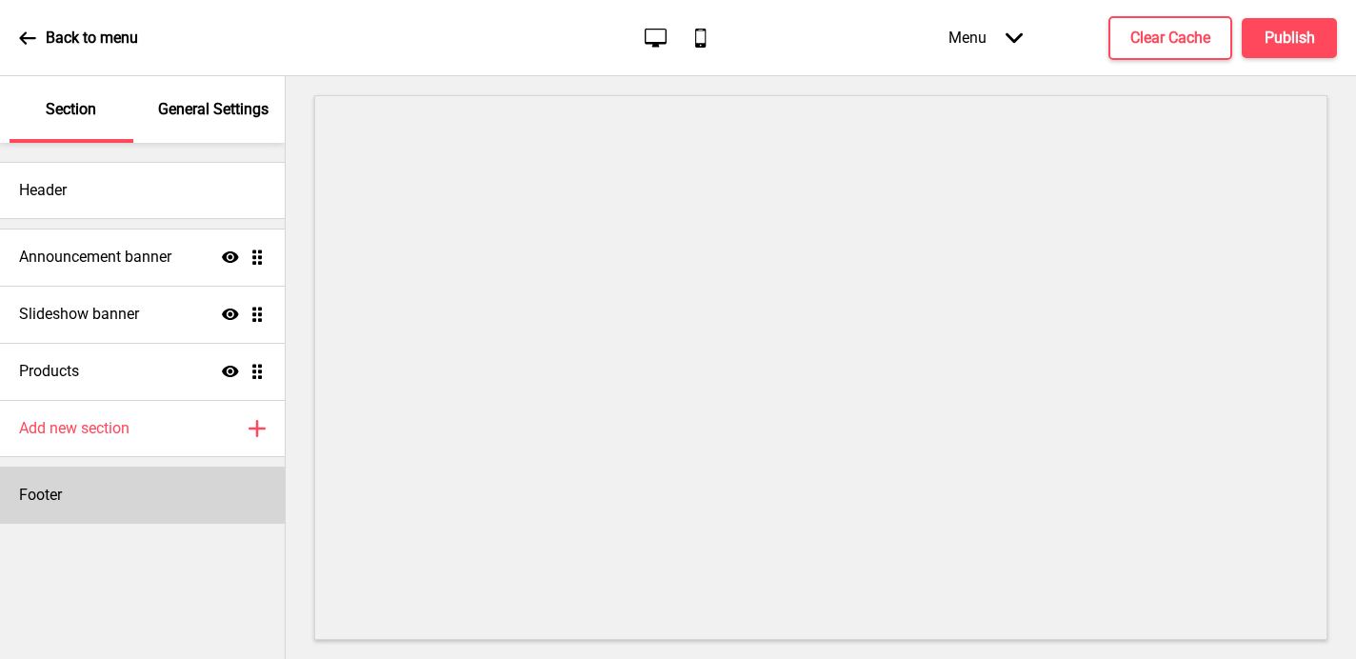
click at [59, 488] on h4 "Footer" at bounding box center [40, 495] width 43 height 21
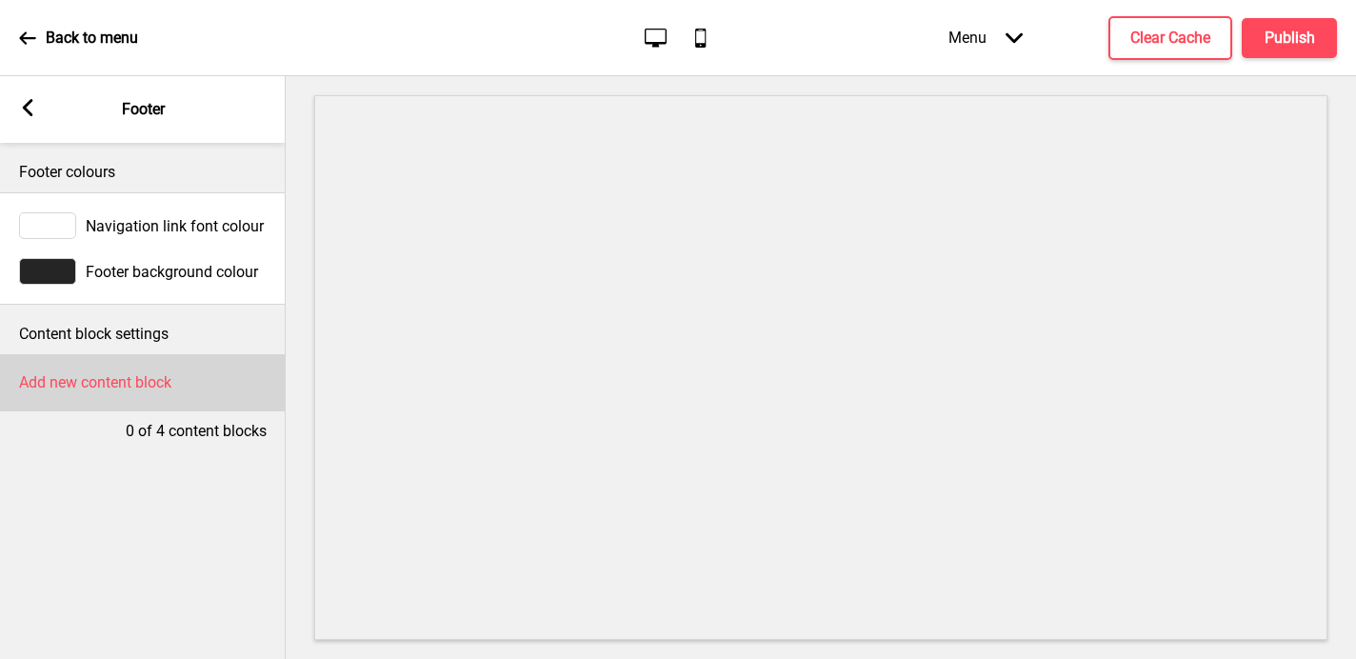
click at [90, 370] on div "Add new content block" at bounding box center [143, 382] width 286 height 57
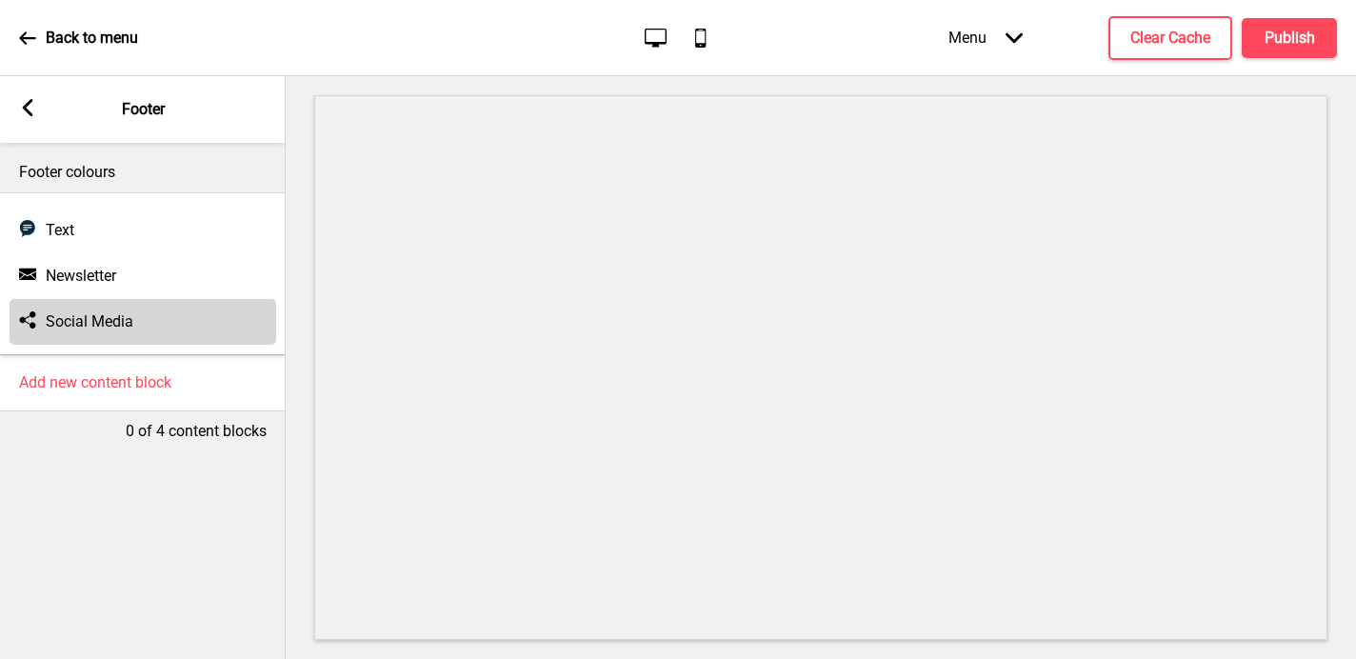
click at [86, 311] on h4 "Social Media" at bounding box center [90, 321] width 88 height 21
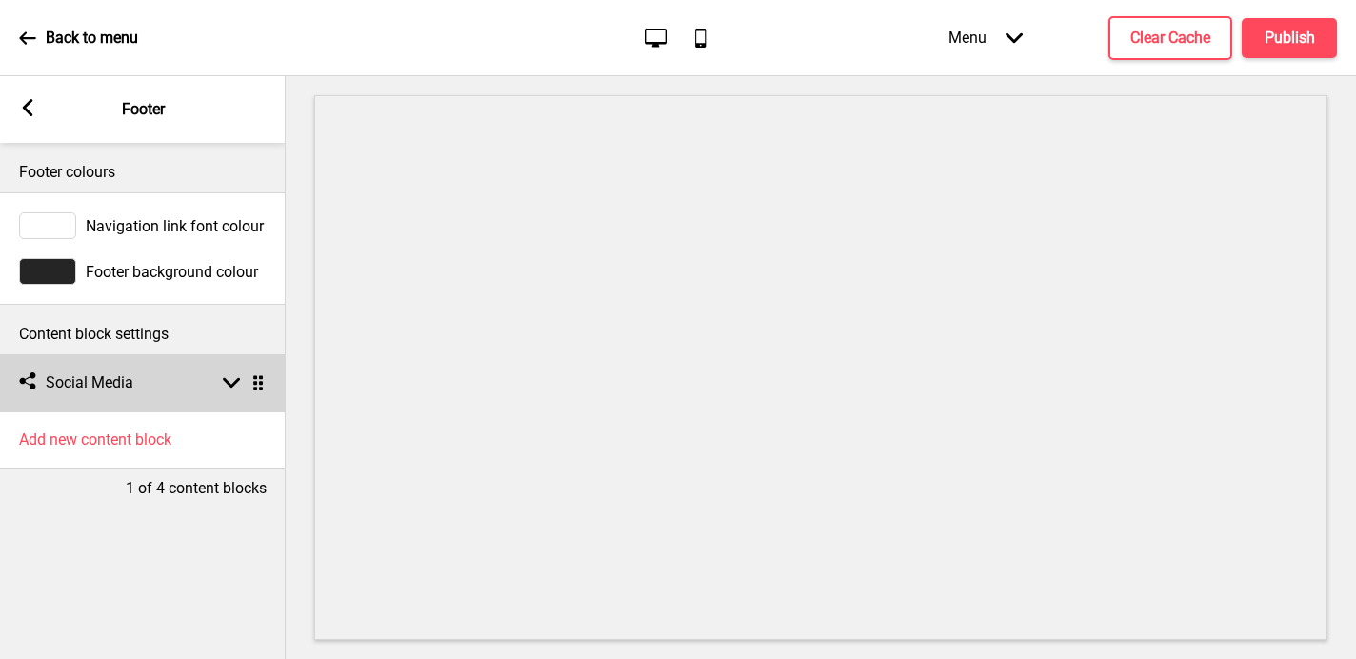
click at [79, 364] on div "Social media Social Media Arrow down Drag" at bounding box center [143, 382] width 286 height 57
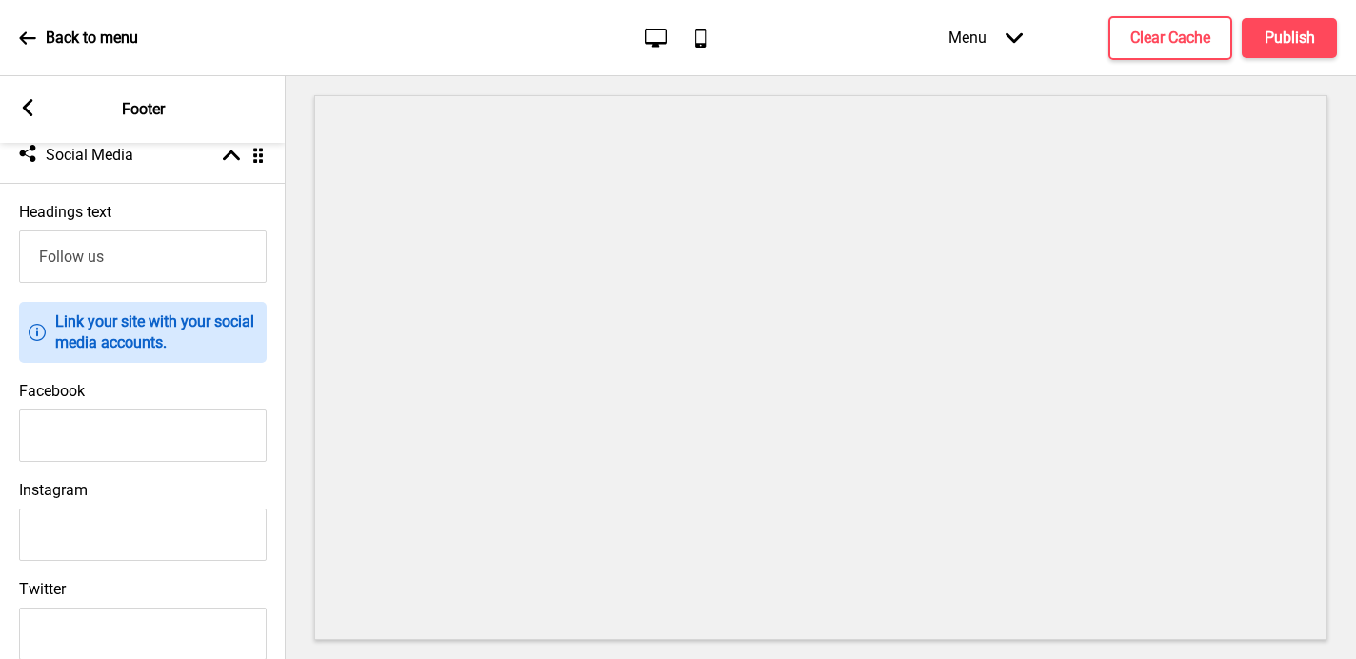
scroll to position [246, 0]
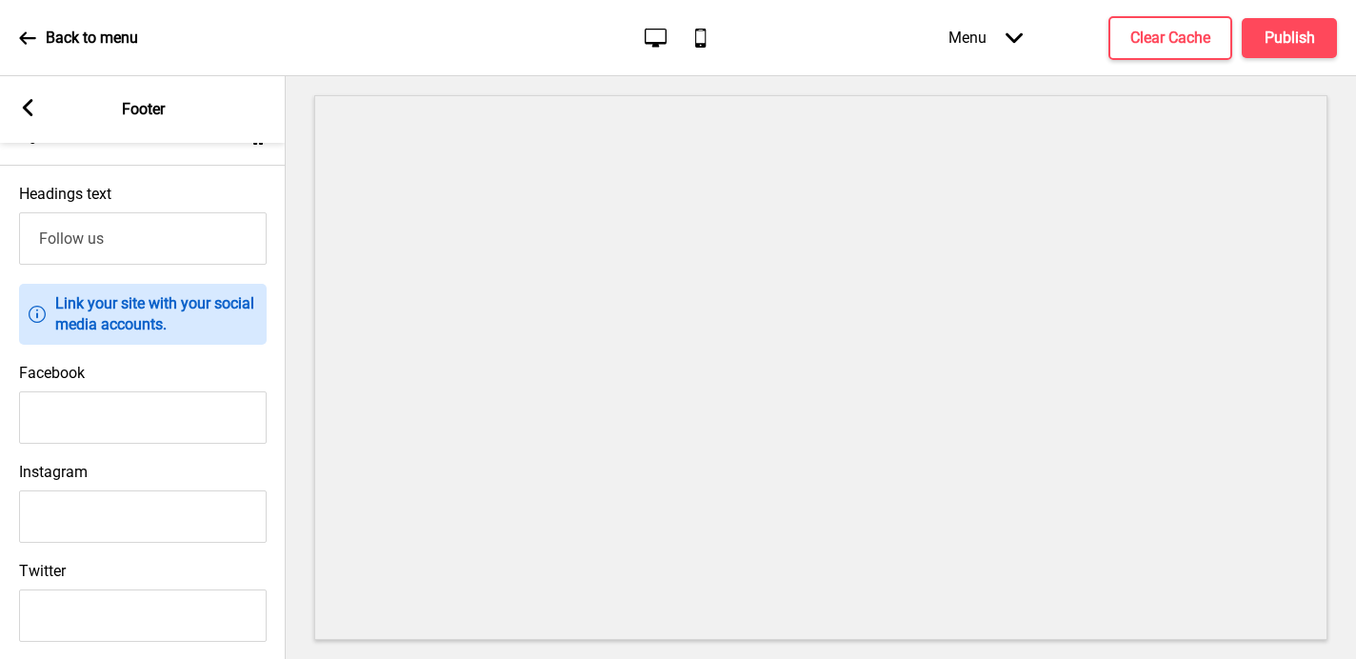
click at [129, 412] on input "Facebook" at bounding box center [143, 417] width 248 height 52
paste input "https://www.facebook.com/leeandting2020/"
type input "https://www.facebook.com/leeandting2020/"
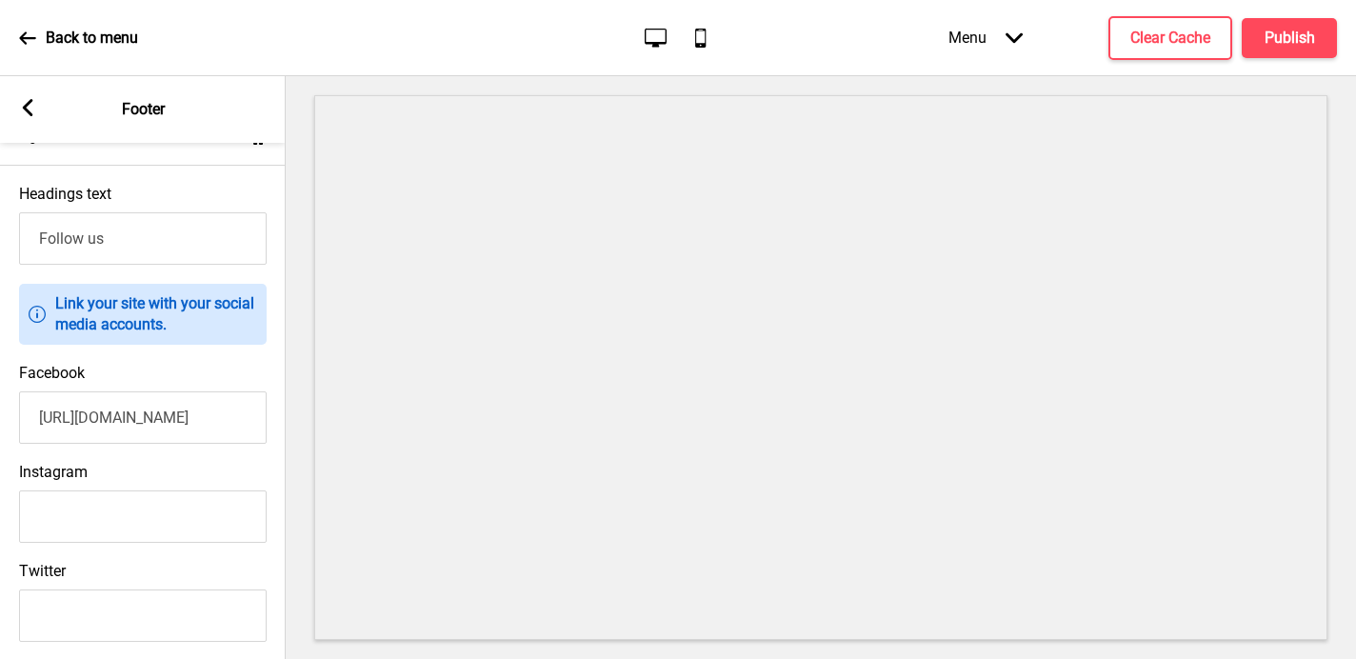
click at [114, 529] on input "Instagram" at bounding box center [143, 516] width 248 height 52
paste input "https://www.instagram.com/leeandting2020/"
type input "https://www.instagram.com/leeandting2020/"
click at [1303, 25] on button "Publish" at bounding box center [1289, 38] width 95 height 40
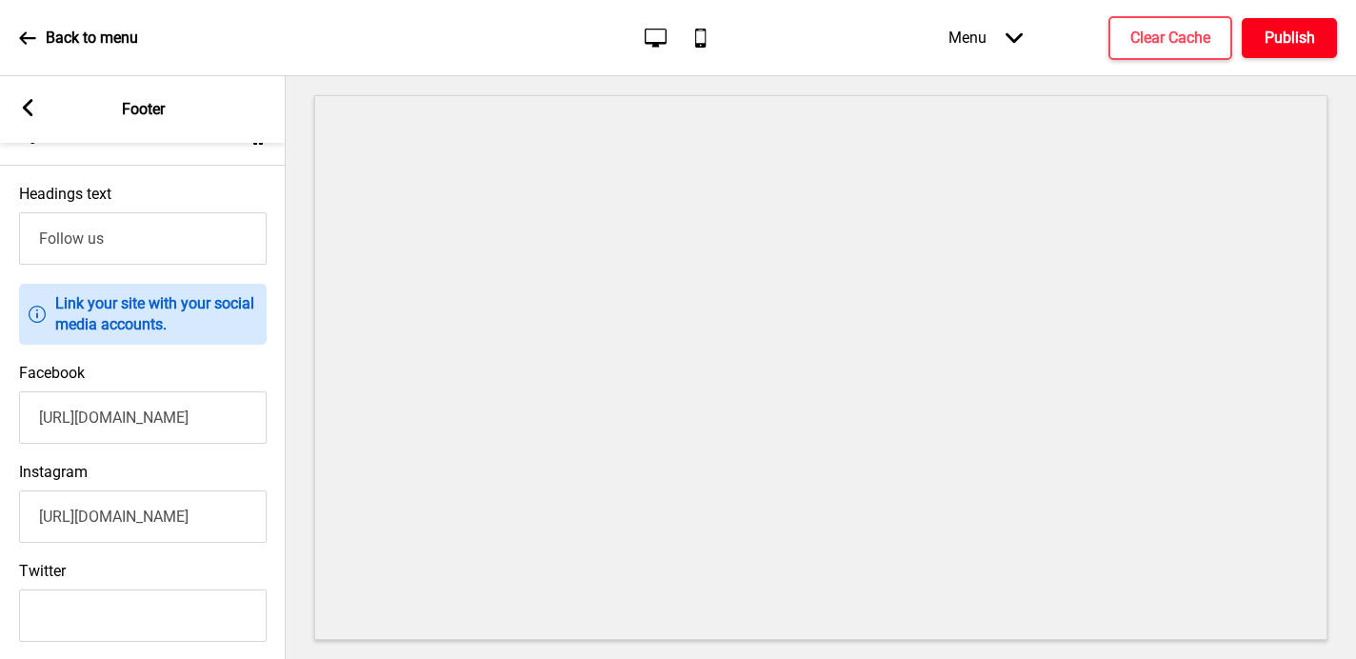
scroll to position [0, 0]
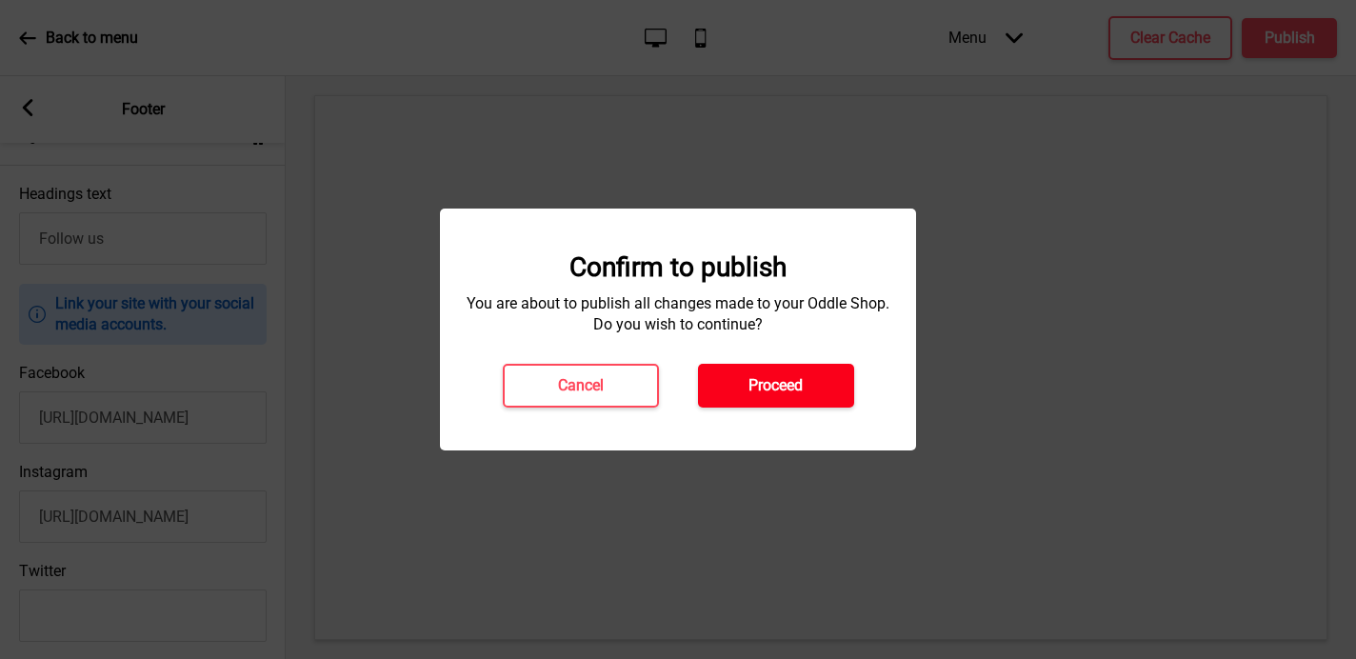
click at [784, 384] on h4 "Proceed" at bounding box center [775, 385] width 54 height 21
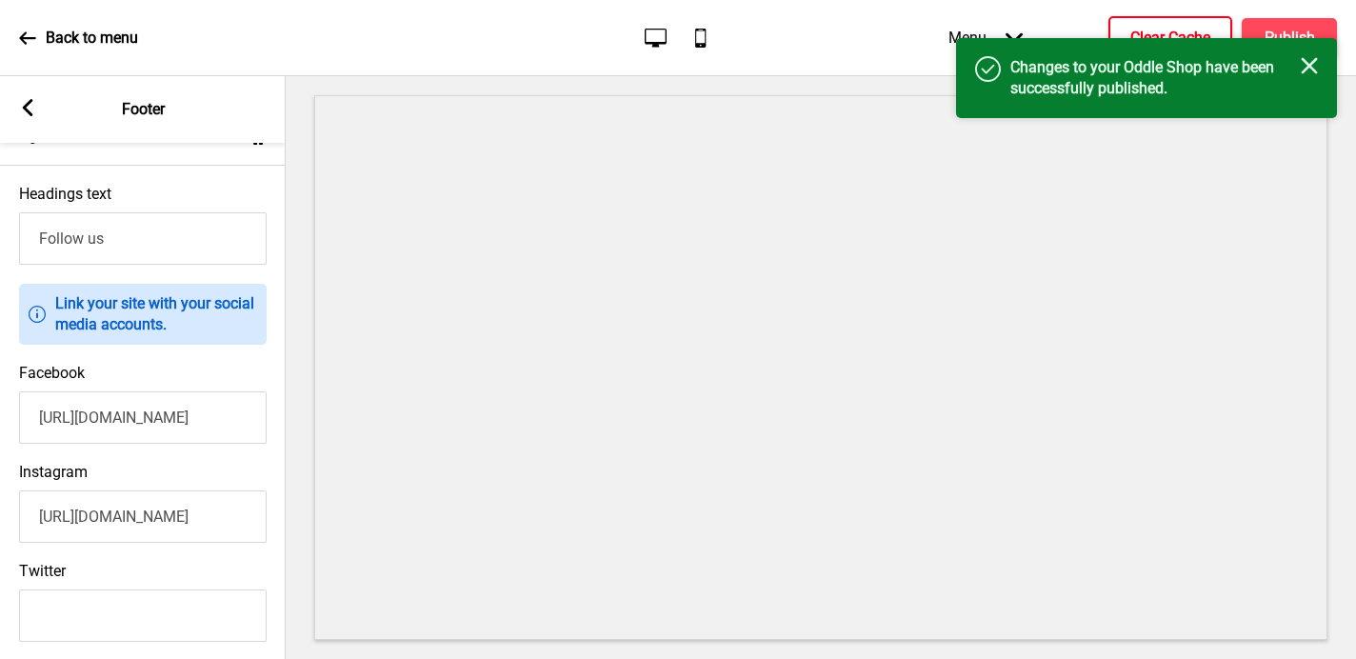
click at [1152, 30] on h4 "Clear Cache" at bounding box center [1170, 38] width 80 height 21
